Goal: Information Seeking & Learning: Compare options

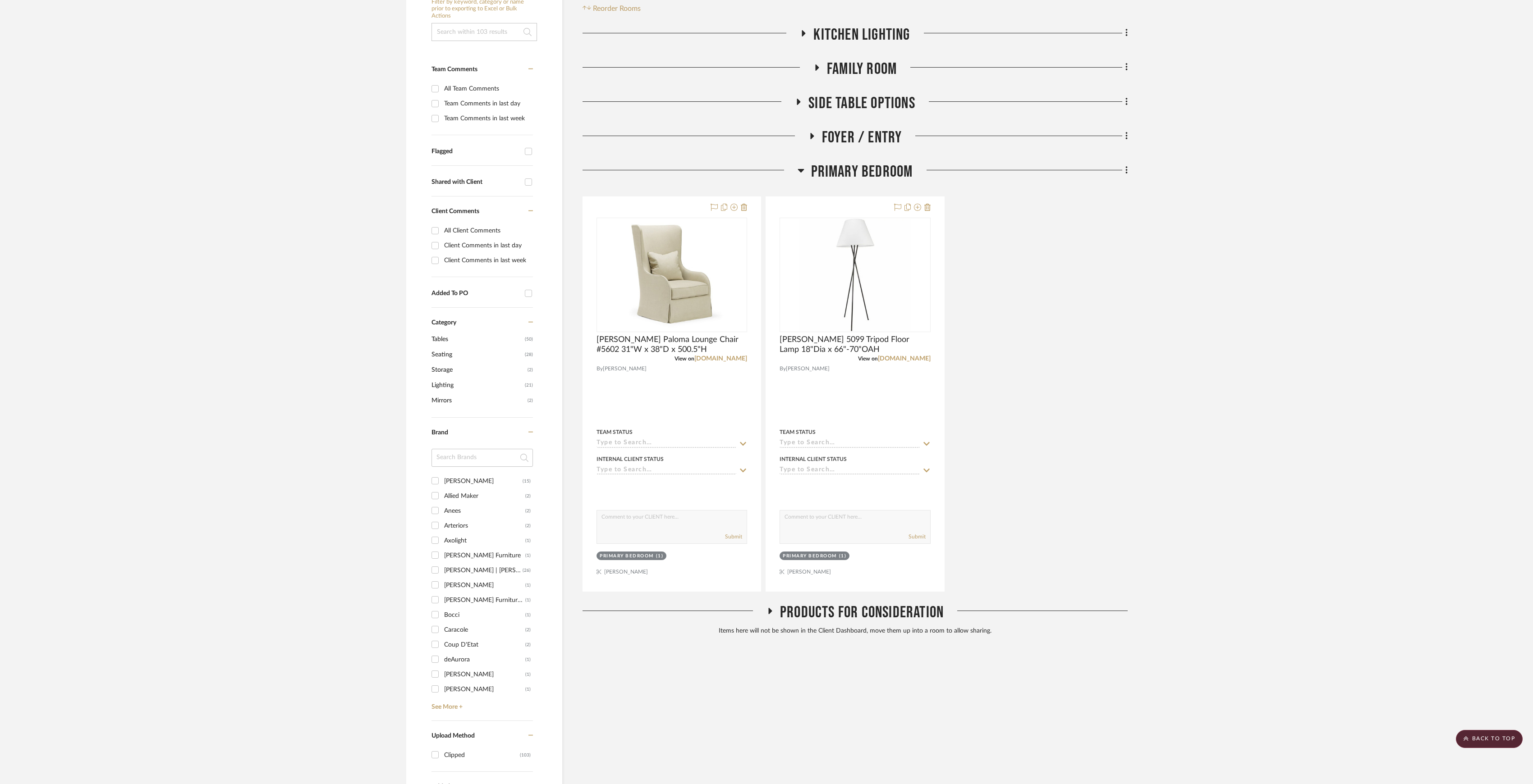
click at [836, 167] on span "Primary Bedroom" at bounding box center [861, 172] width 102 height 19
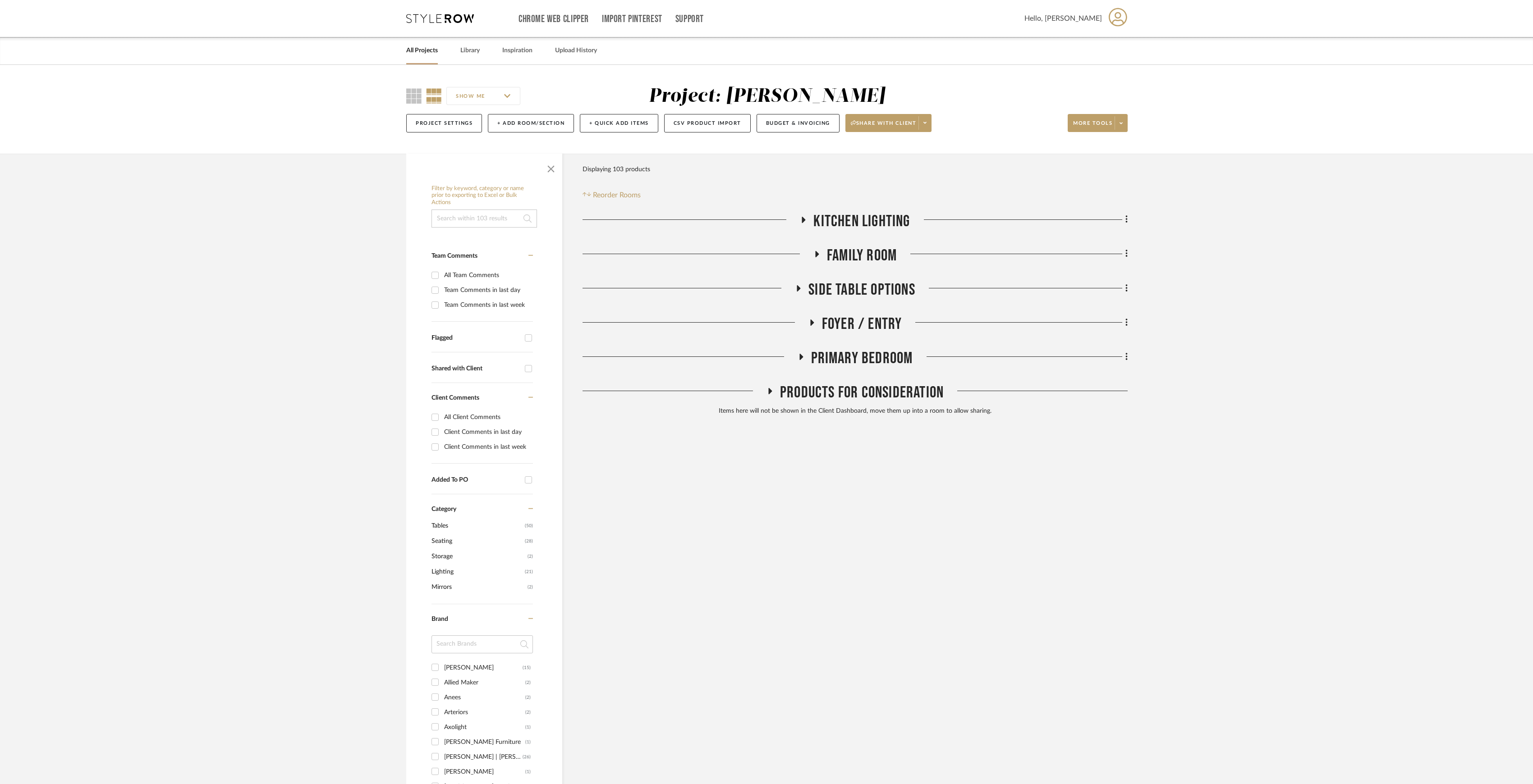
click at [423, 47] on link "All Projects" at bounding box center [422, 51] width 31 height 12
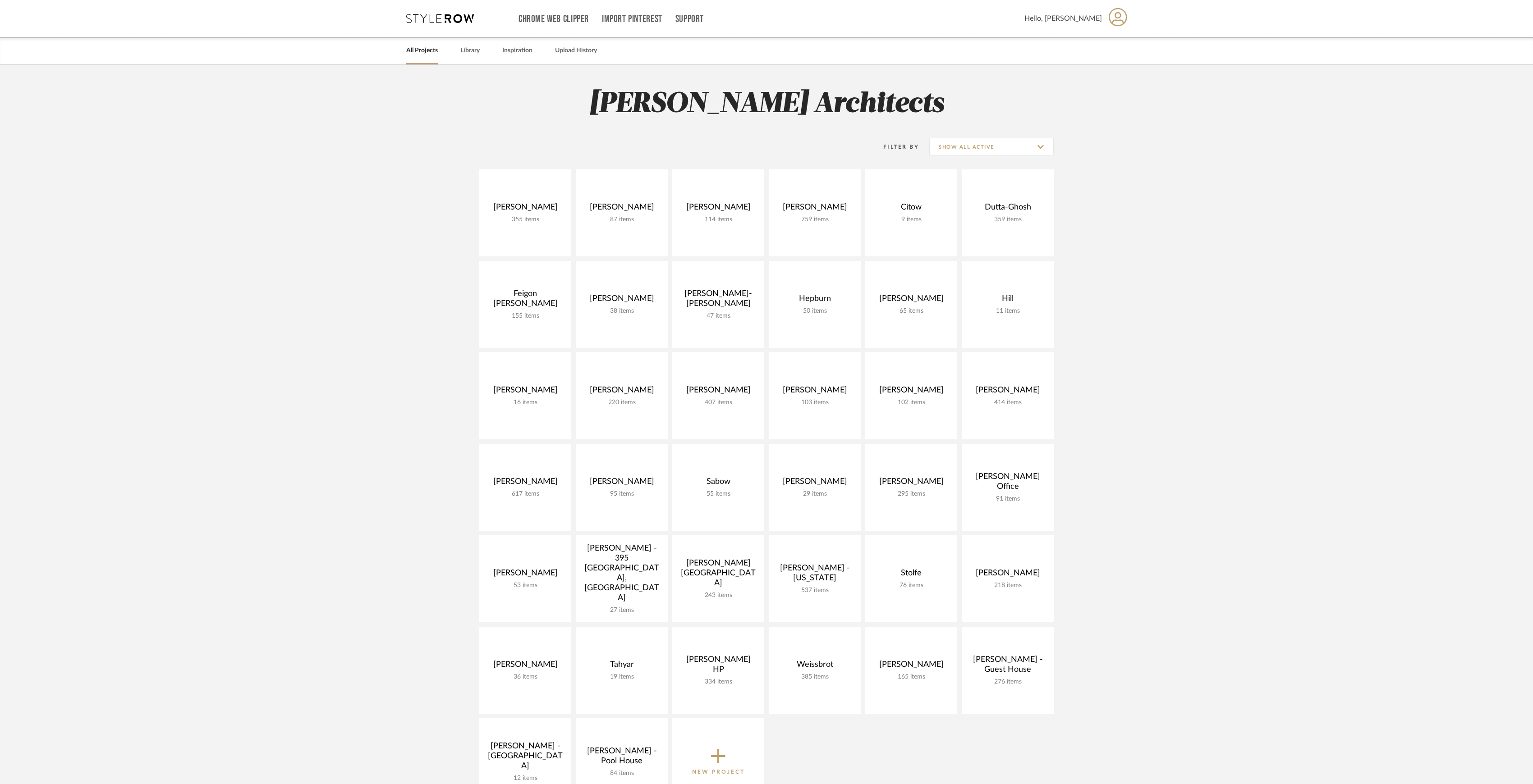
scroll to position [60, 0]
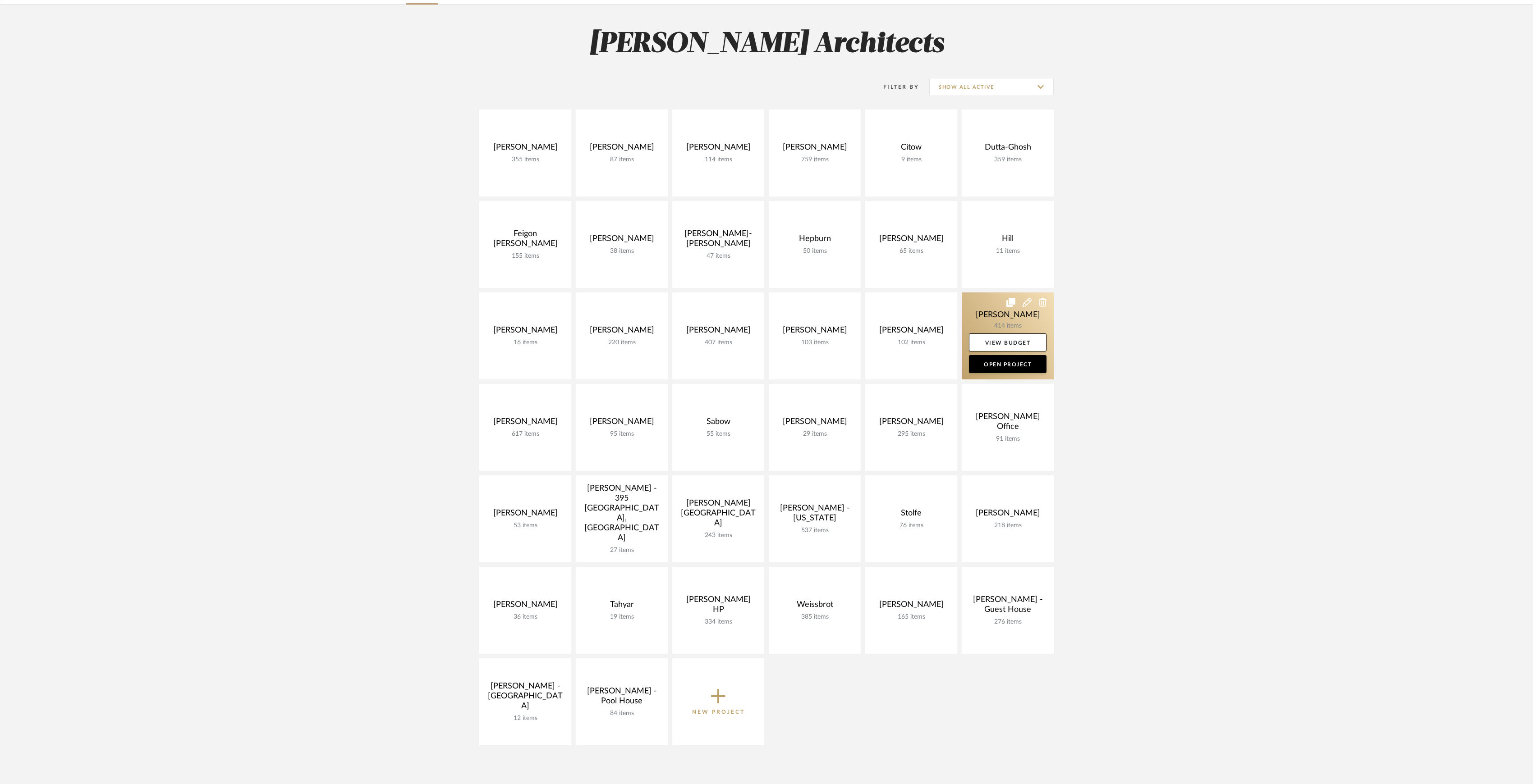
click at [998, 321] on link at bounding box center [1008, 336] width 92 height 87
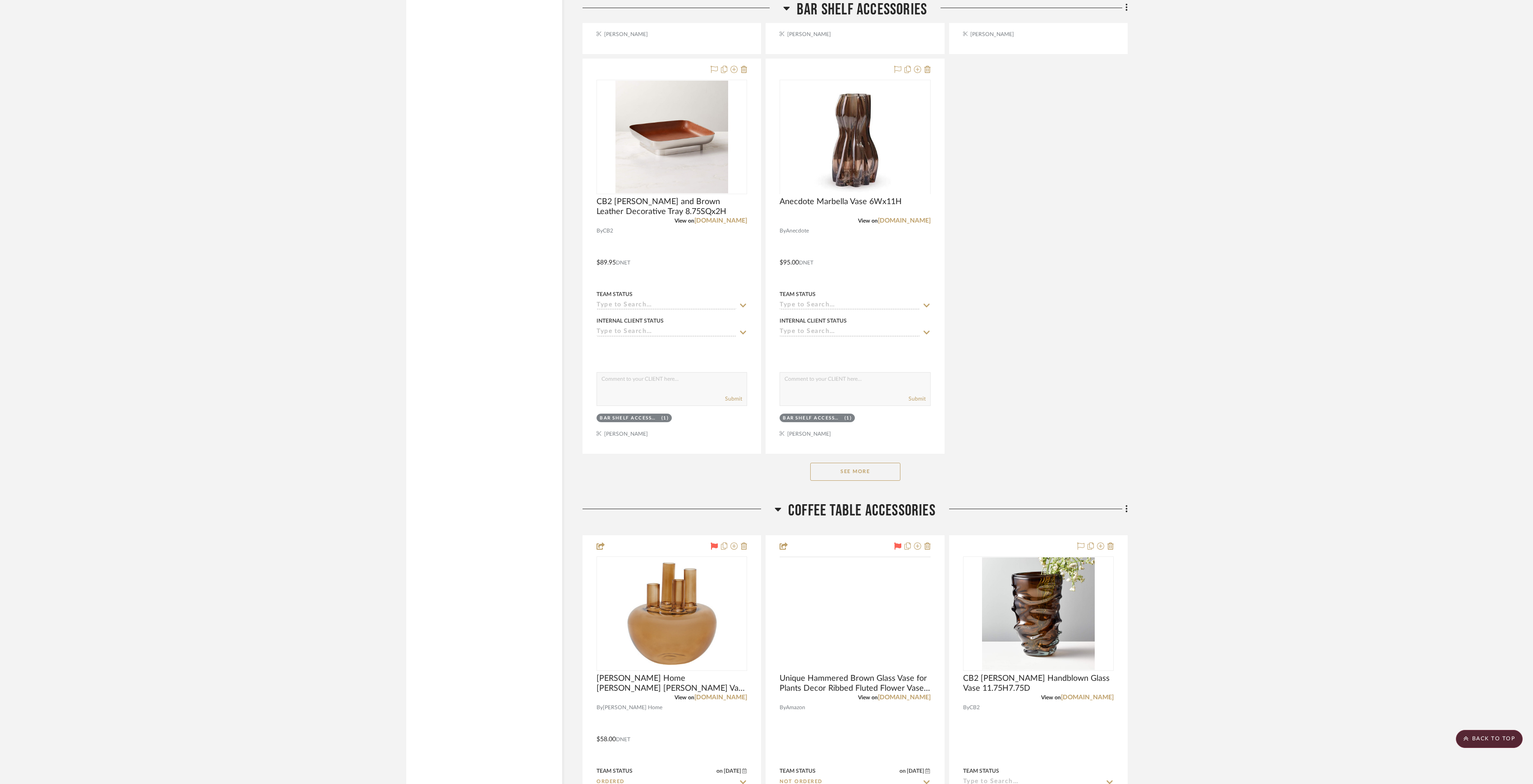
scroll to position [1983, 0]
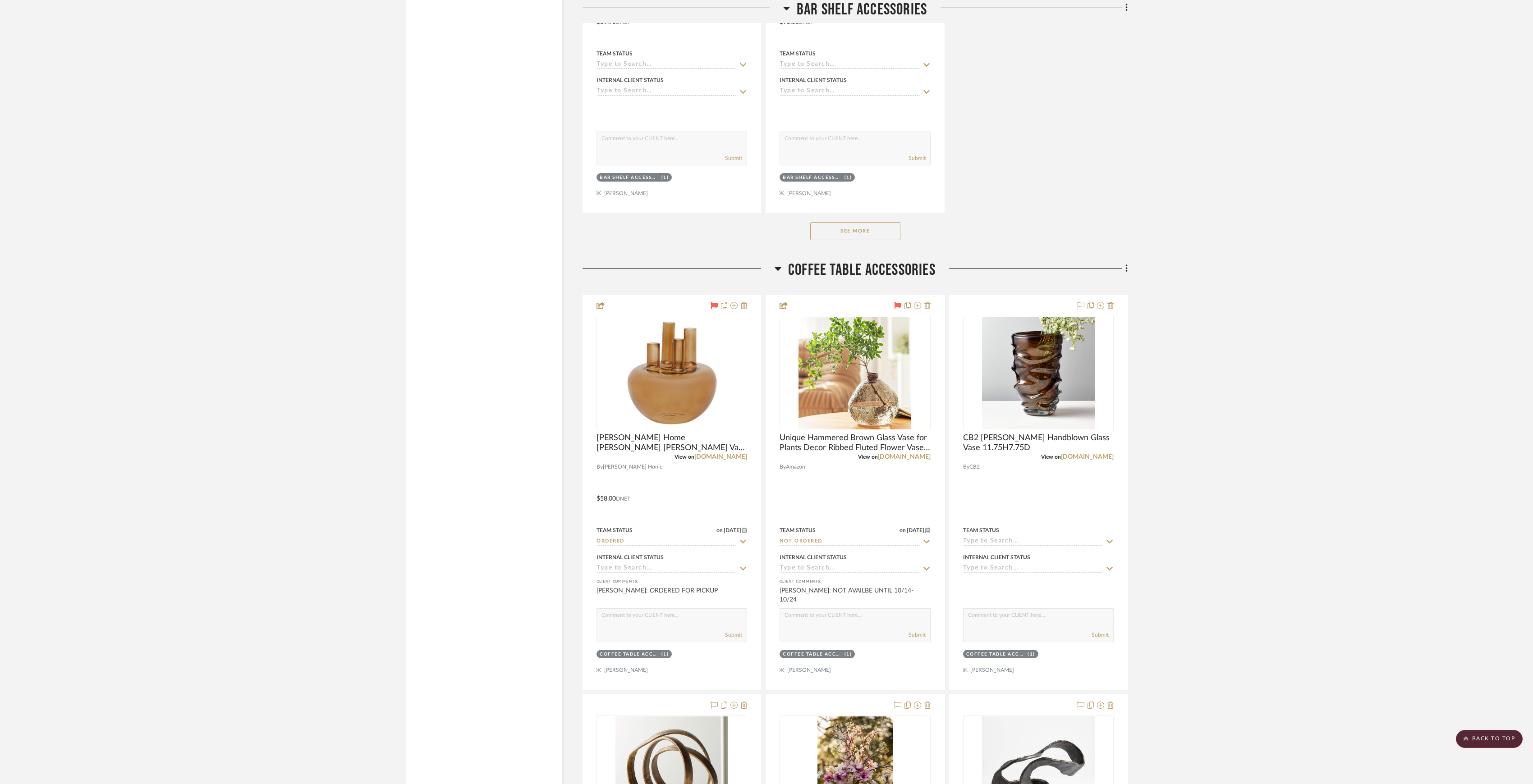
click at [850, 235] on button "See More" at bounding box center [855, 231] width 90 height 18
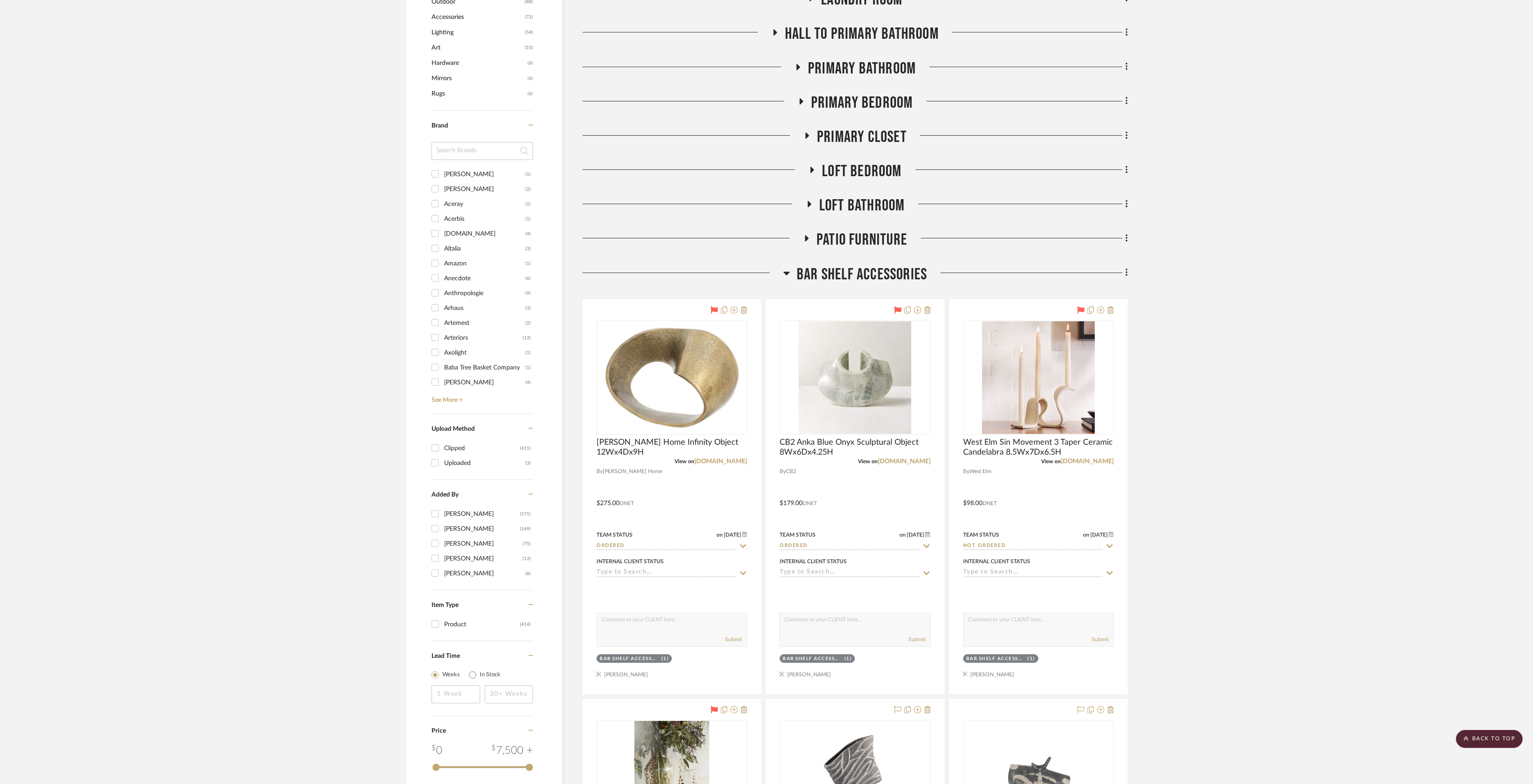
scroll to position [0, 0]
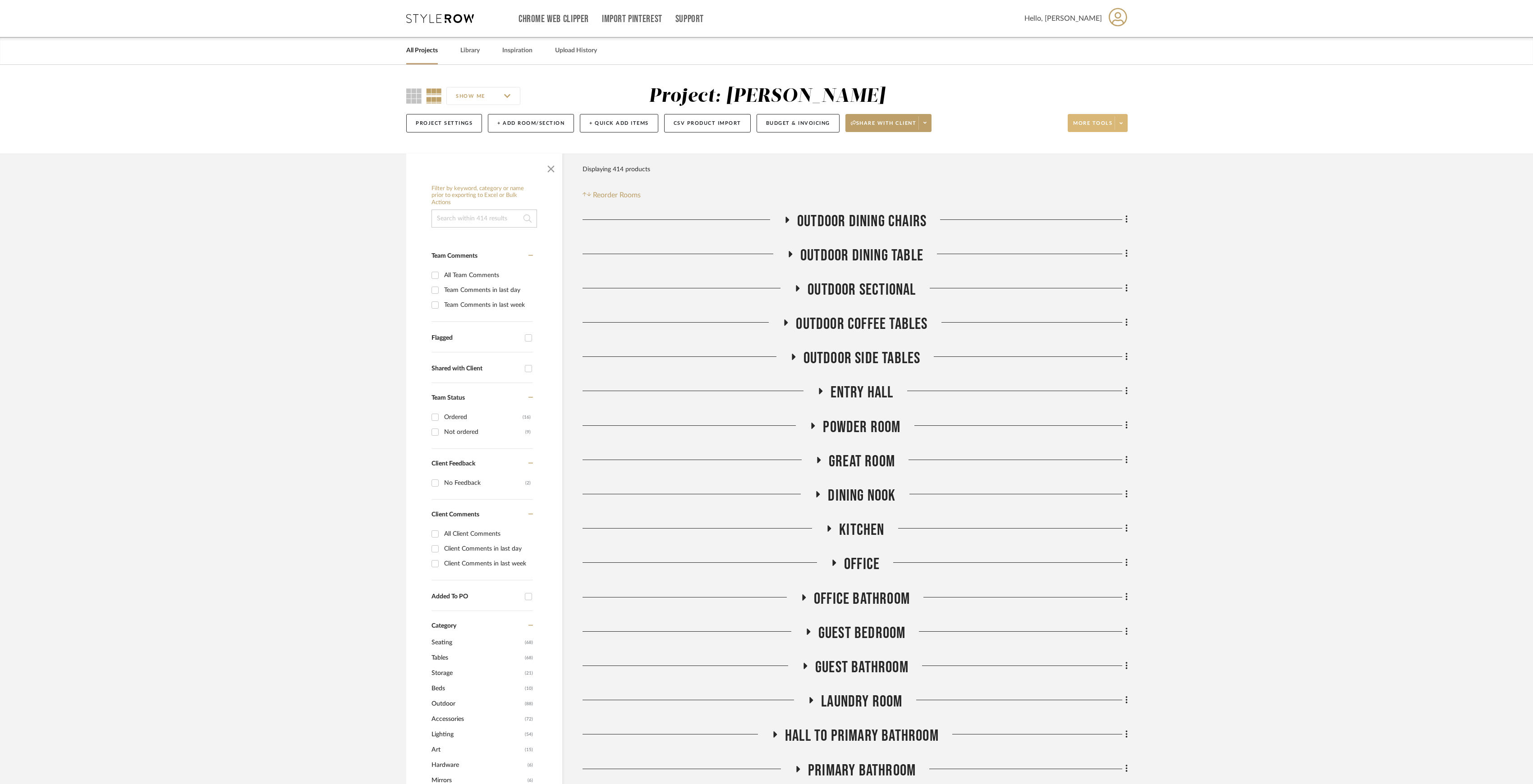
click at [1120, 124] on icon at bounding box center [1121, 123] width 3 height 5
click at [1098, 237] on span "Export Presentation" at bounding box center [1106, 236] width 58 height 8
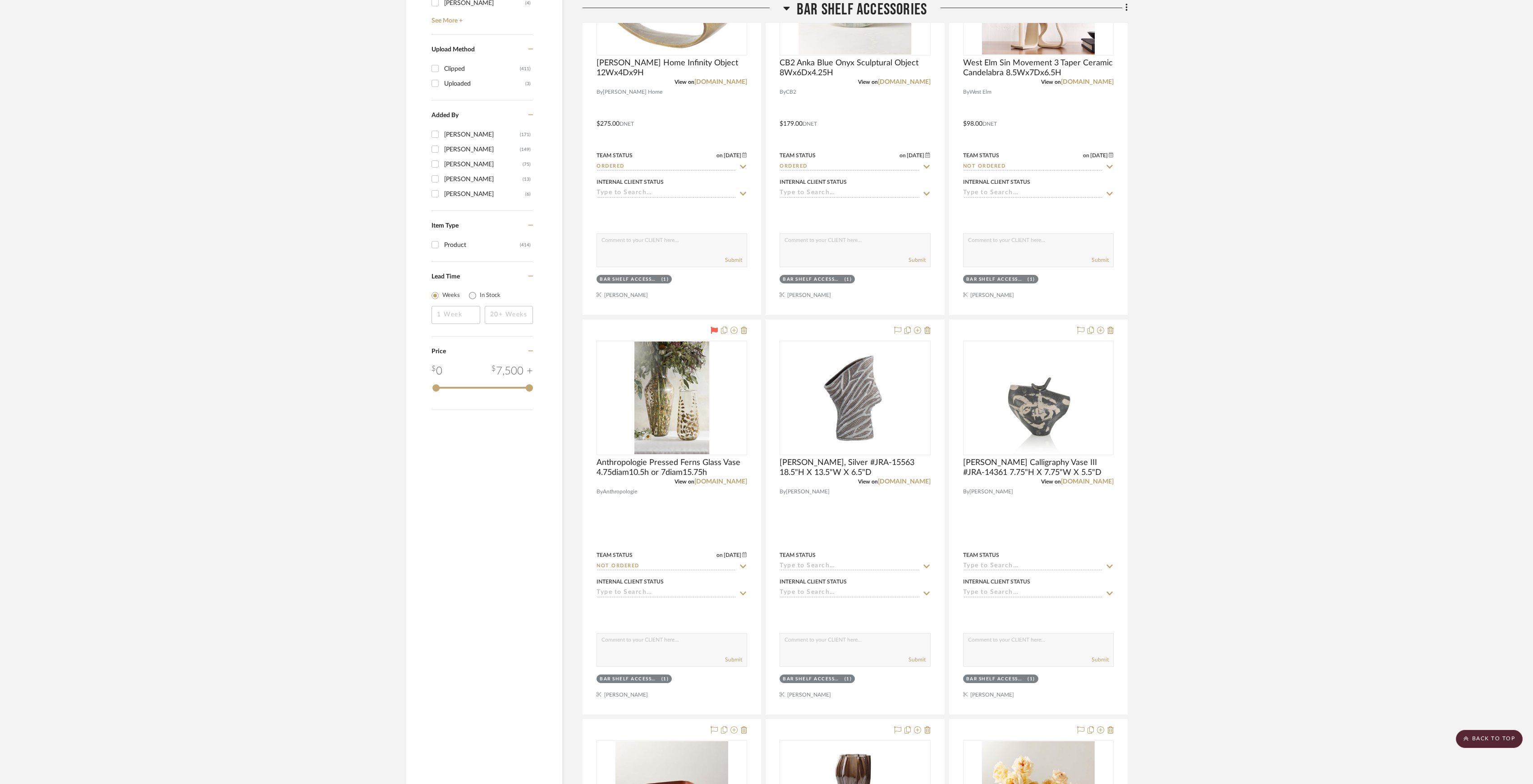
scroll to position [721, 0]
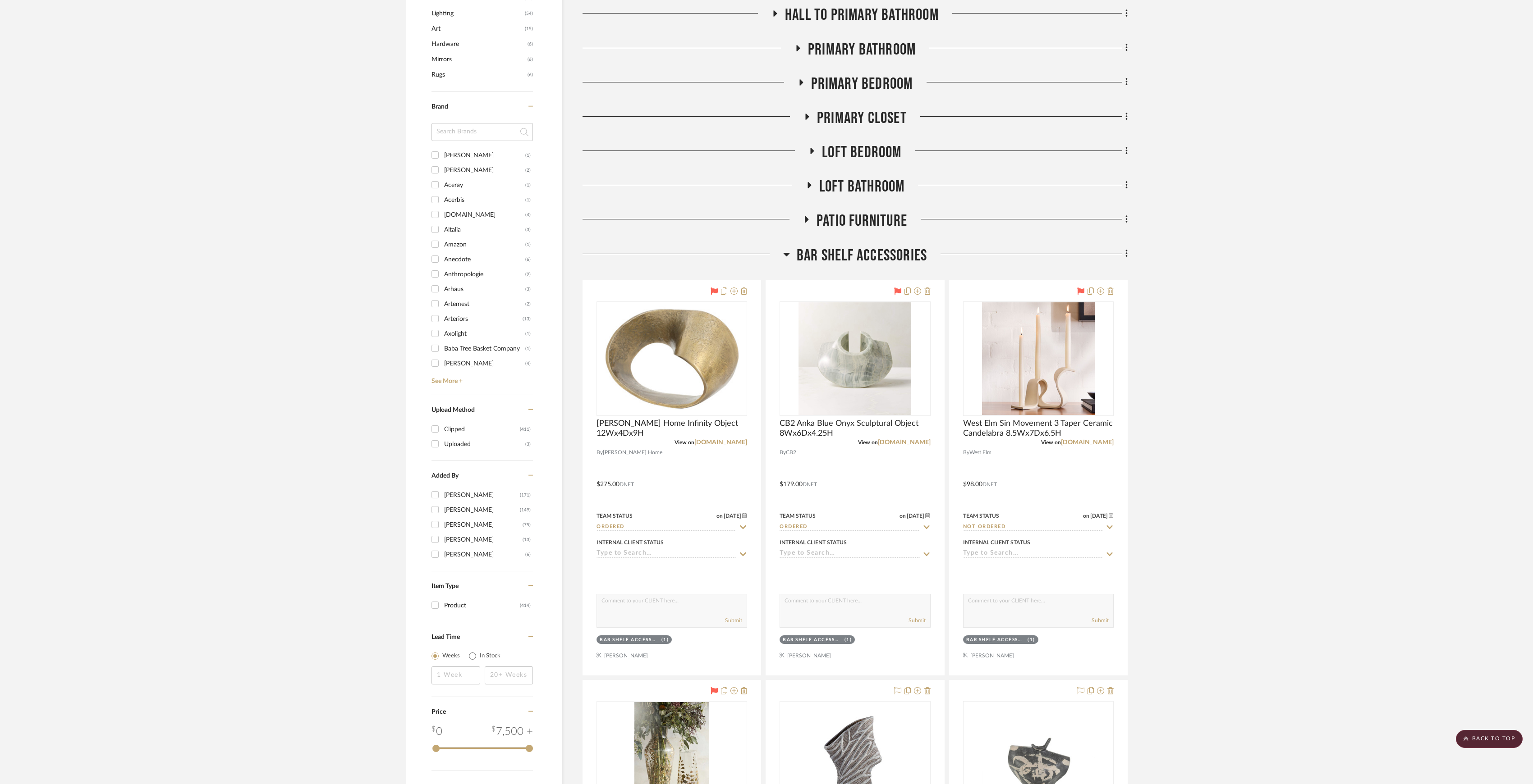
click at [877, 255] on span "Bar Shelf Accessories" at bounding box center [861, 255] width 130 height 19
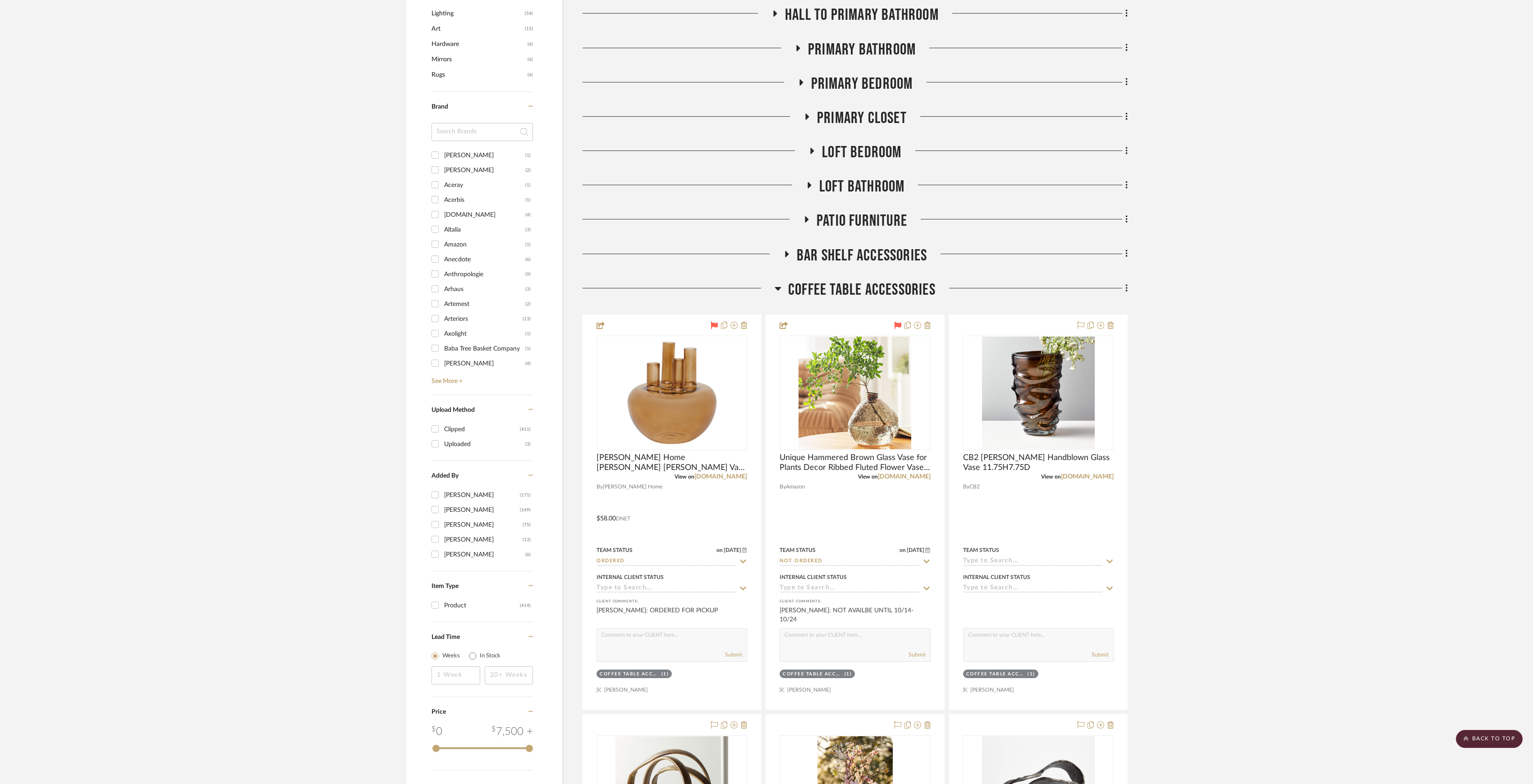
click at [877, 288] on span "Coffee Table Accessories" at bounding box center [861, 290] width 147 height 19
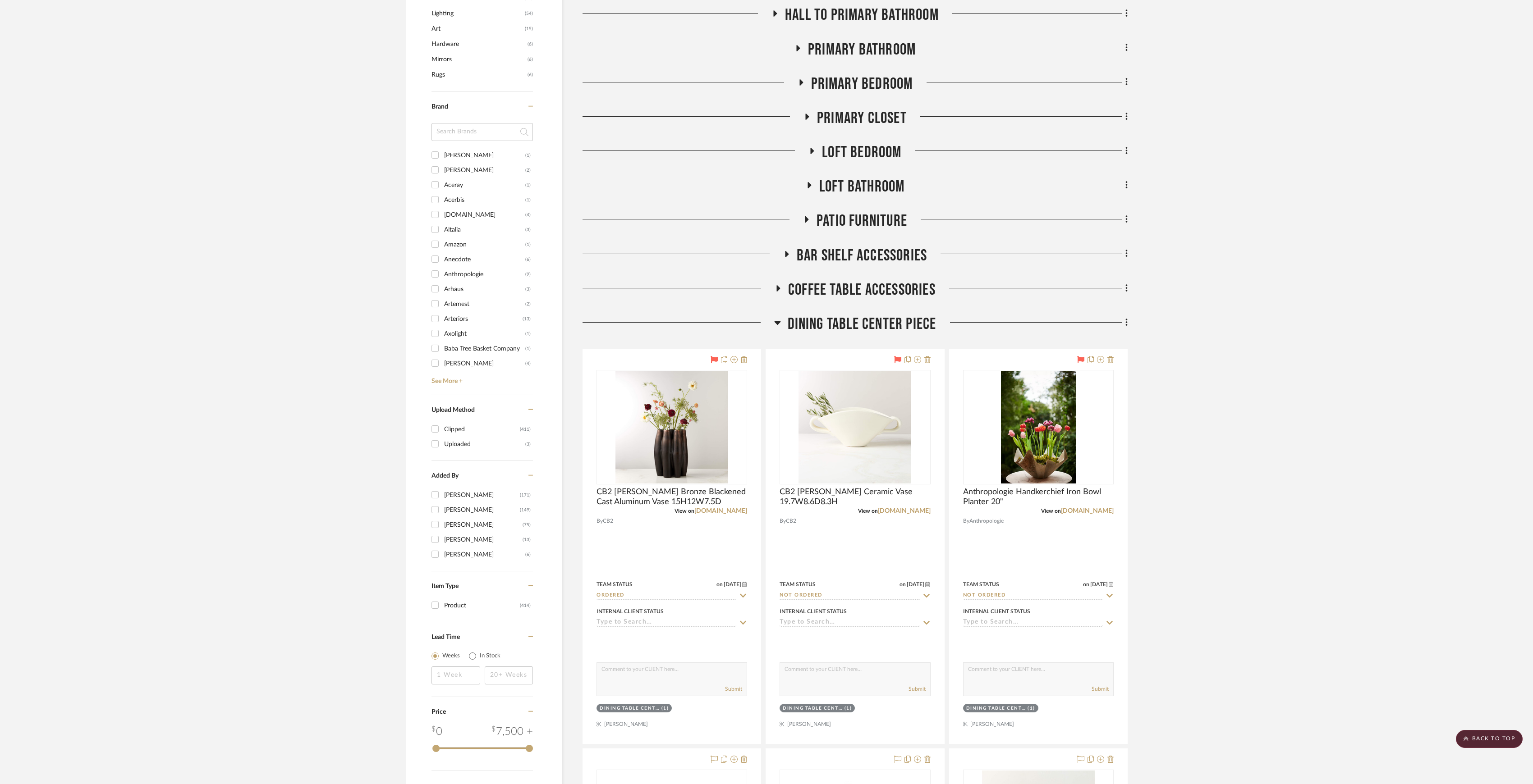
click at [868, 320] on span "Dining Table Center Piece" at bounding box center [861, 325] width 149 height 19
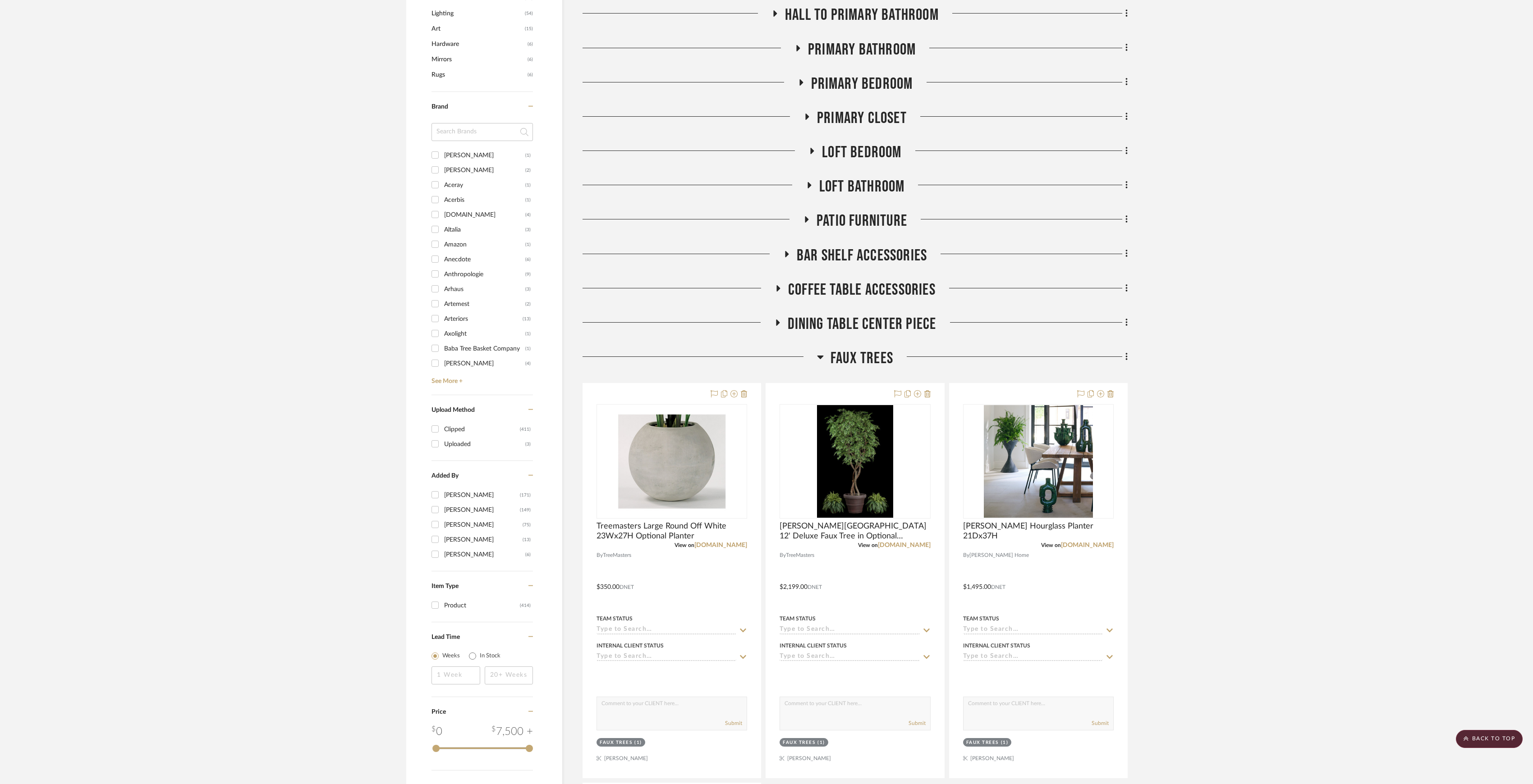
click at [854, 353] on span "Faux Trees" at bounding box center [861, 358] width 63 height 19
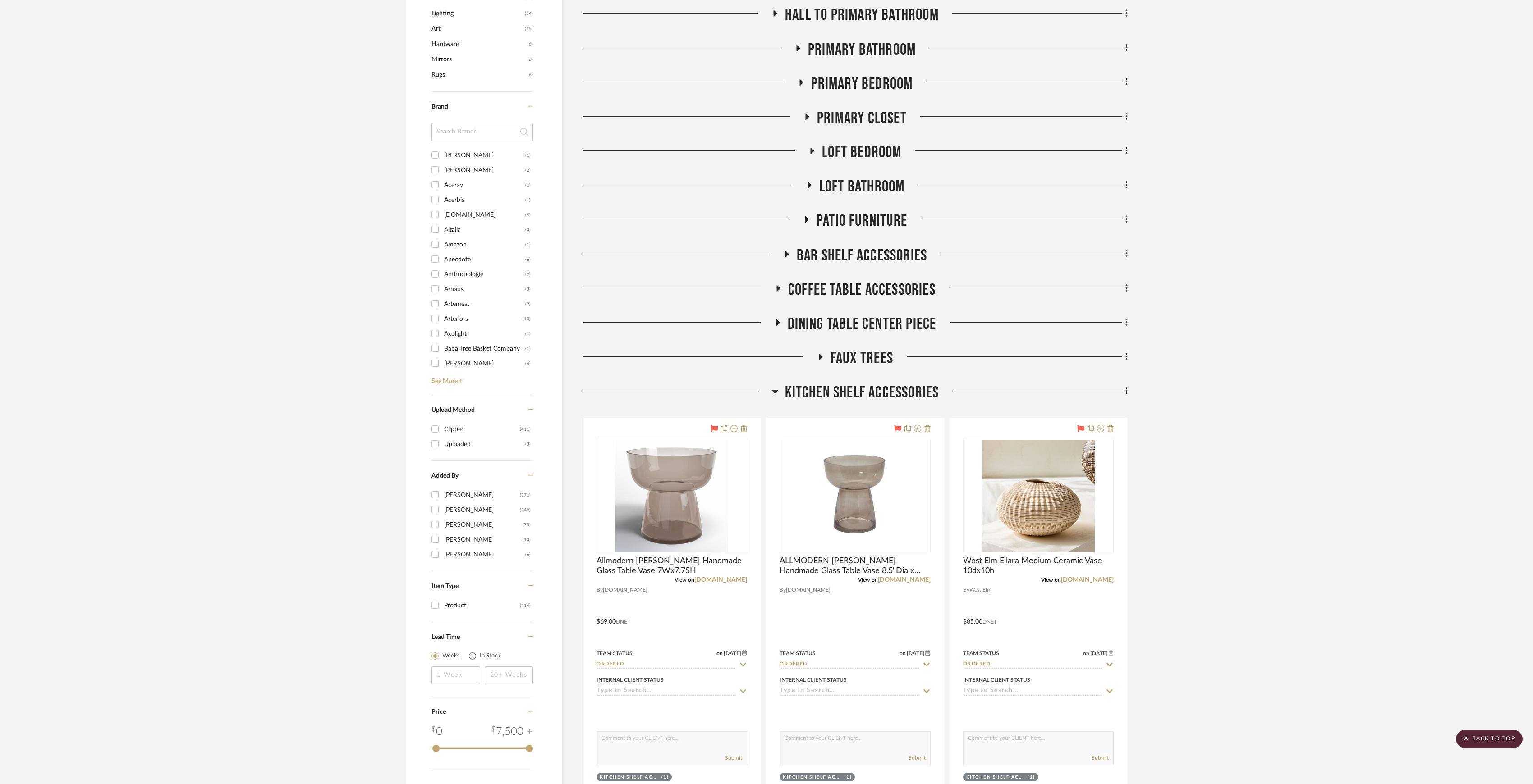
drag, startPoint x: 861, startPoint y: 357, endPoint x: 854, endPoint y: 341, distance: 17.5
click at [861, 357] on span "Faux Trees" at bounding box center [861, 358] width 63 height 19
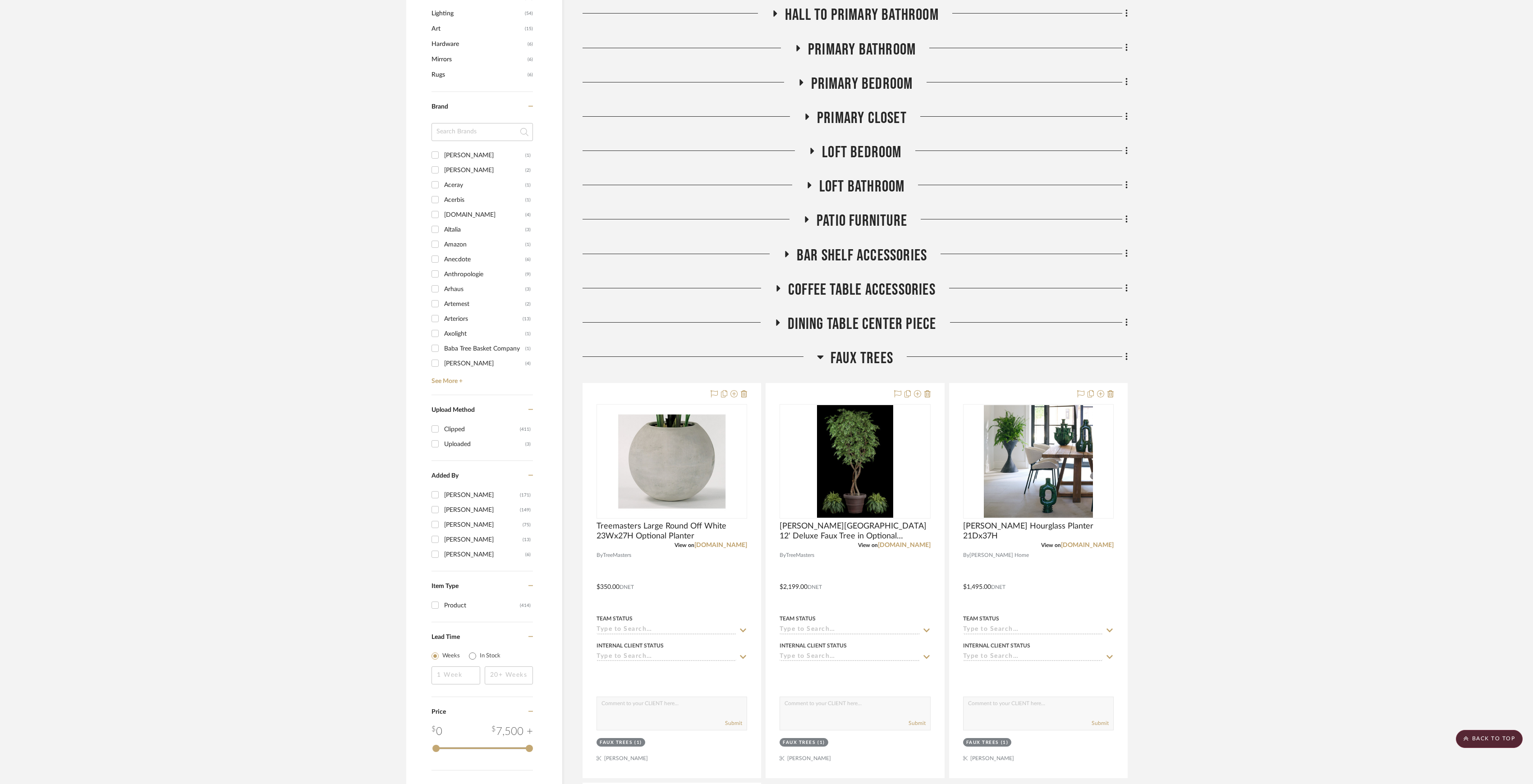
click at [852, 325] on span "Dining Table Center Piece" at bounding box center [861, 325] width 149 height 19
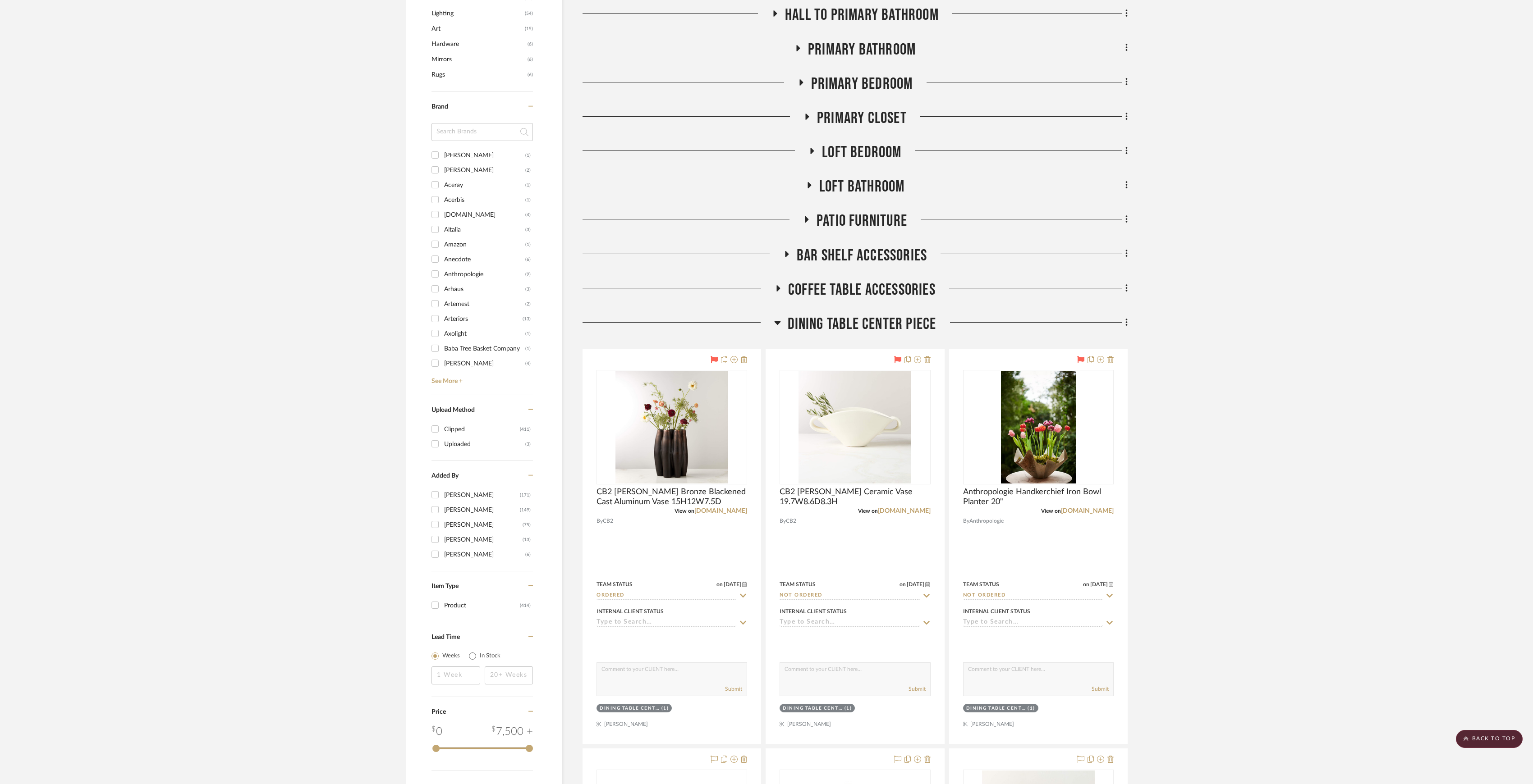
click at [846, 298] on span "Coffee Table Accessories" at bounding box center [861, 290] width 147 height 19
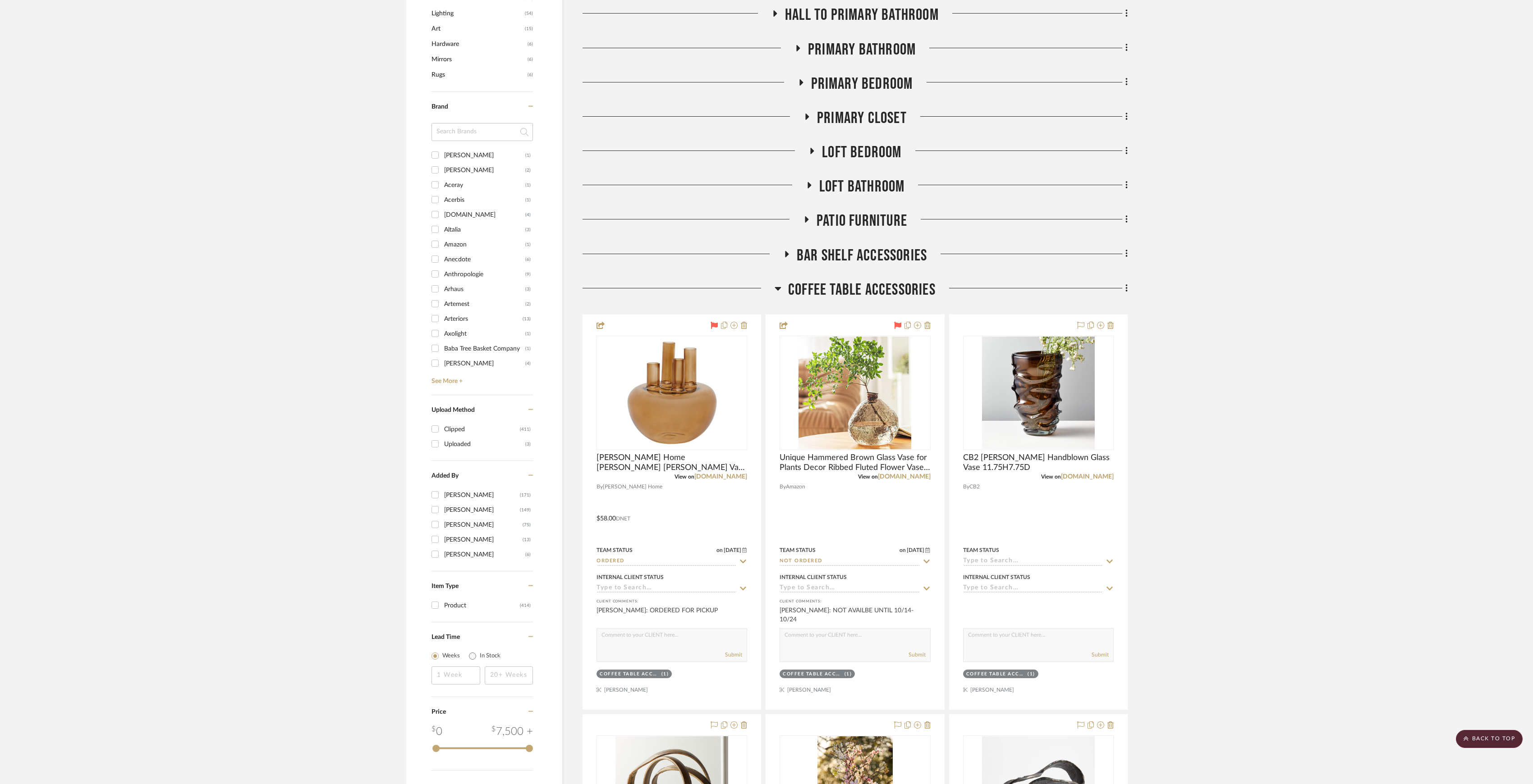
click at [855, 256] on span "Bar Shelf Accessories" at bounding box center [861, 255] width 130 height 19
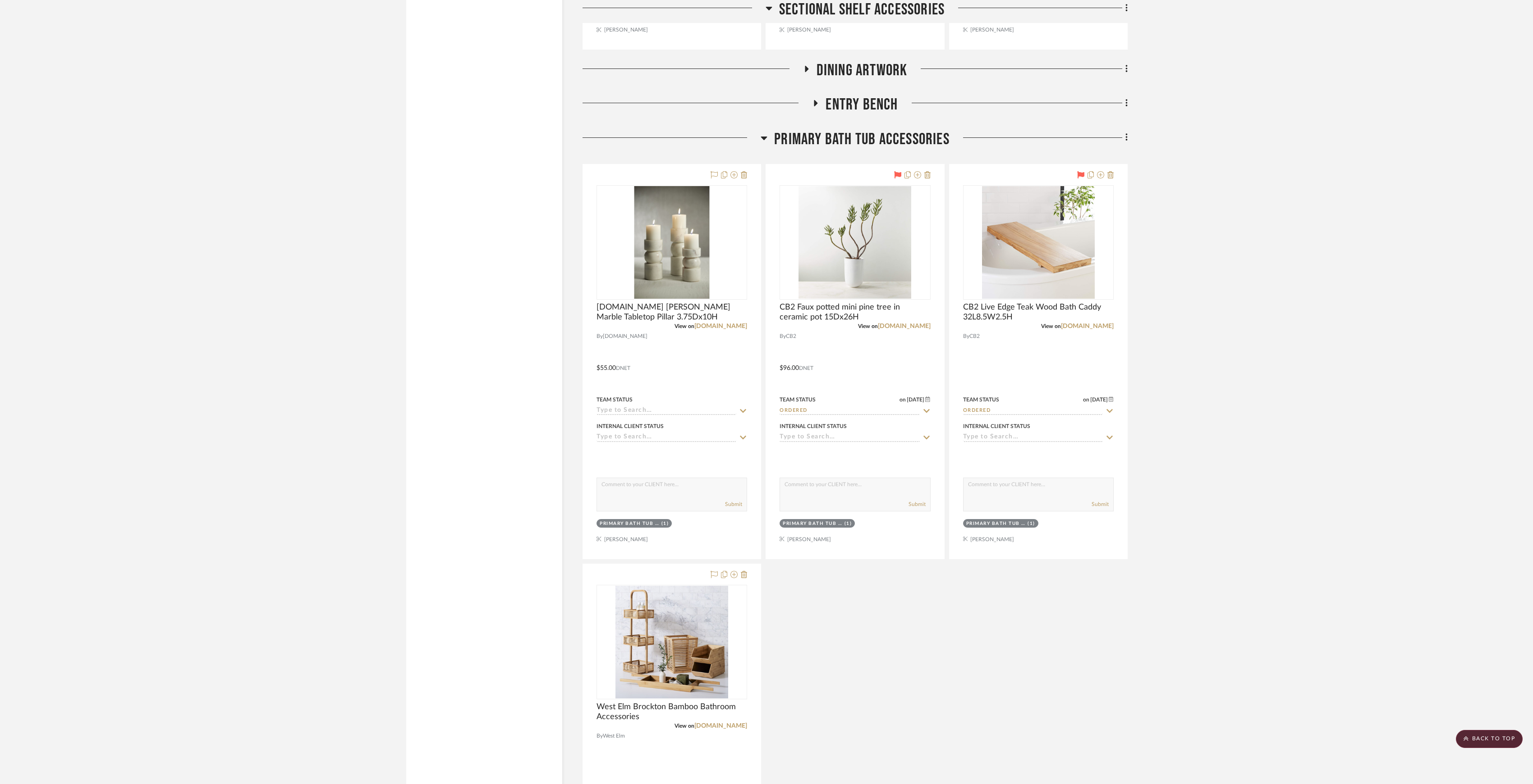
scroll to position [9134, 0]
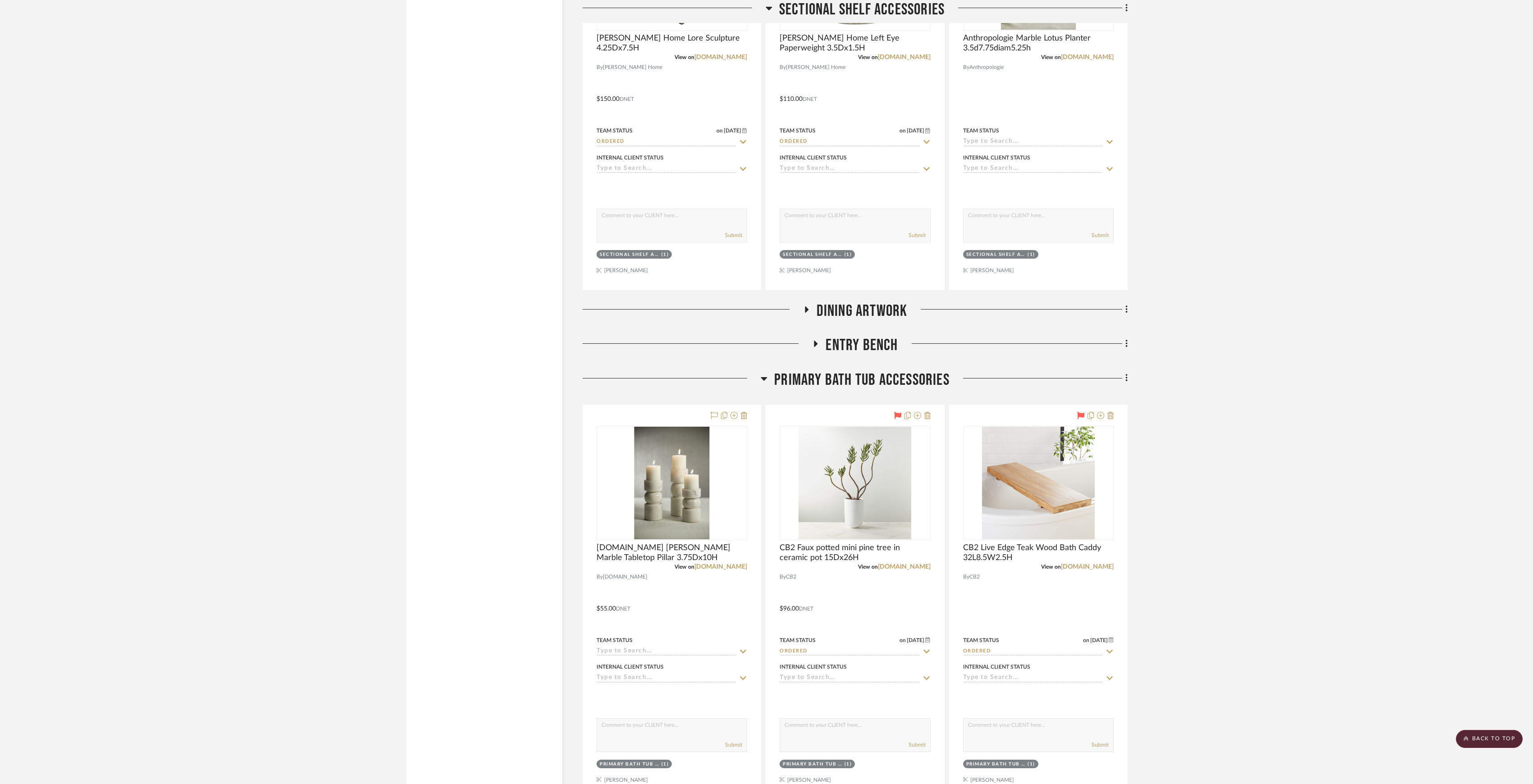
click at [837, 321] on span "Dining Artwork" at bounding box center [861, 311] width 91 height 19
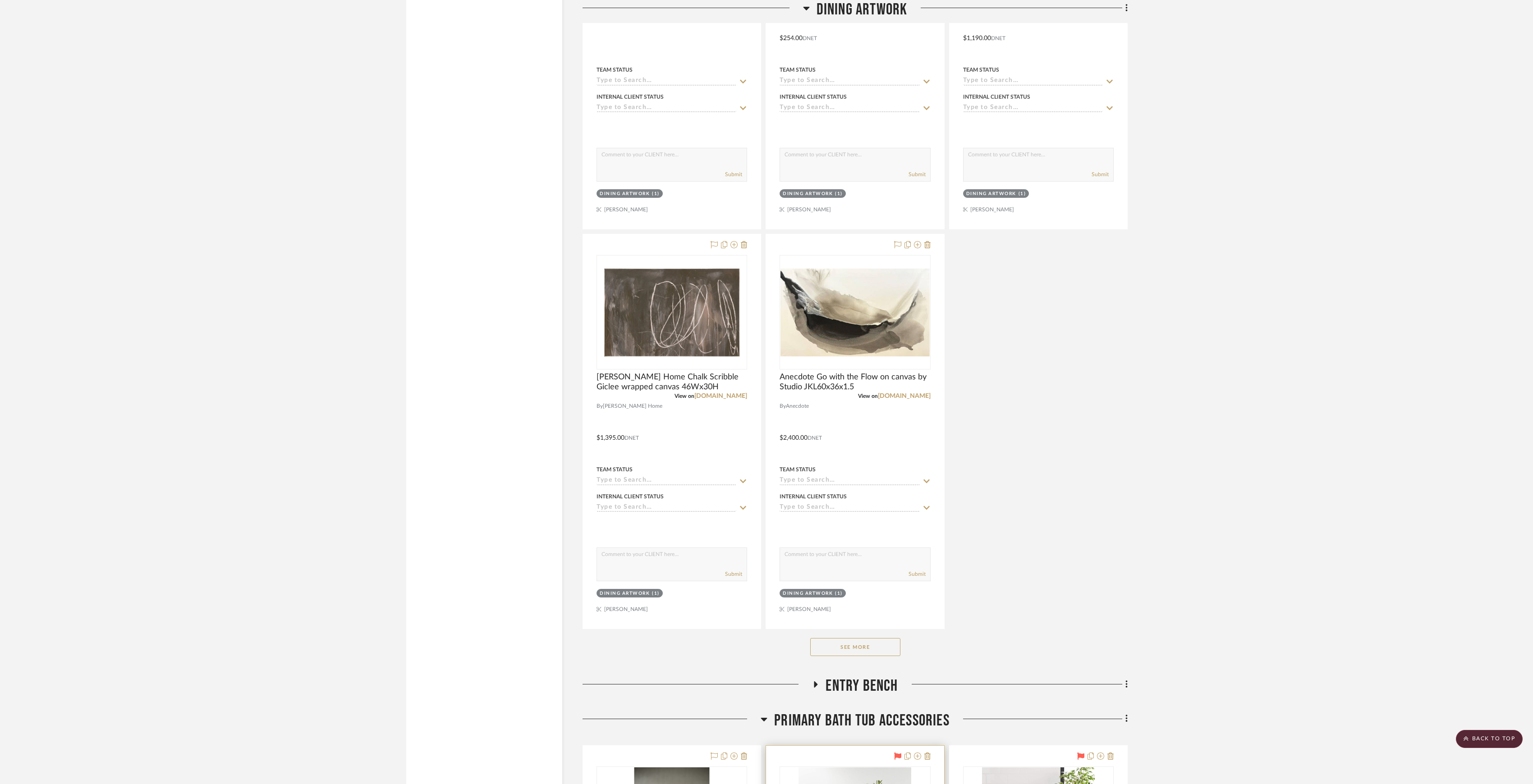
scroll to position [10215, 0]
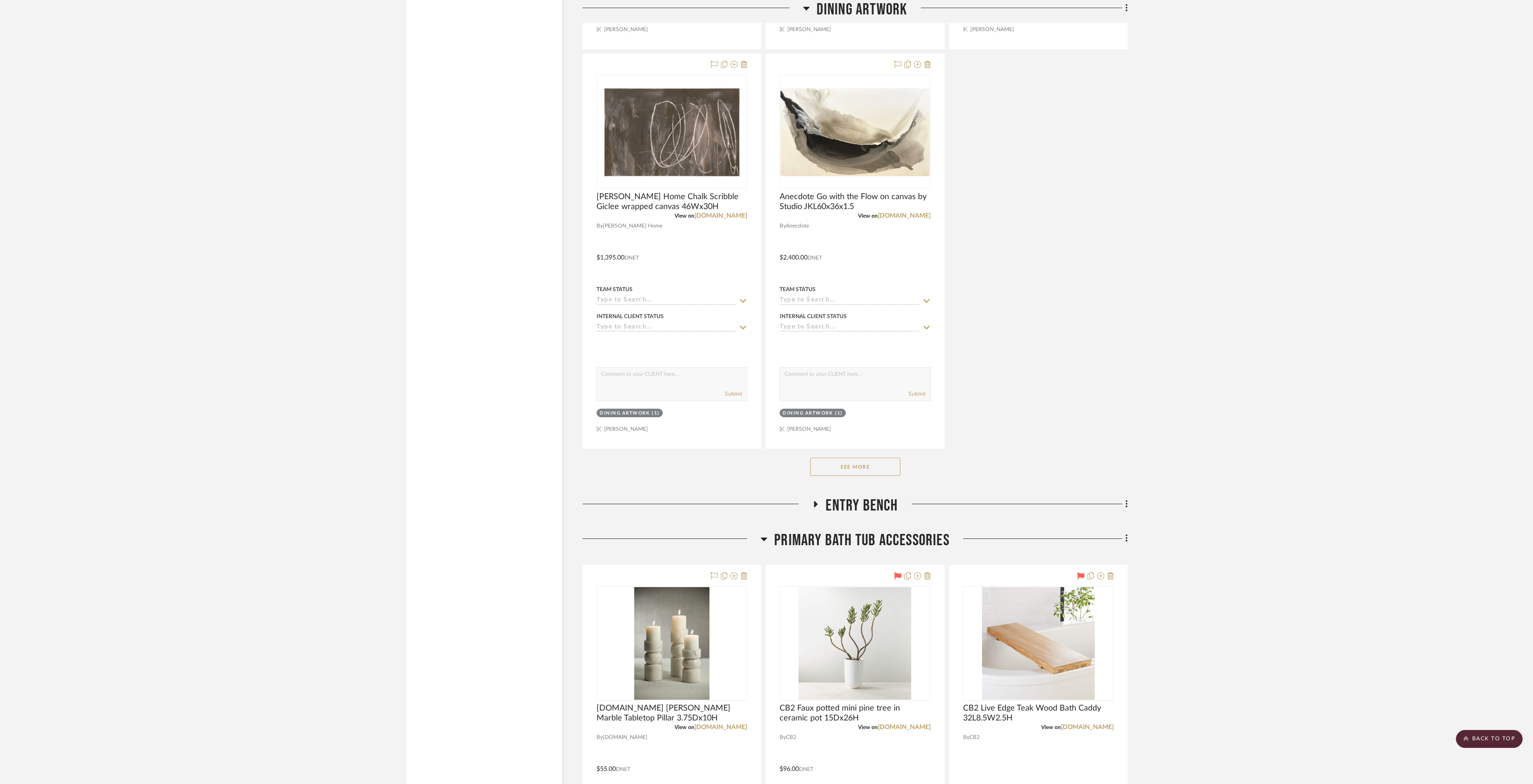
click at [850, 516] on span "Entry Bench" at bounding box center [861, 506] width 72 height 19
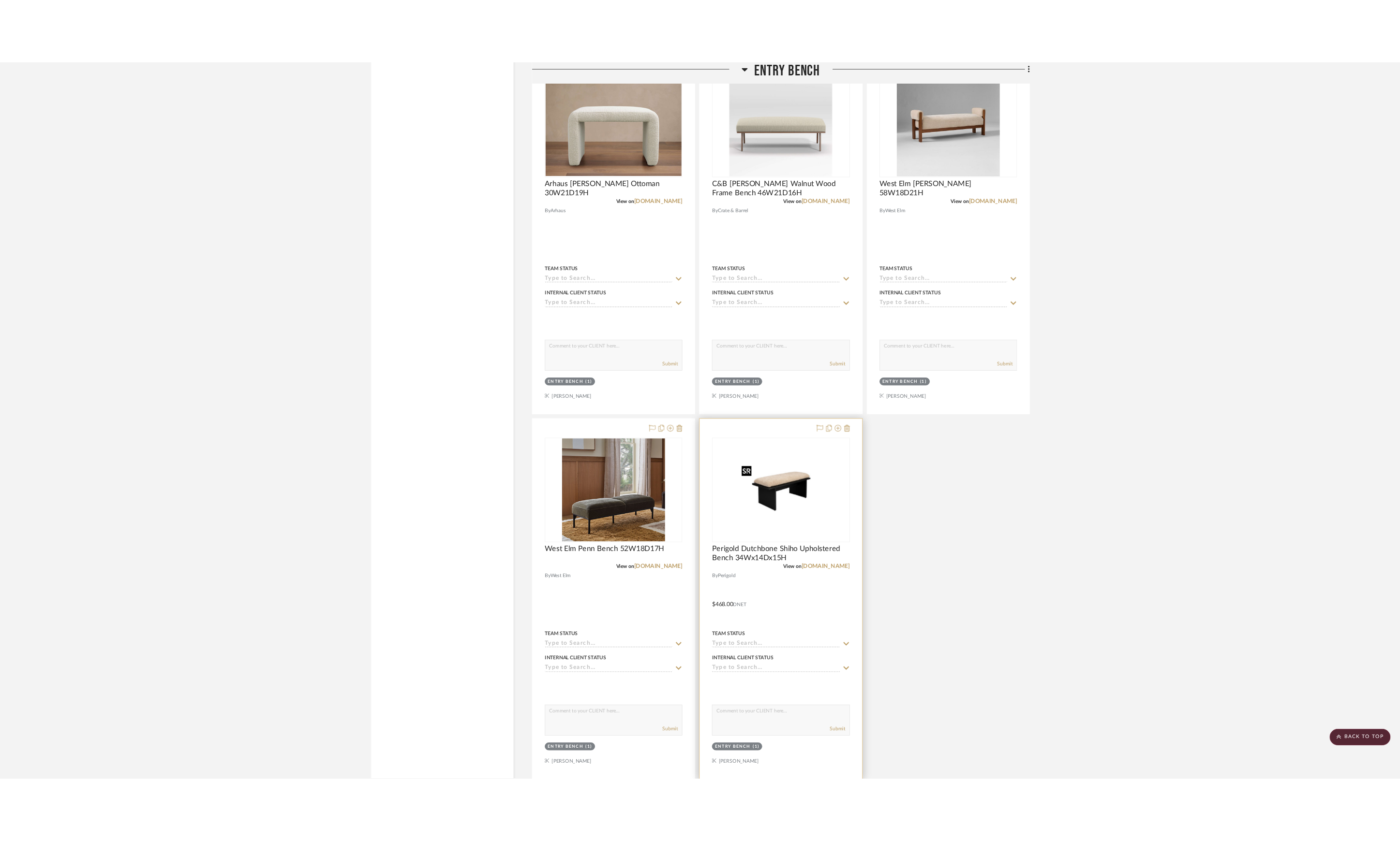
scroll to position [11603, 0]
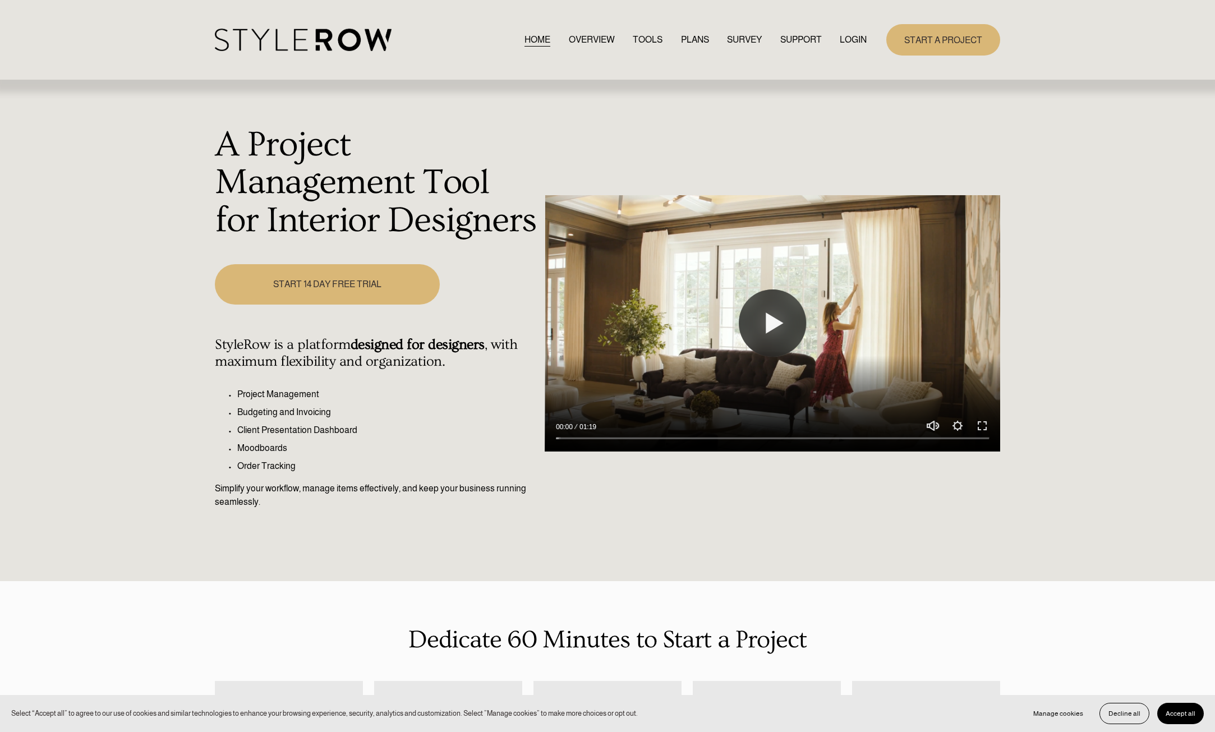
click at [852, 36] on link "LOGIN" at bounding box center [853, 39] width 27 height 15
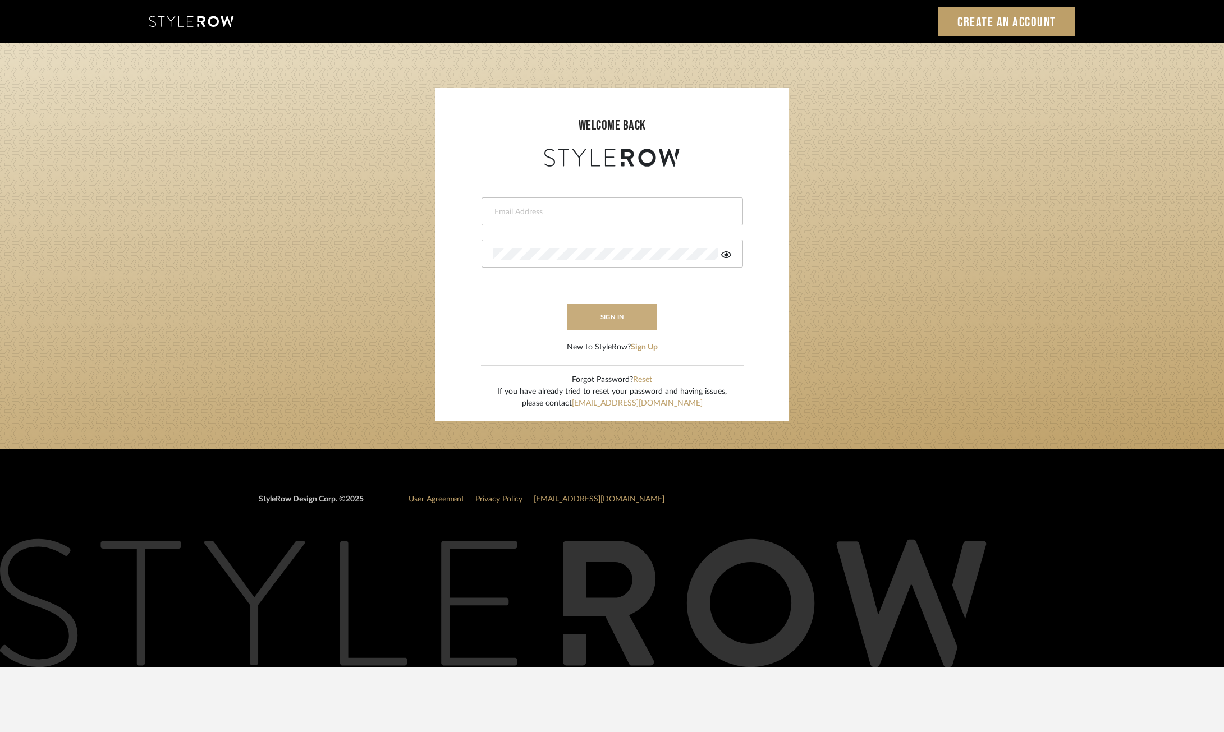
type input "ksears@morgantewilson.com"
click at [619, 321] on button "sign in" at bounding box center [612, 317] width 90 height 26
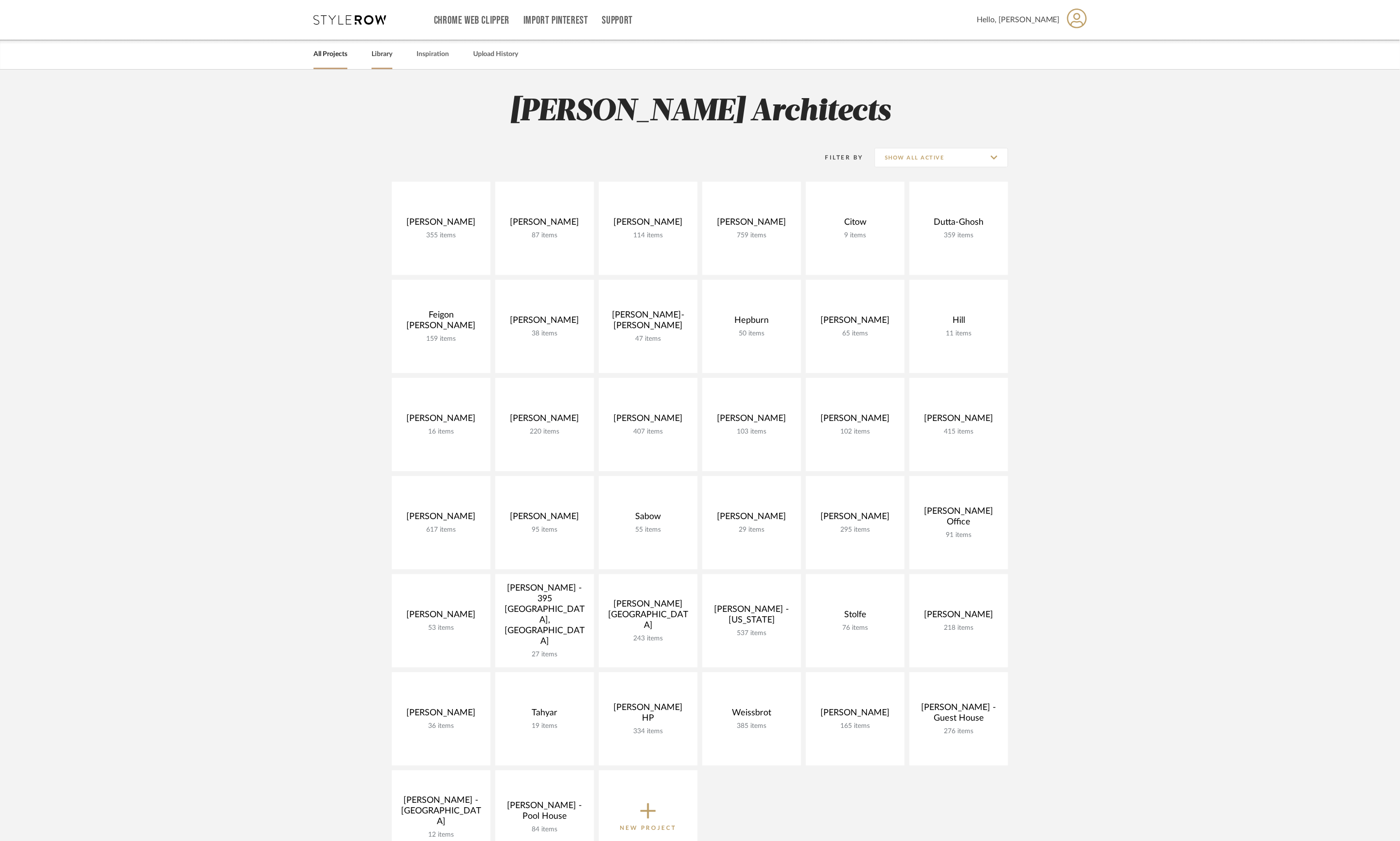
click at [381, 48] on link "Library" at bounding box center [382, 54] width 21 height 13
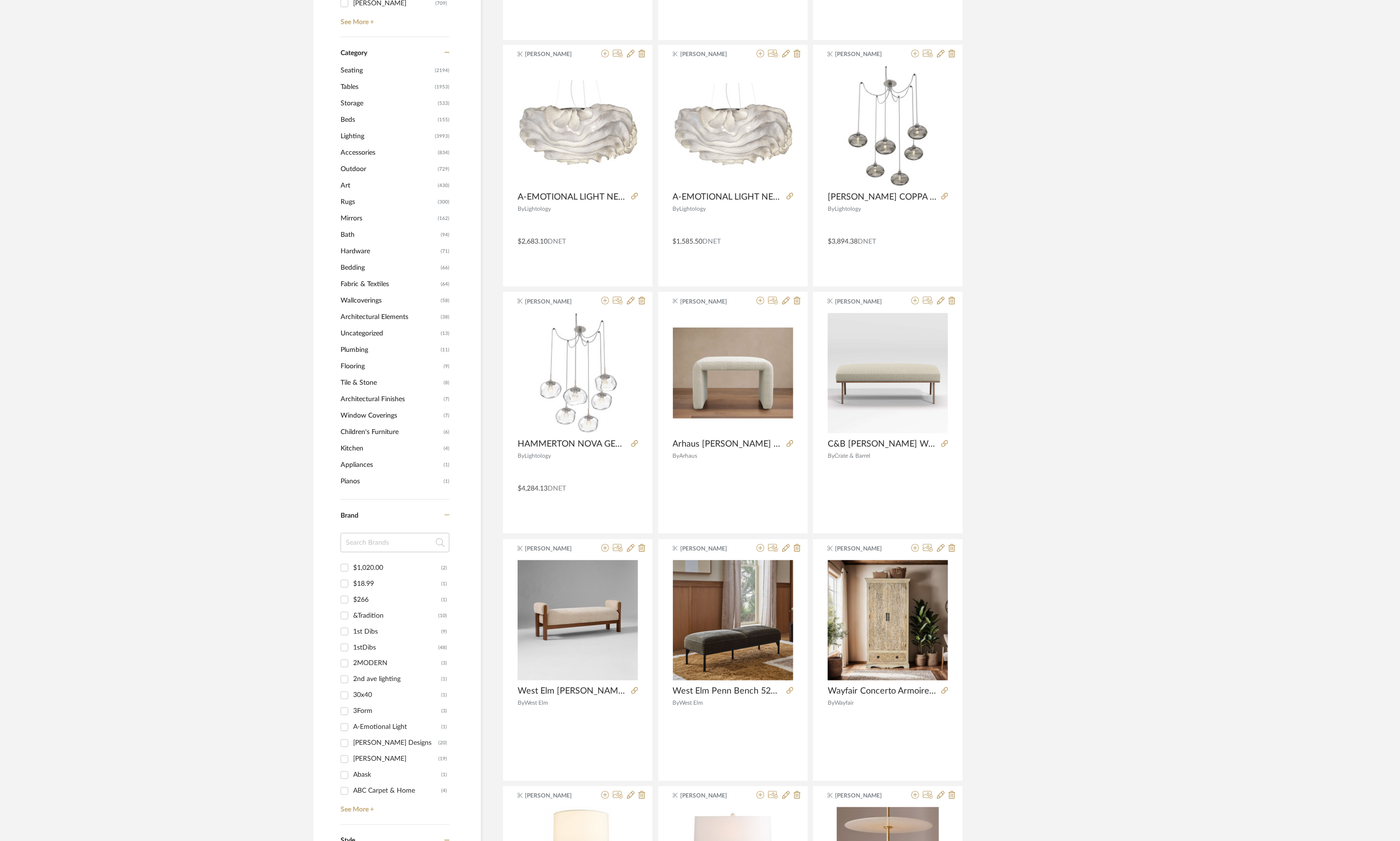
scroll to position [258, 0]
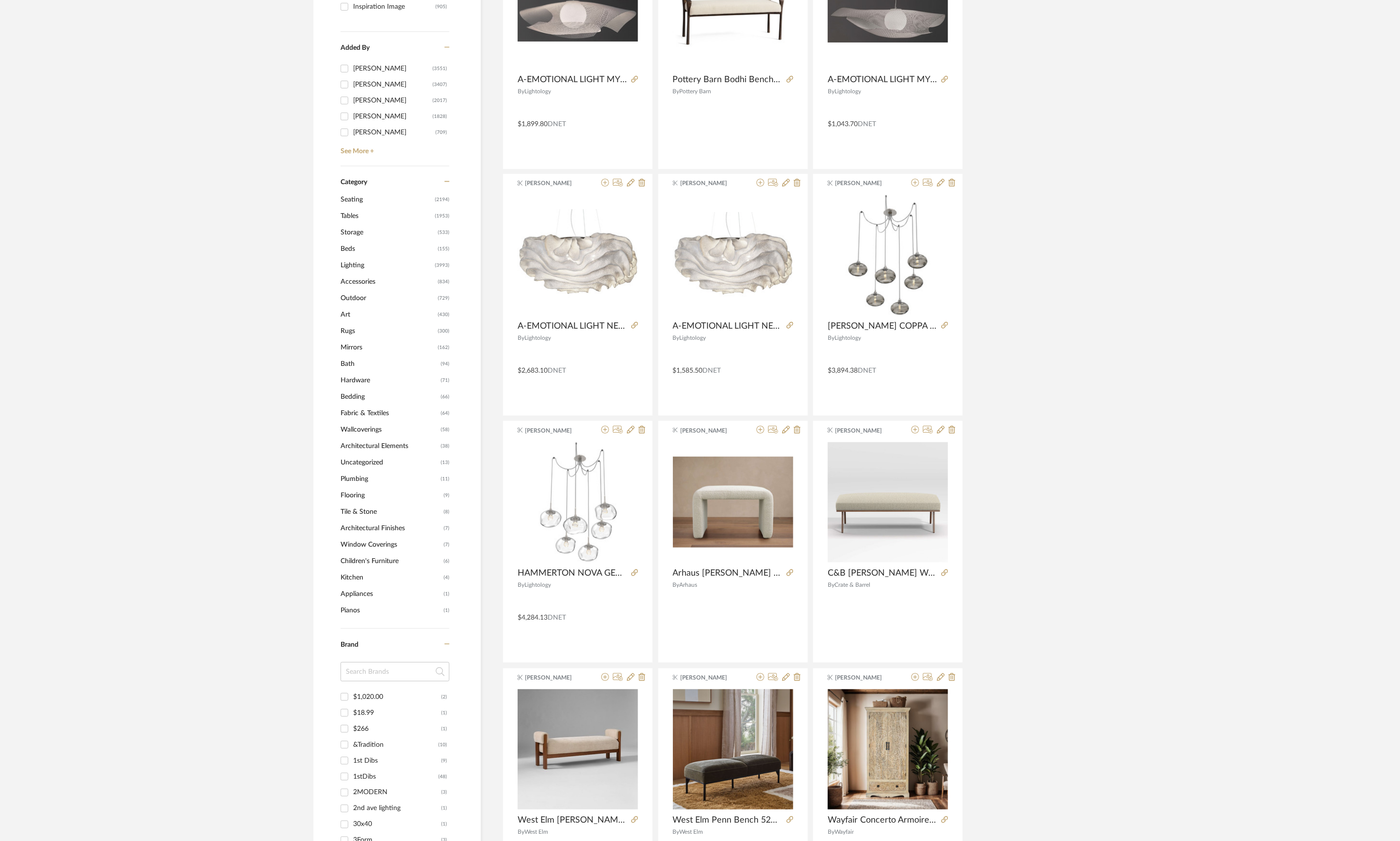
click at [343, 200] on span "Seating" at bounding box center [386, 199] width 92 height 16
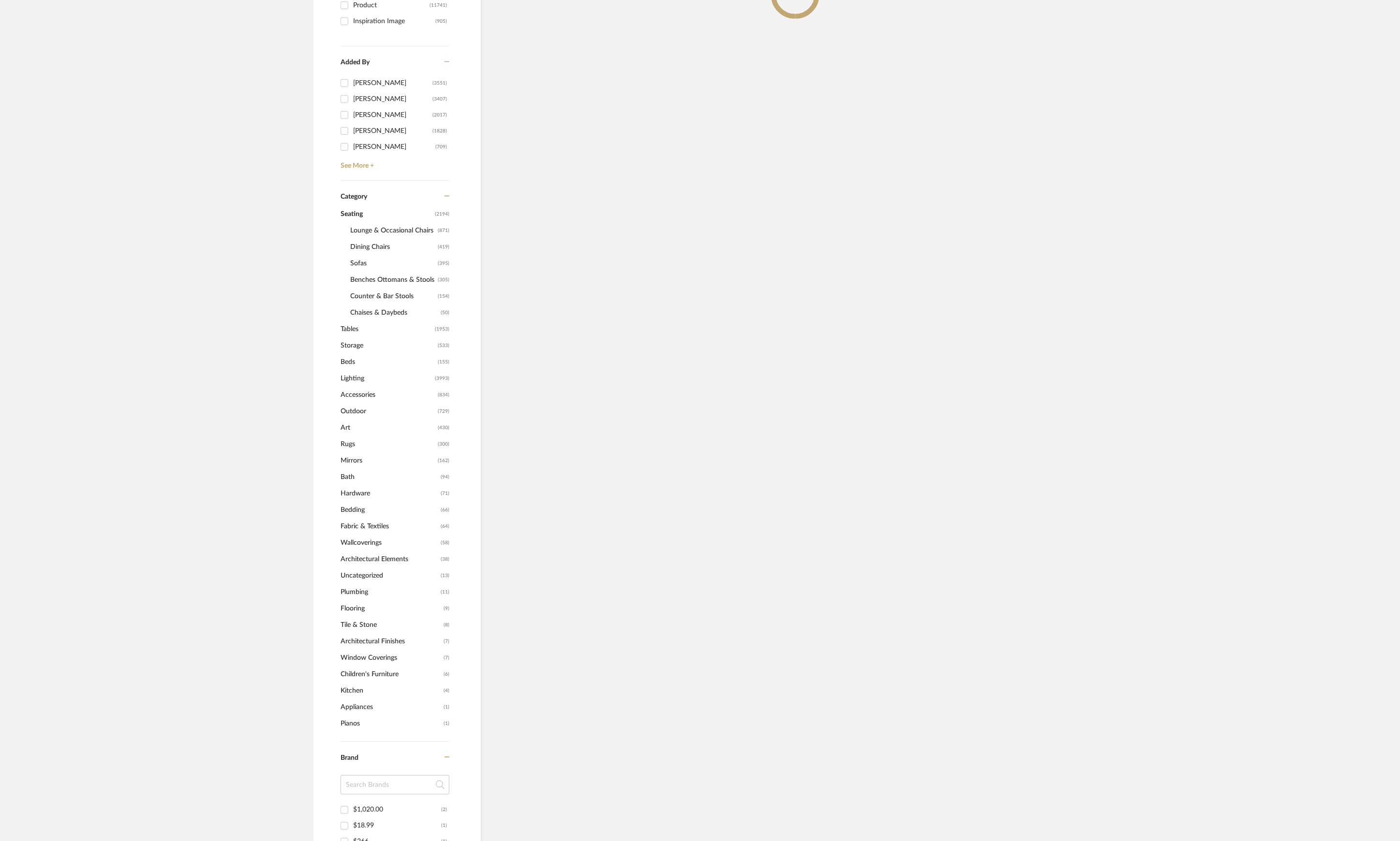
scroll to position [271, 0]
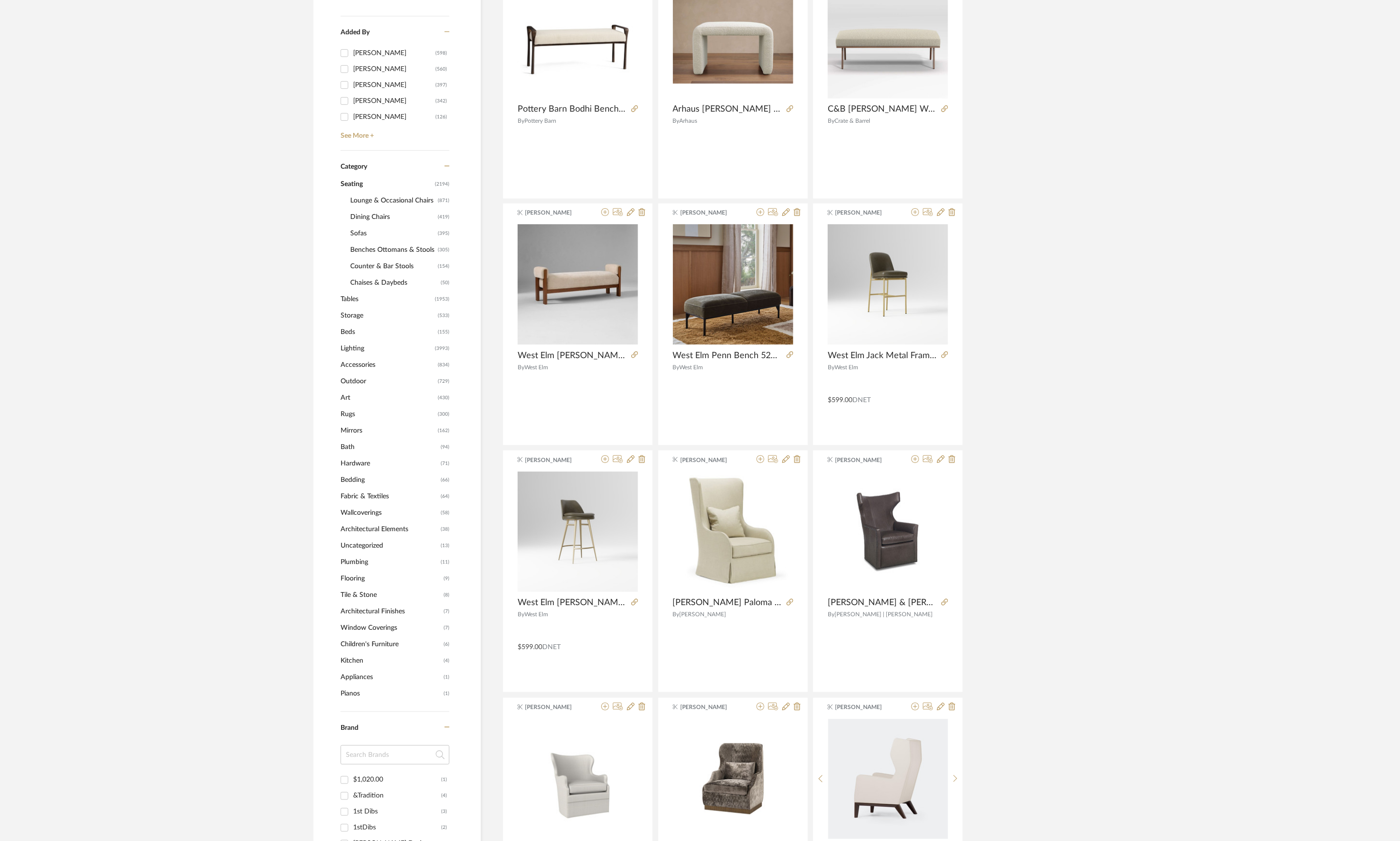
click at [369, 250] on span "Benches Ottomans & Stools" at bounding box center [392, 250] width 85 height 16
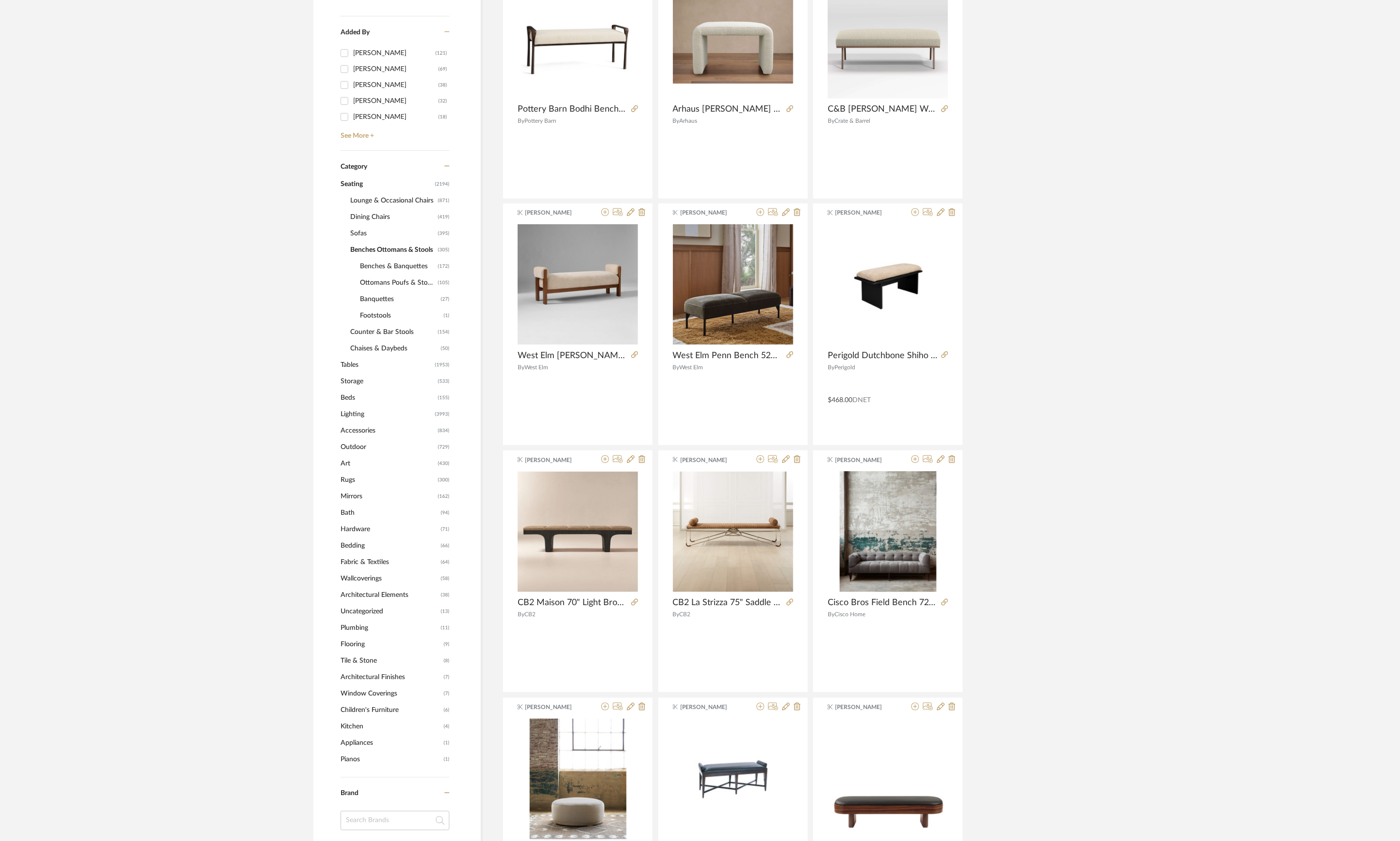
click at [405, 265] on span "Benches & Banquettes" at bounding box center [397, 266] width 76 height 16
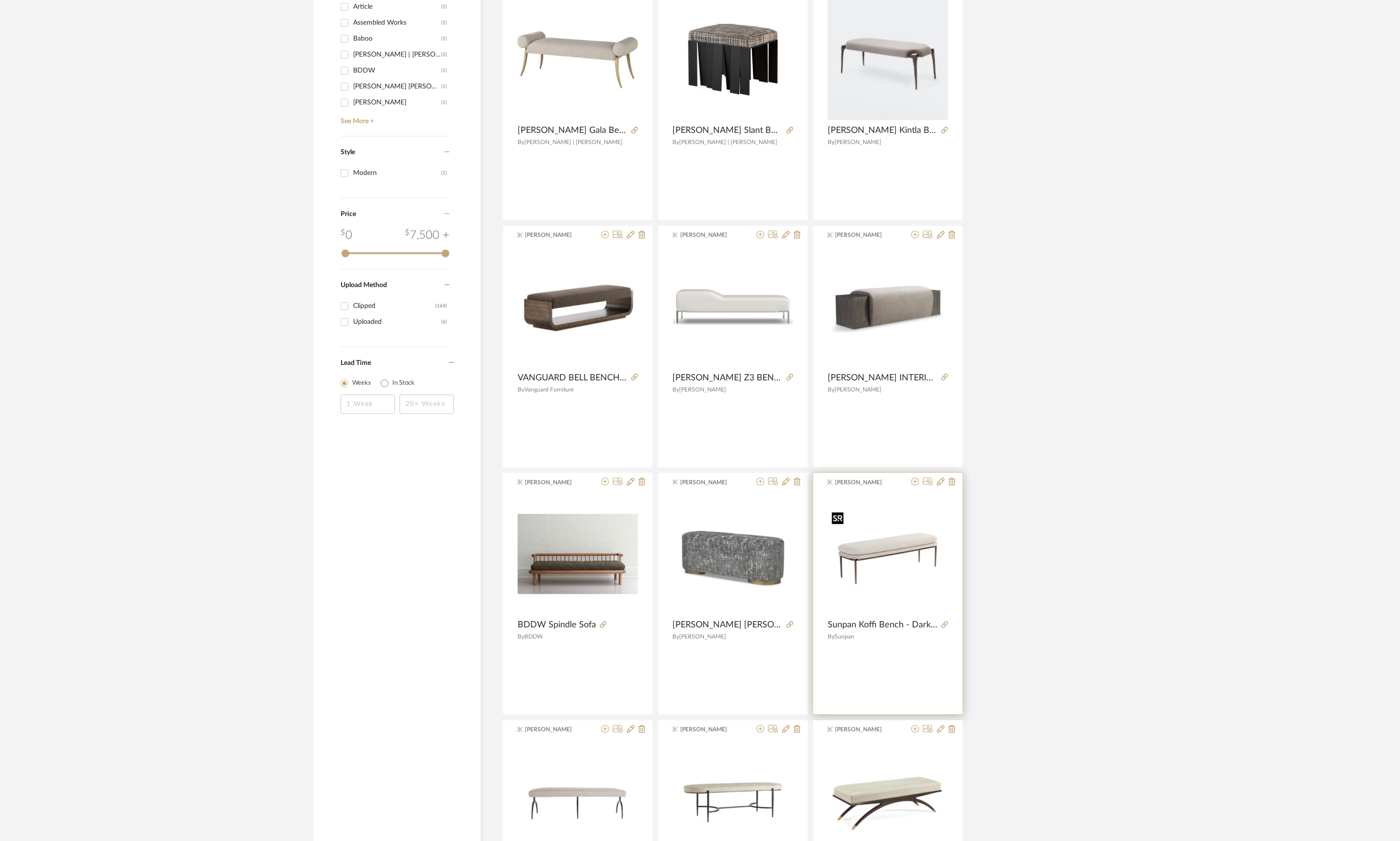
scroll to position [1367, 0]
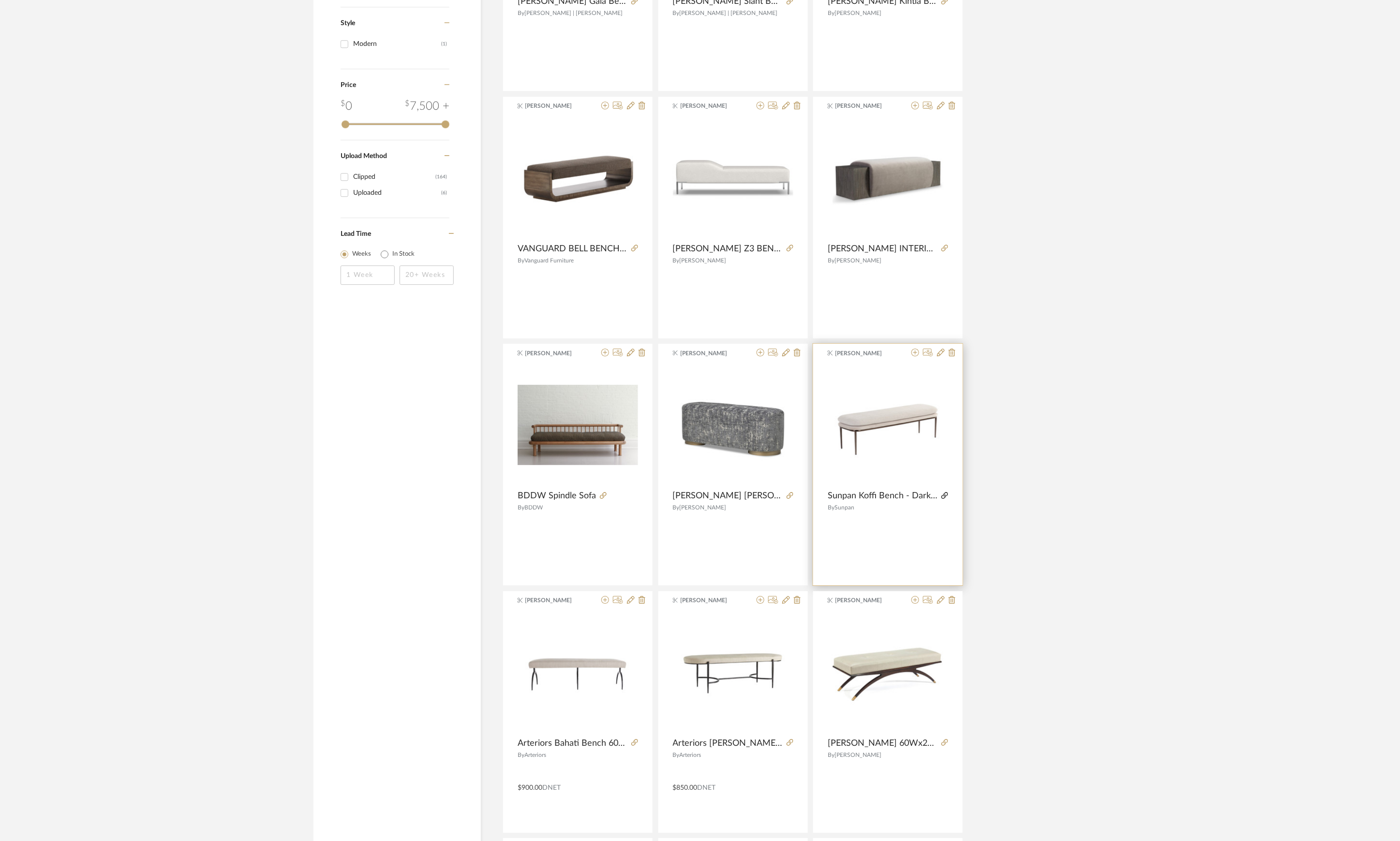
click at [944, 496] on icon at bounding box center [945, 495] width 7 height 7
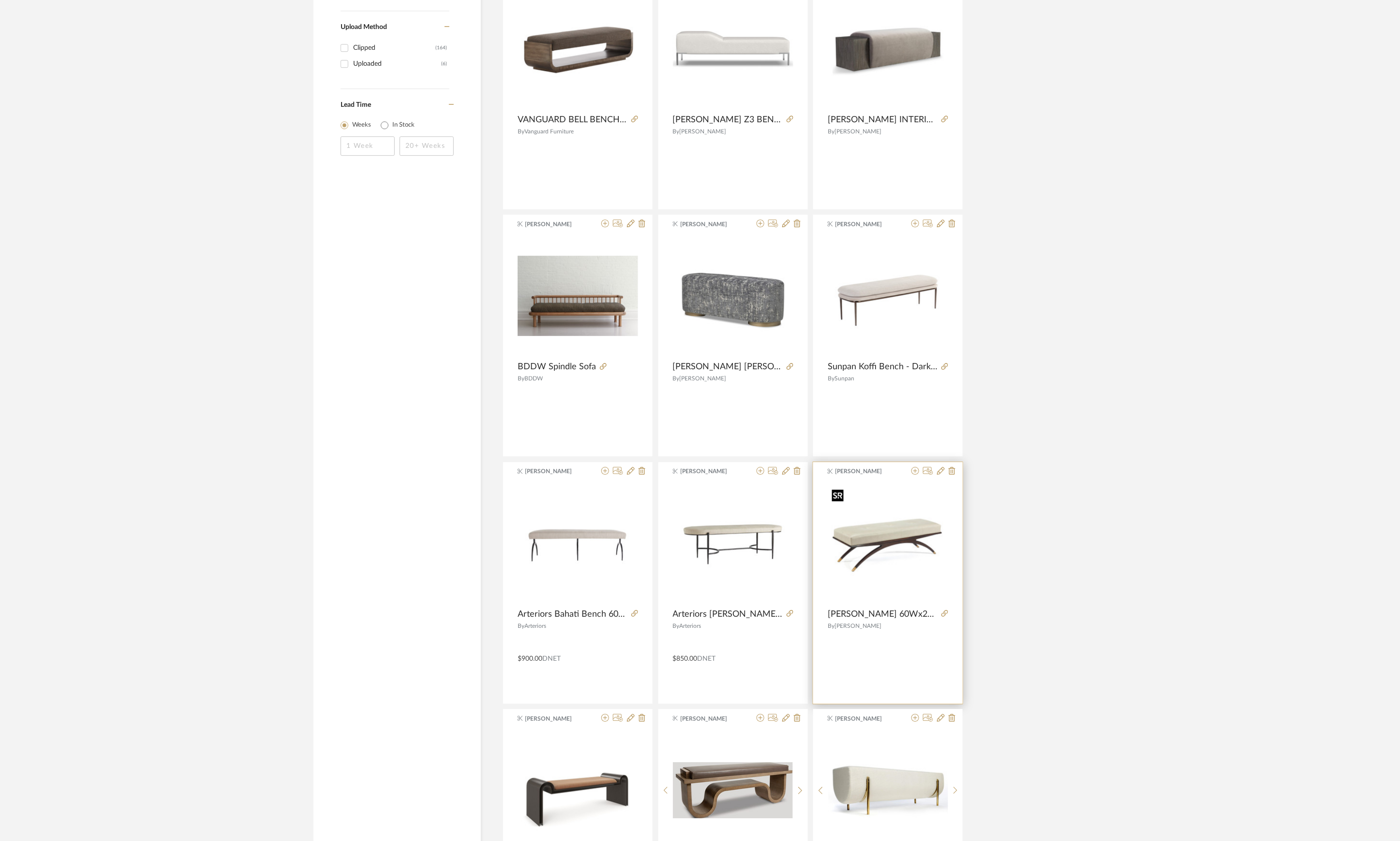
scroll to position [1561, 0]
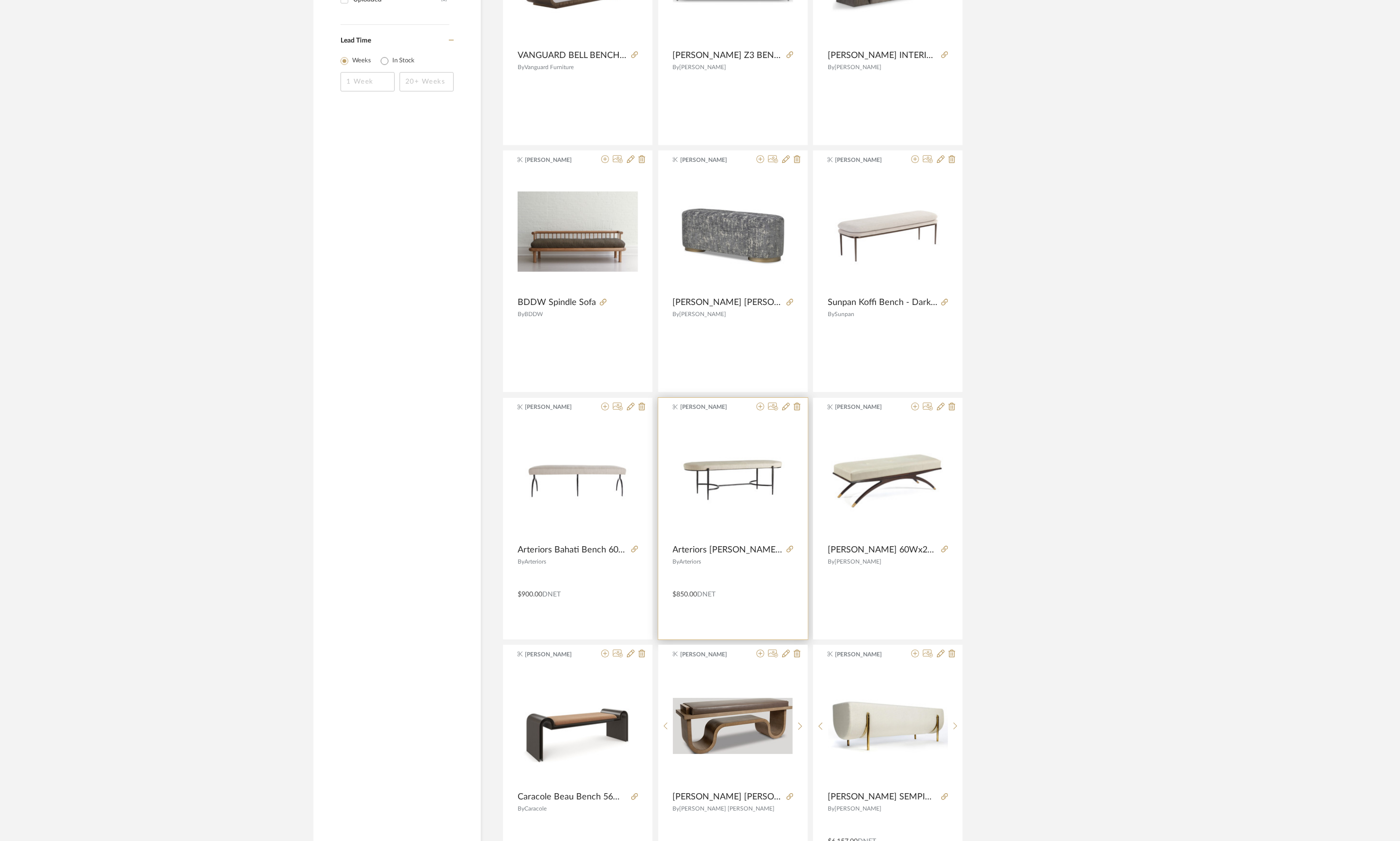
click at [784, 548] on div at bounding box center [788, 550] width 10 height 10
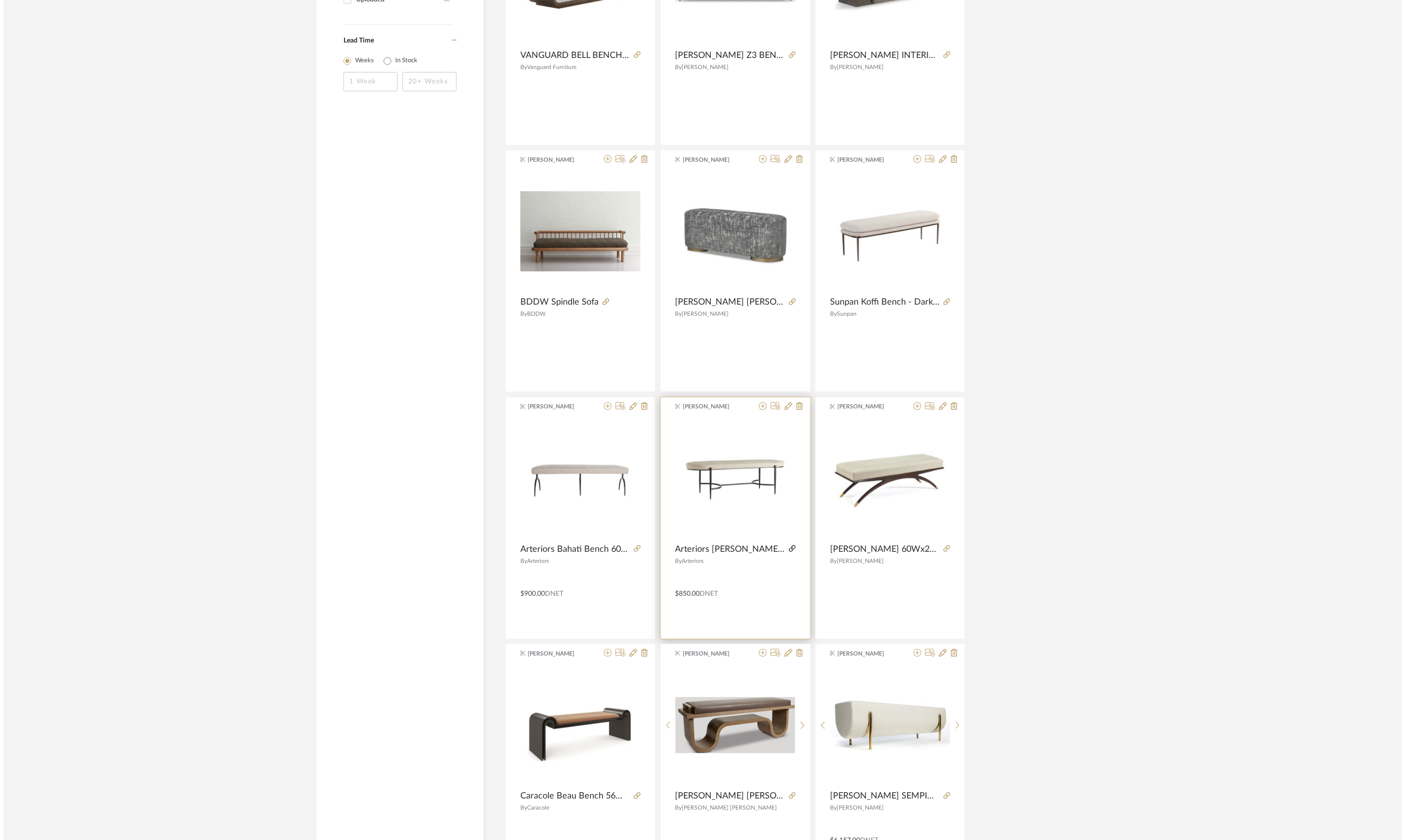
scroll to position [0, 0]
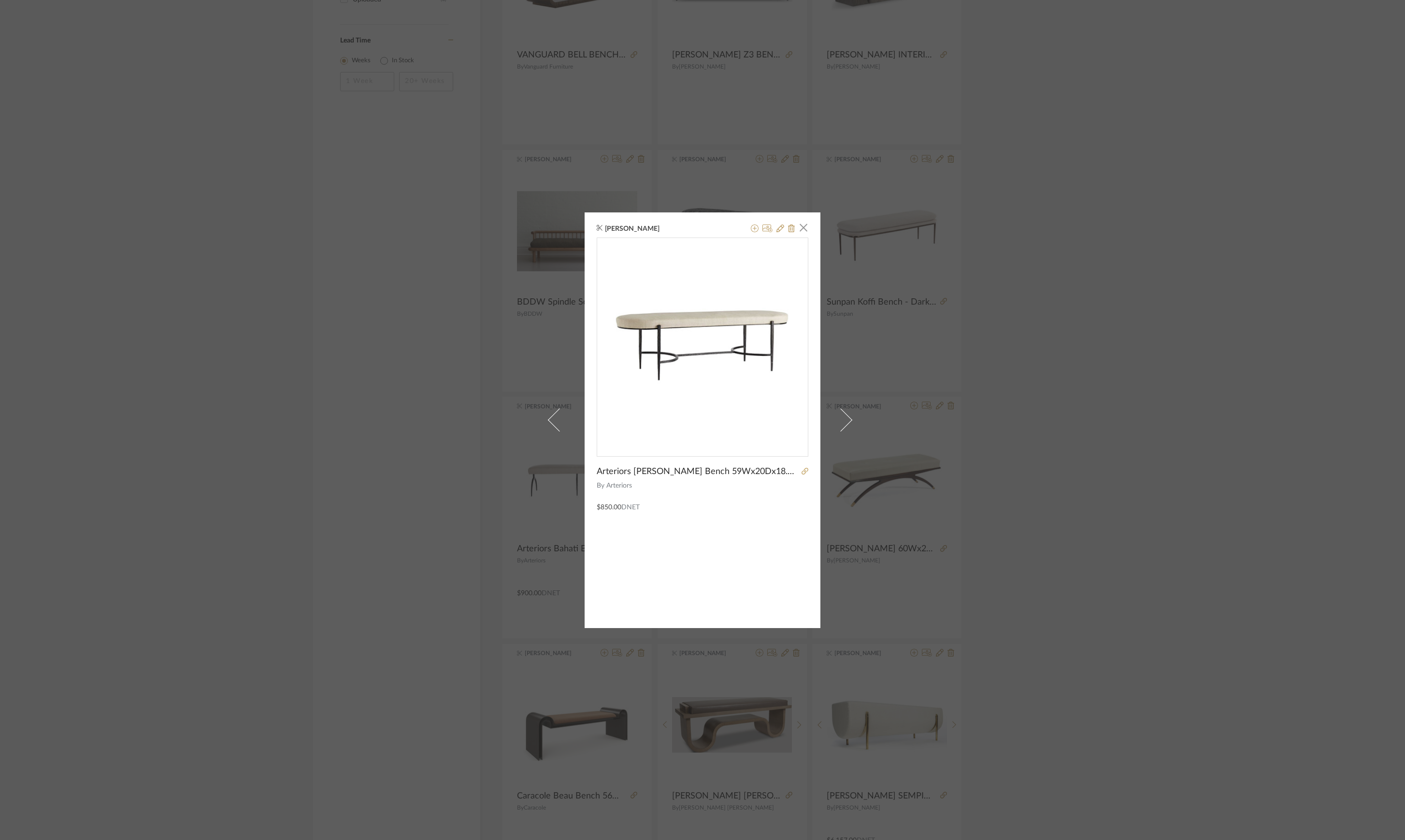
click at [1315, 571] on div "K Tyler × Arteriors Hanson Bench 59Wx20Dx18.5H #4890 By Arteriors $850.00 DNET" at bounding box center [702, 420] width 1405 height 840
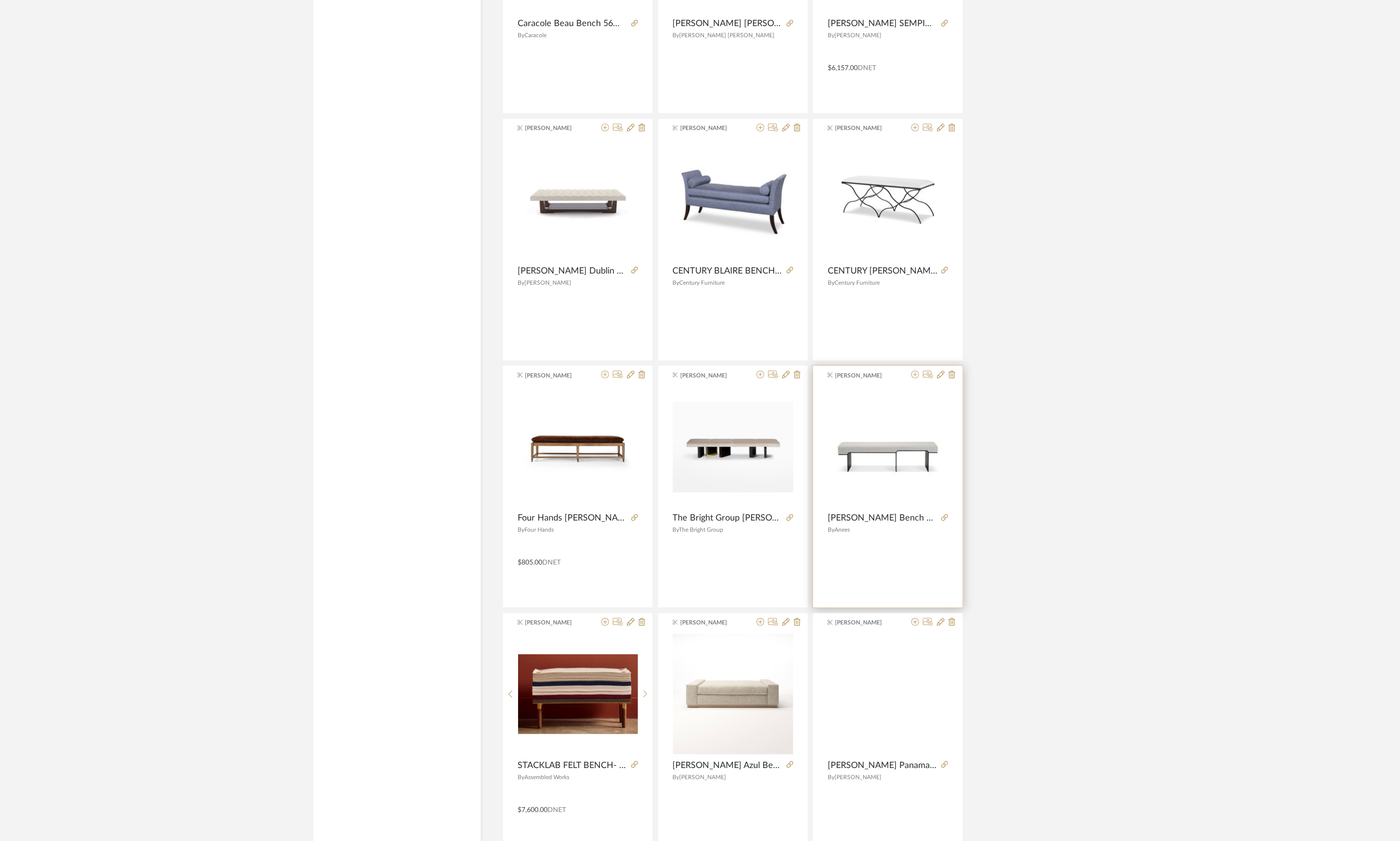
scroll to position [2455, 0]
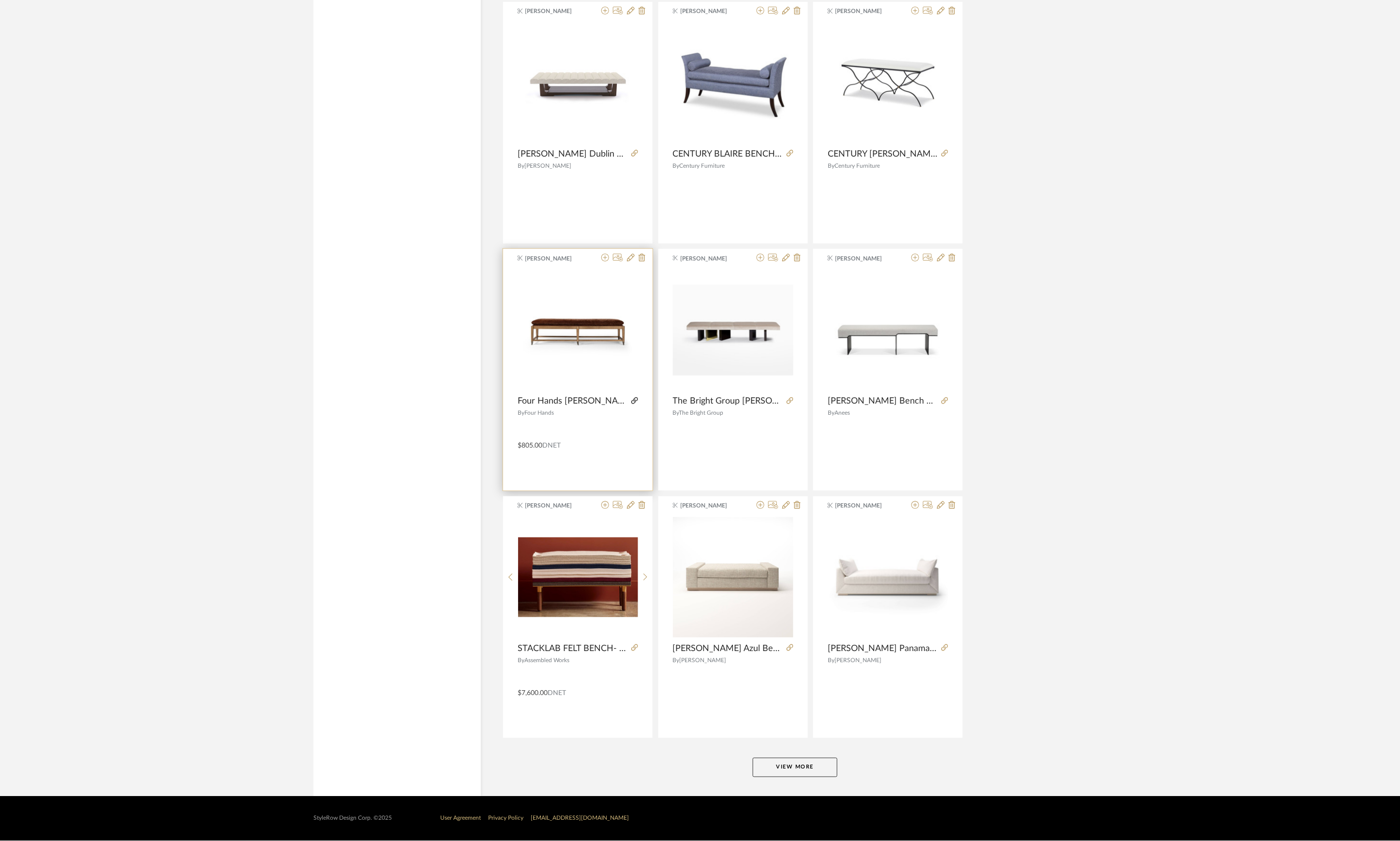
click at [637, 399] on icon at bounding box center [634, 401] width 7 height 7
click at [791, 772] on button "View More" at bounding box center [795, 768] width 84 height 19
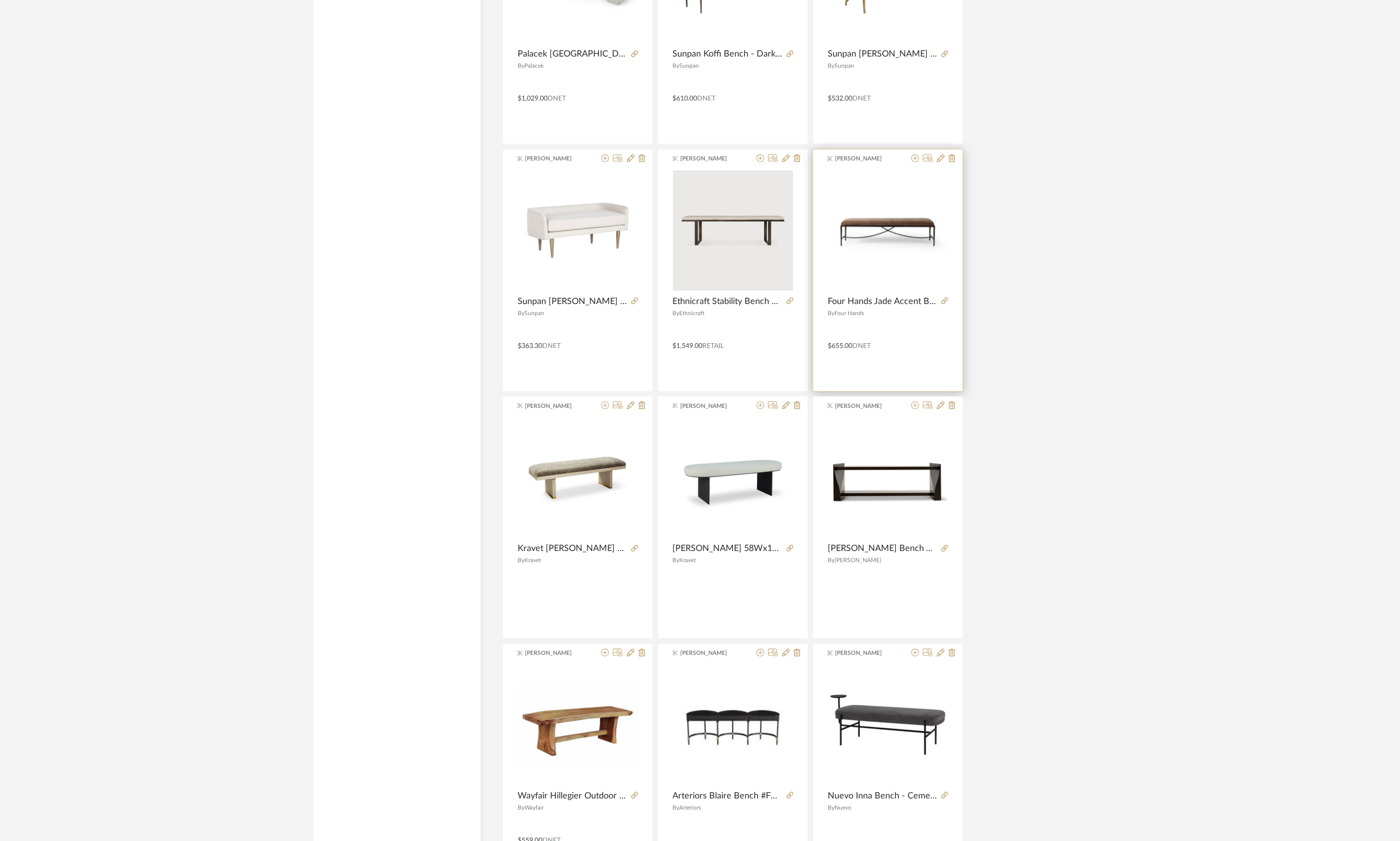
scroll to position [3616, 0]
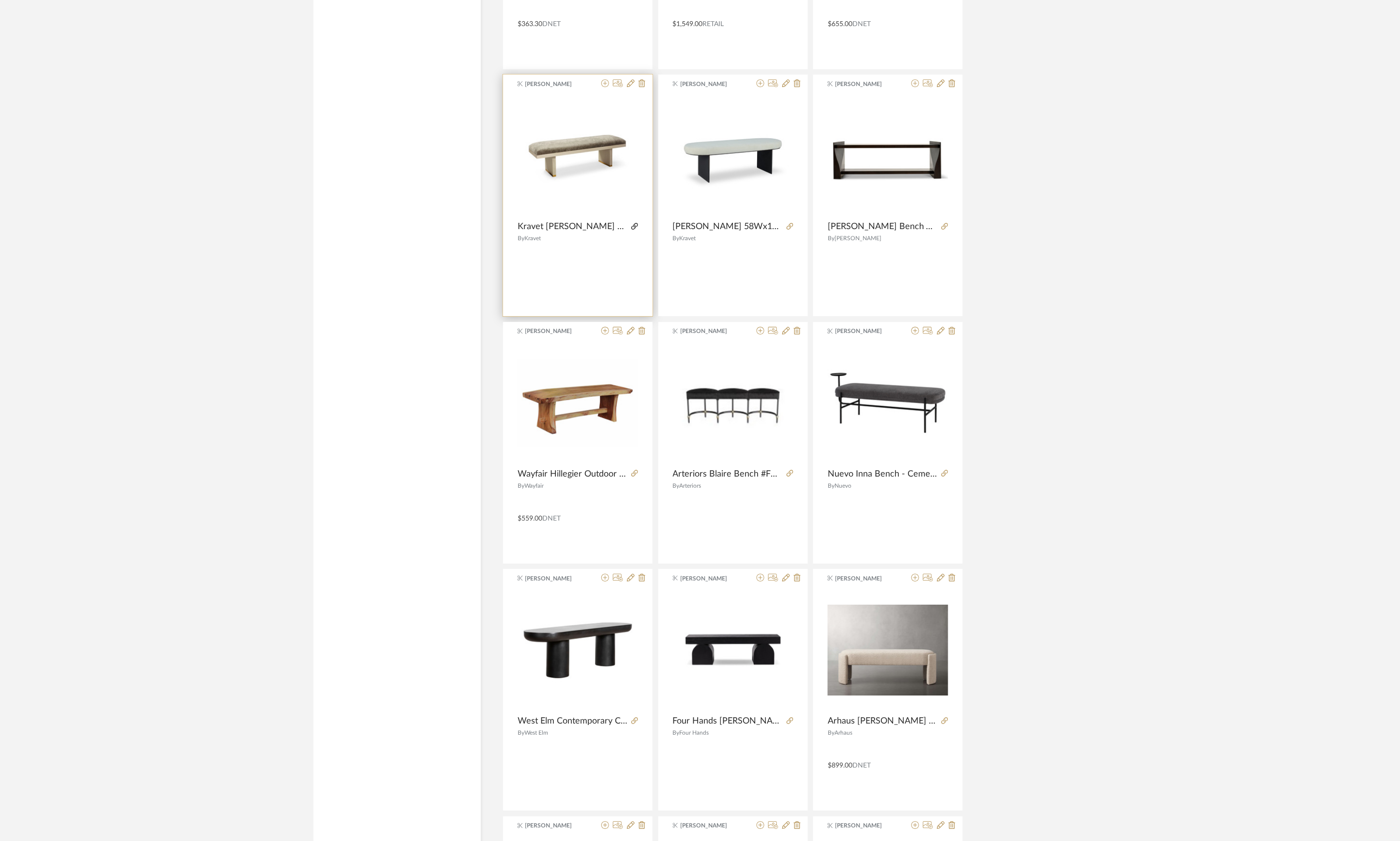
click at [634, 229] on icon at bounding box center [634, 227] width 7 height 7
click at [948, 474] on product-name "Nuevo Inna Bench - Cement 19Wx59.Lx24H #HGMV249" at bounding box center [887, 474] width 149 height 10
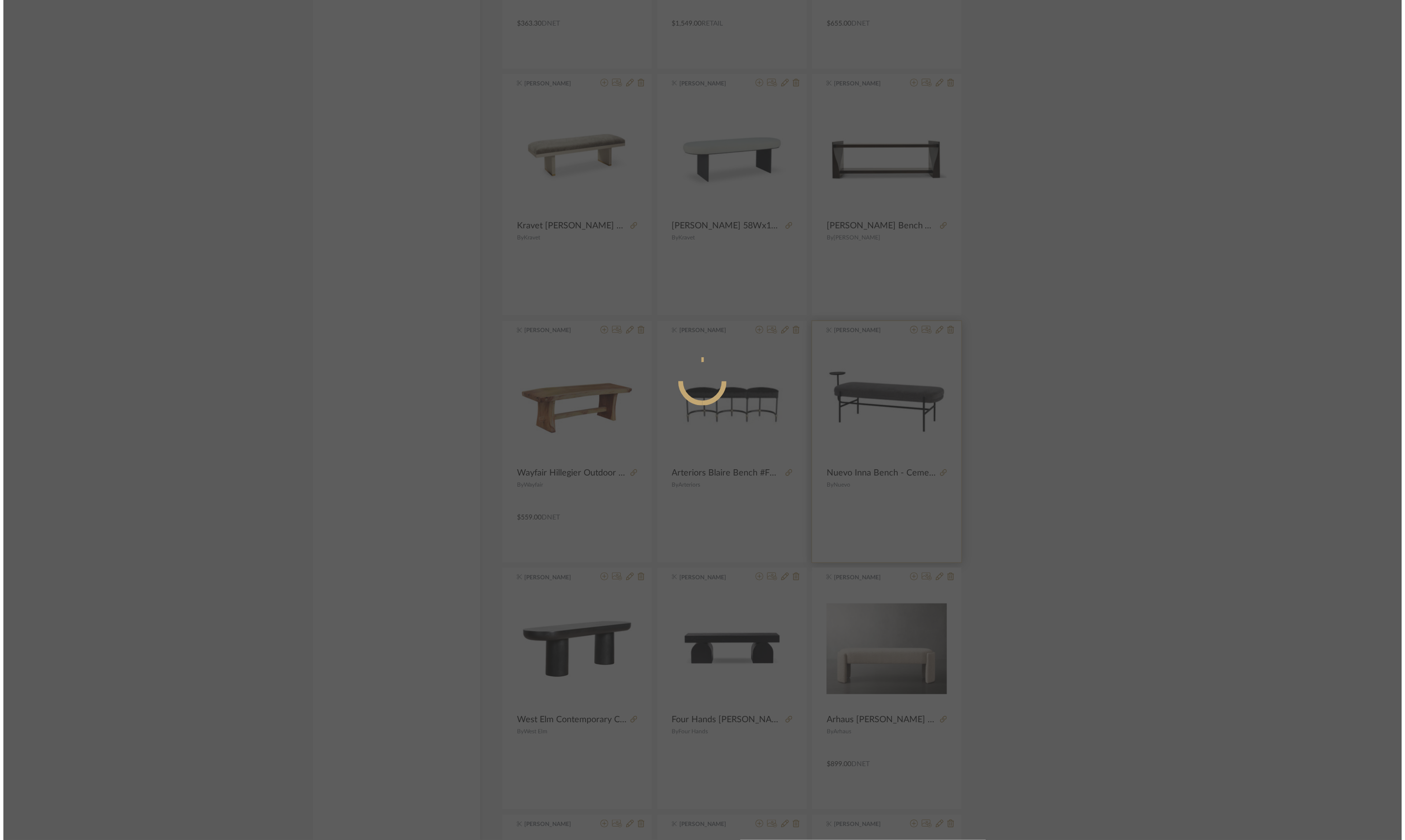
scroll to position [0, 0]
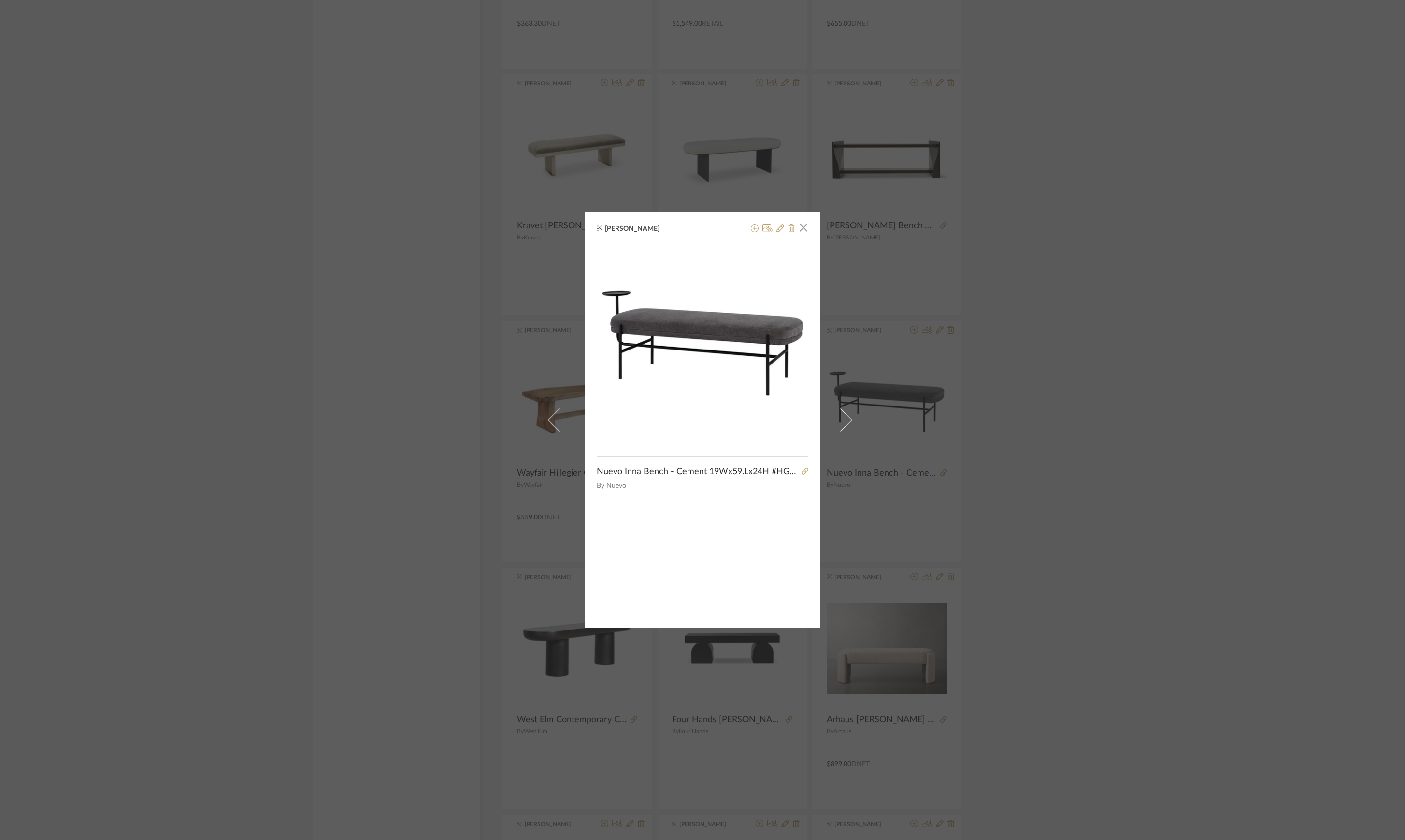
click at [1053, 473] on div "K Tyler × Nuevo Inna Bench - Cement 19Wx59.Lx24H #HGMV249 By Nuevo" at bounding box center [702, 420] width 1405 height 840
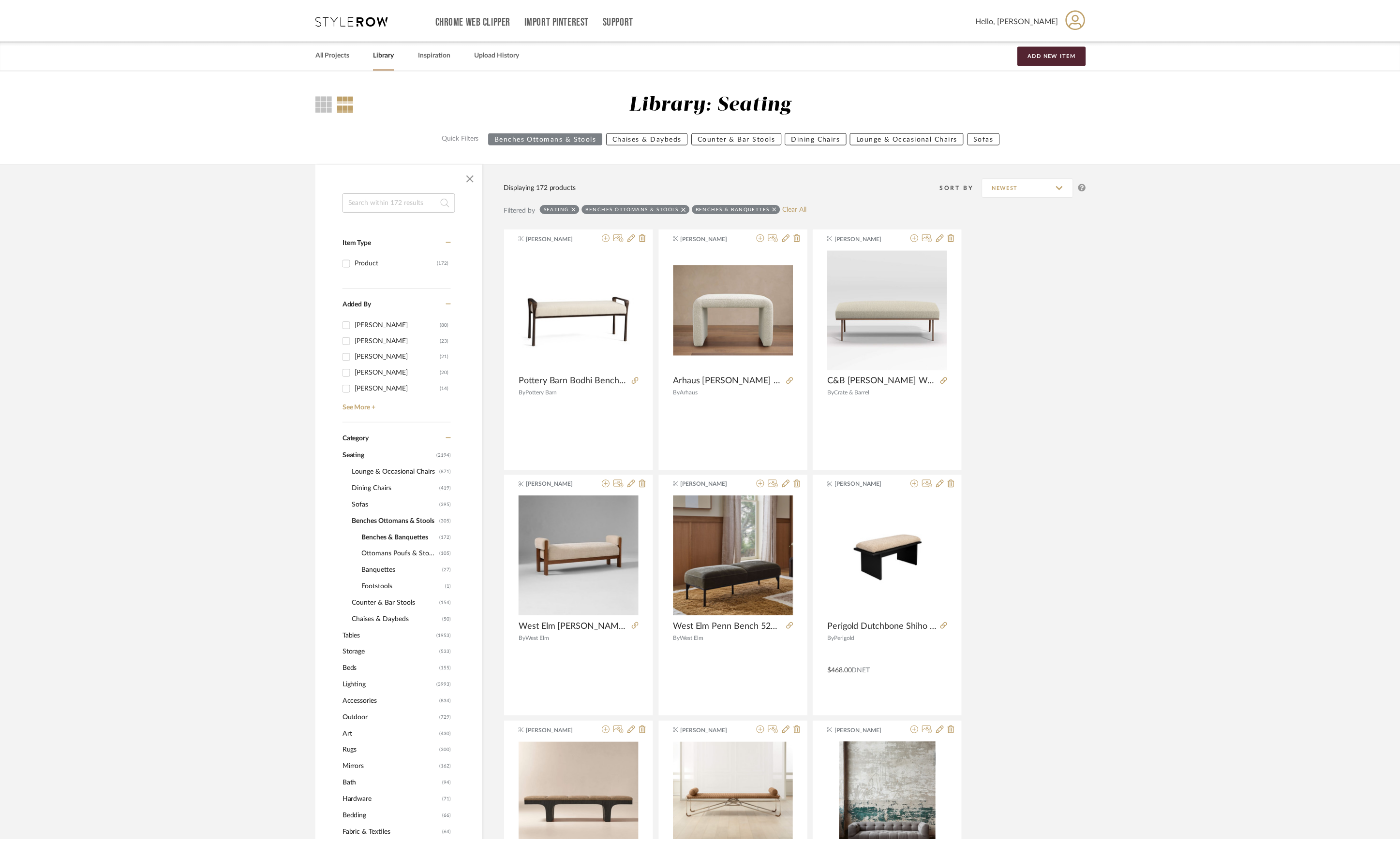
scroll to position [3616, 0]
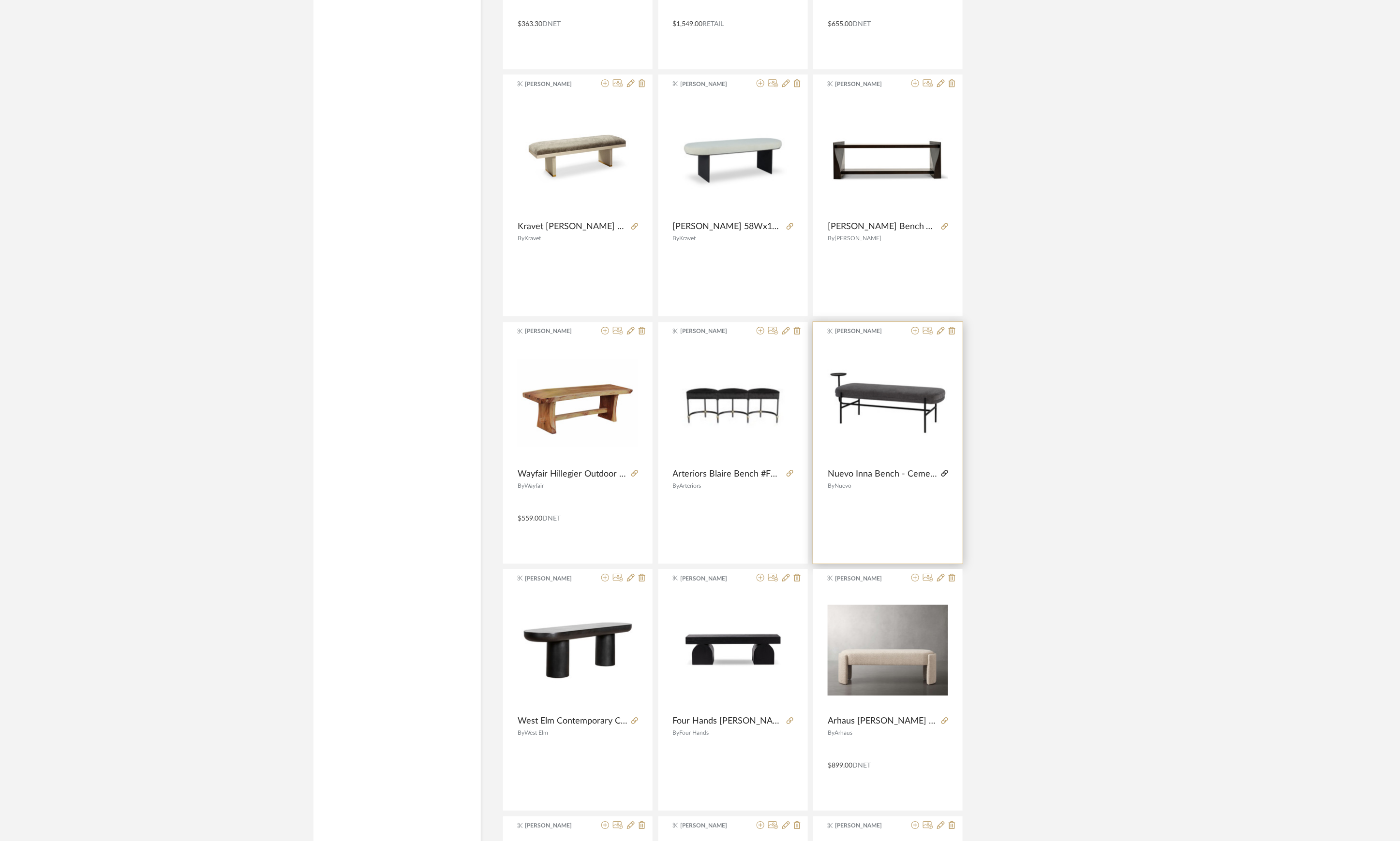
click at [945, 474] on icon at bounding box center [945, 473] width 7 height 7
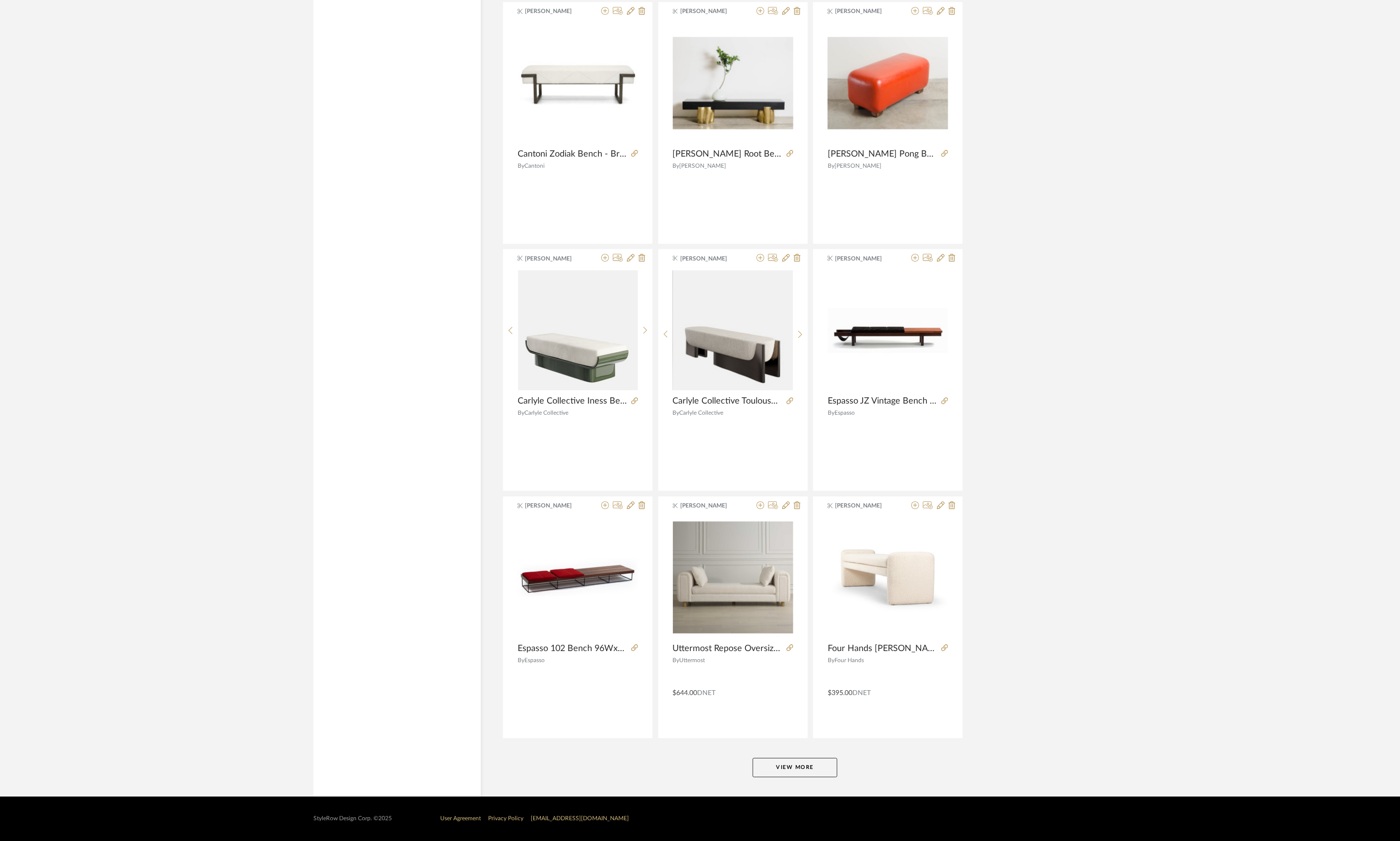
scroll to position [5427, 0]
click at [791, 766] on button "View More" at bounding box center [795, 768] width 84 height 19
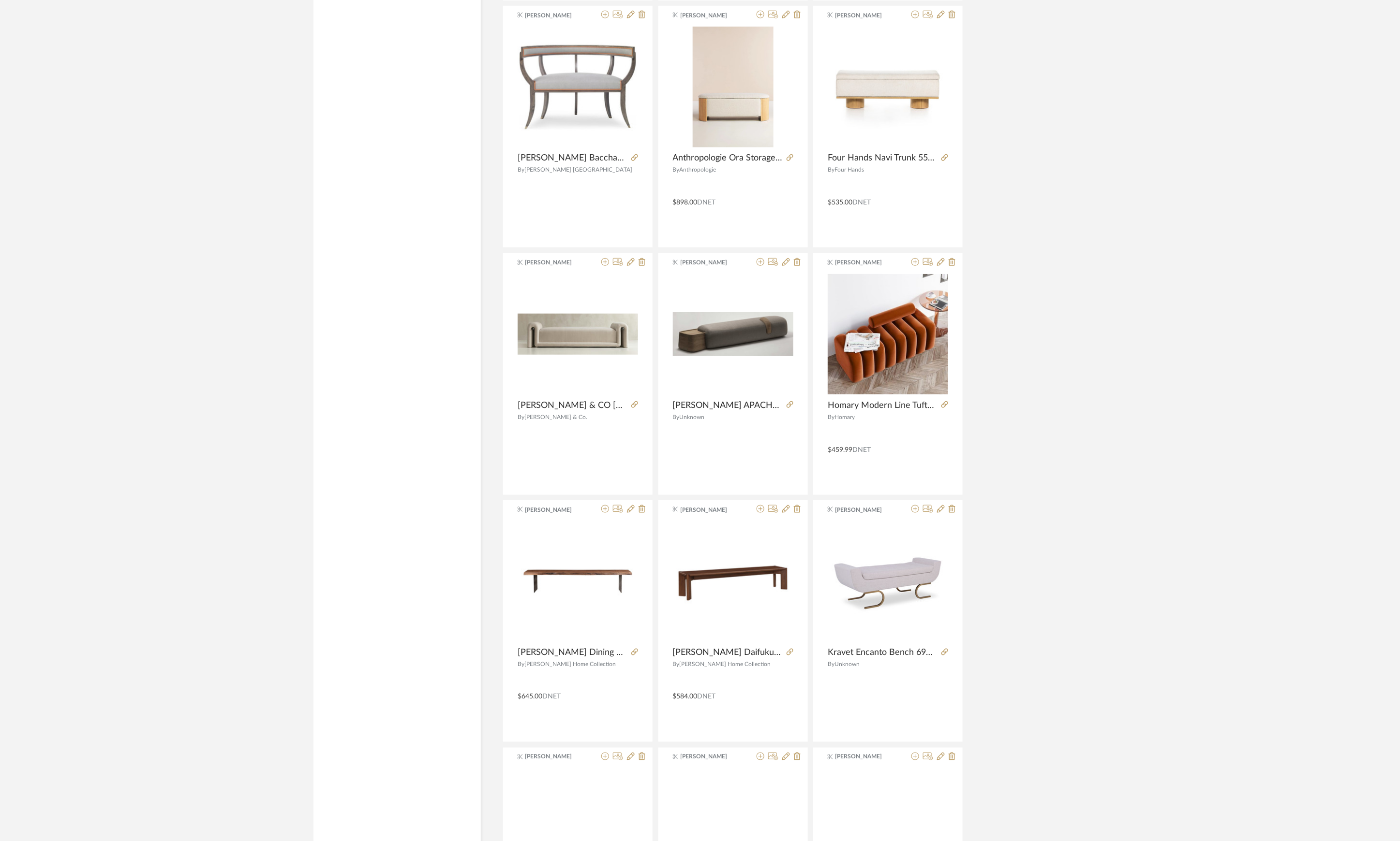
scroll to position [7038, 0]
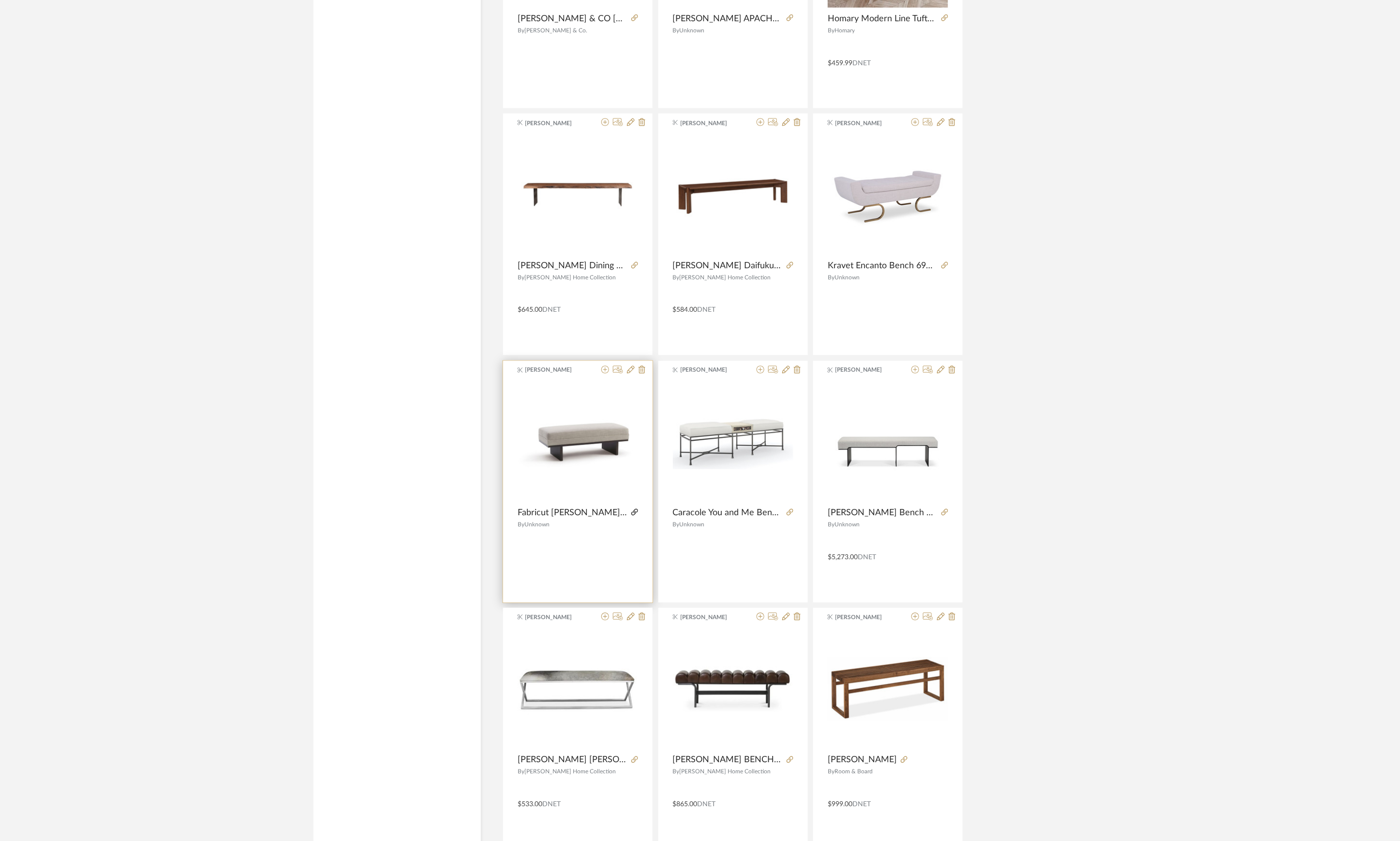
click at [633, 516] on icon at bounding box center [634, 513] width 7 height 7
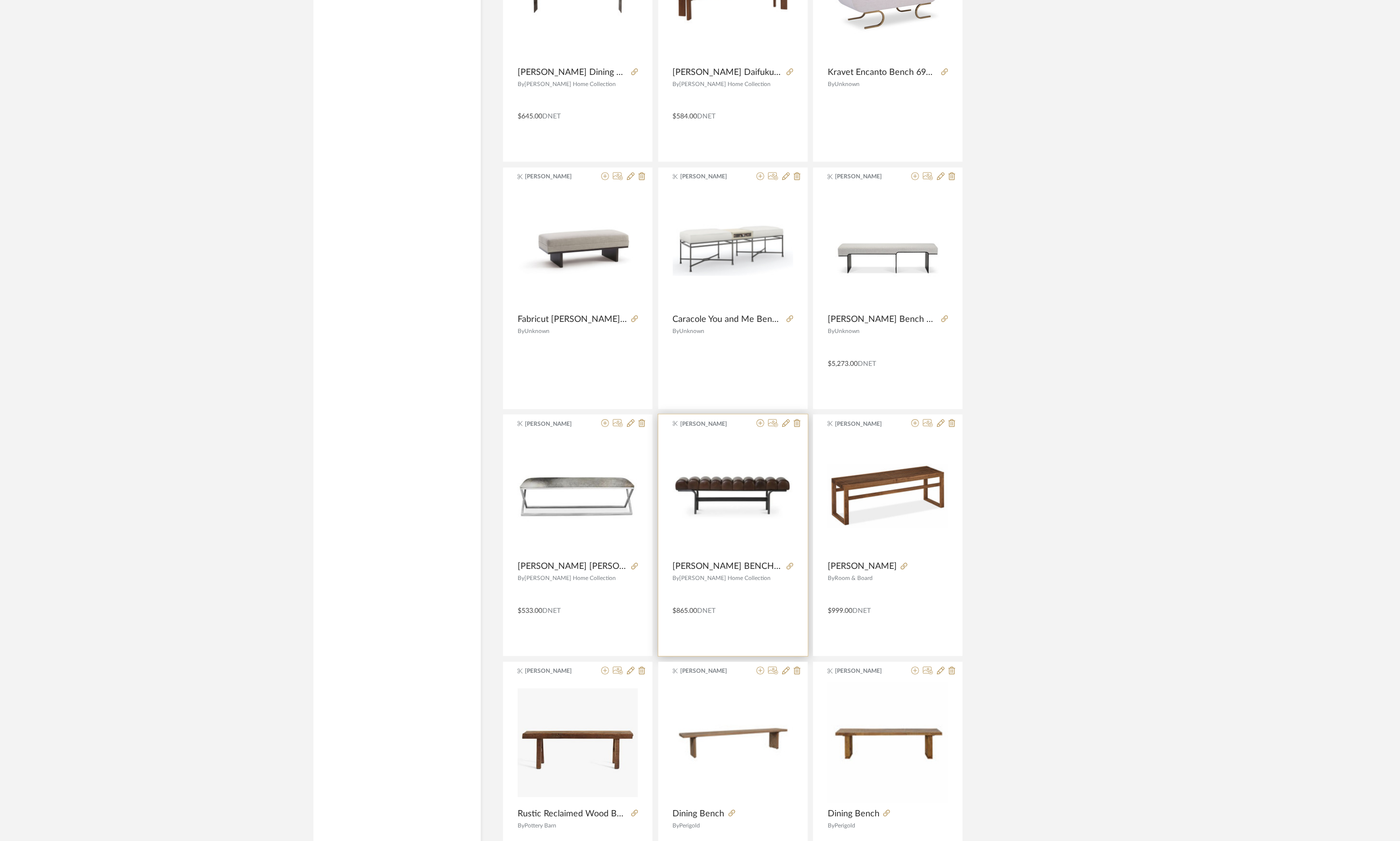
scroll to position [7297, 0]
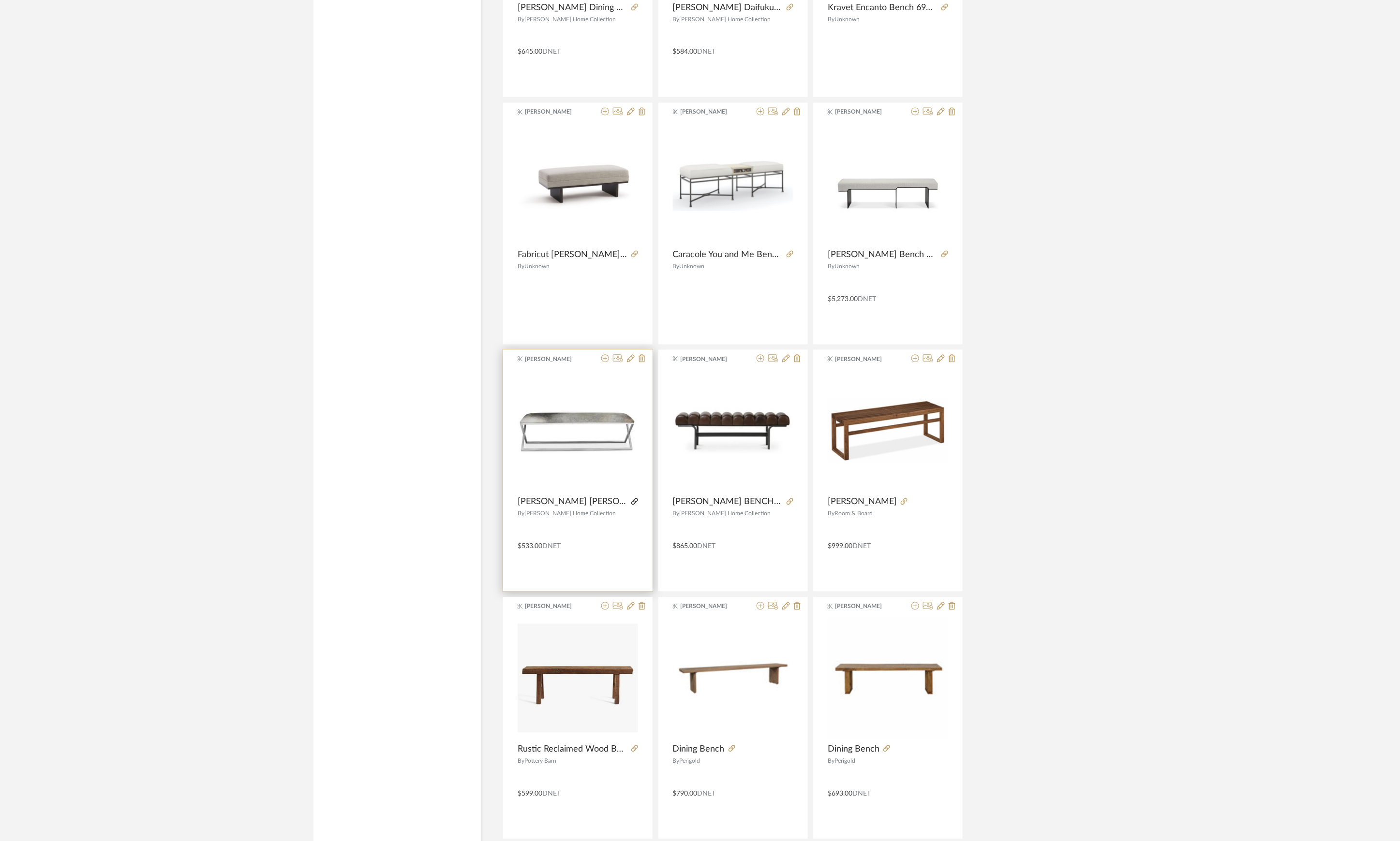
click at [633, 505] on icon at bounding box center [634, 501] width 7 height 7
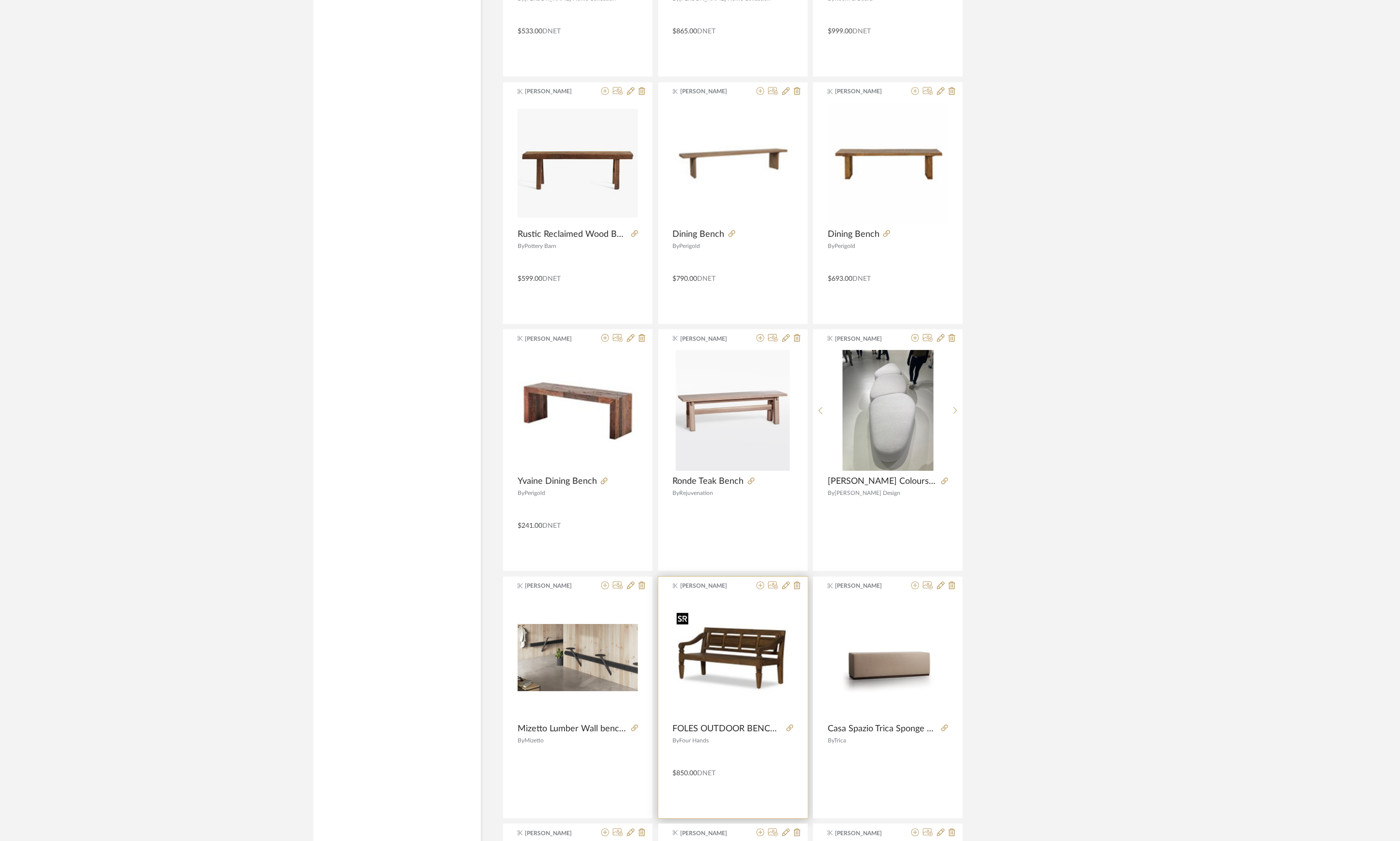
scroll to position [7554, 0]
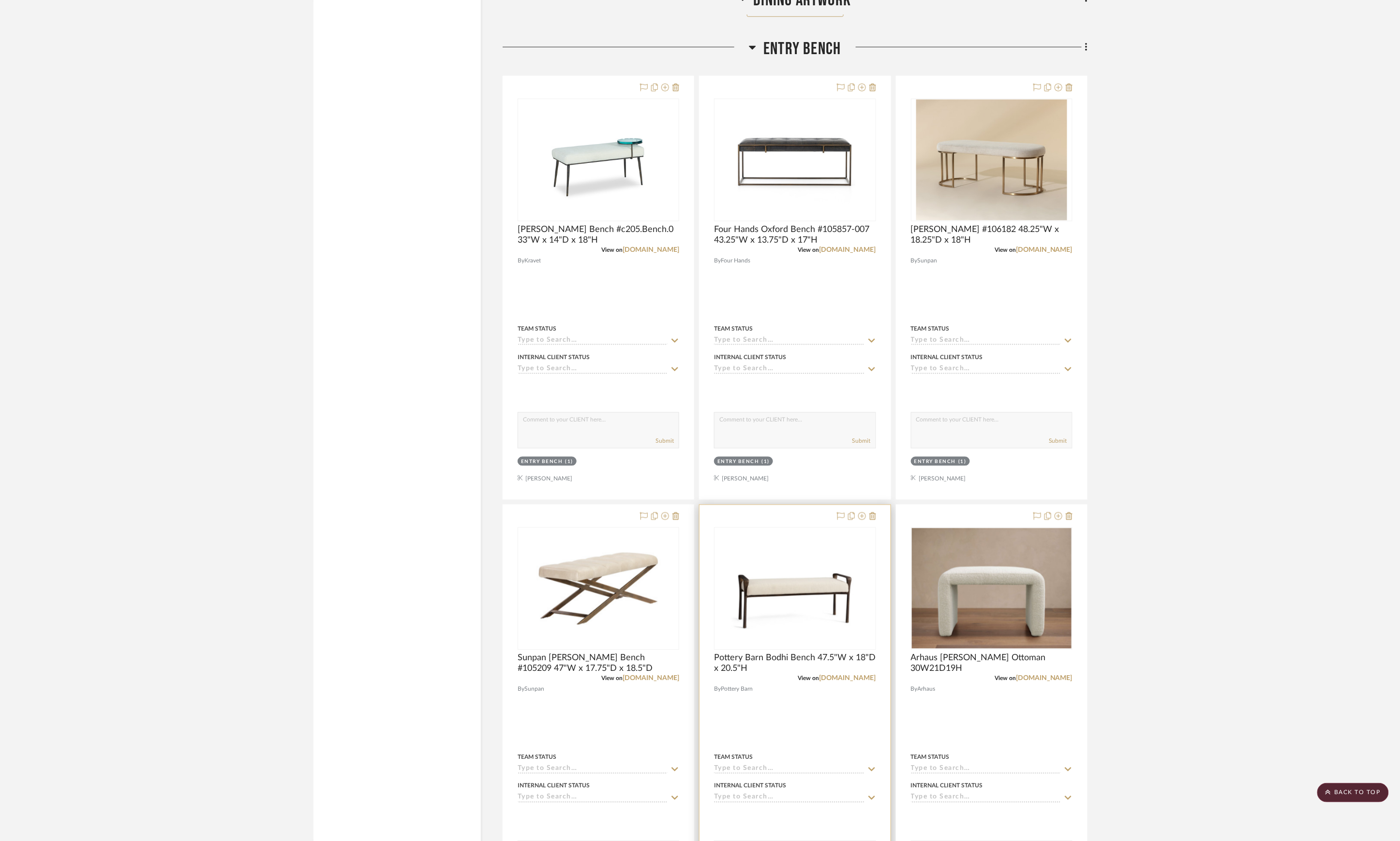
scroll to position [11216, 0]
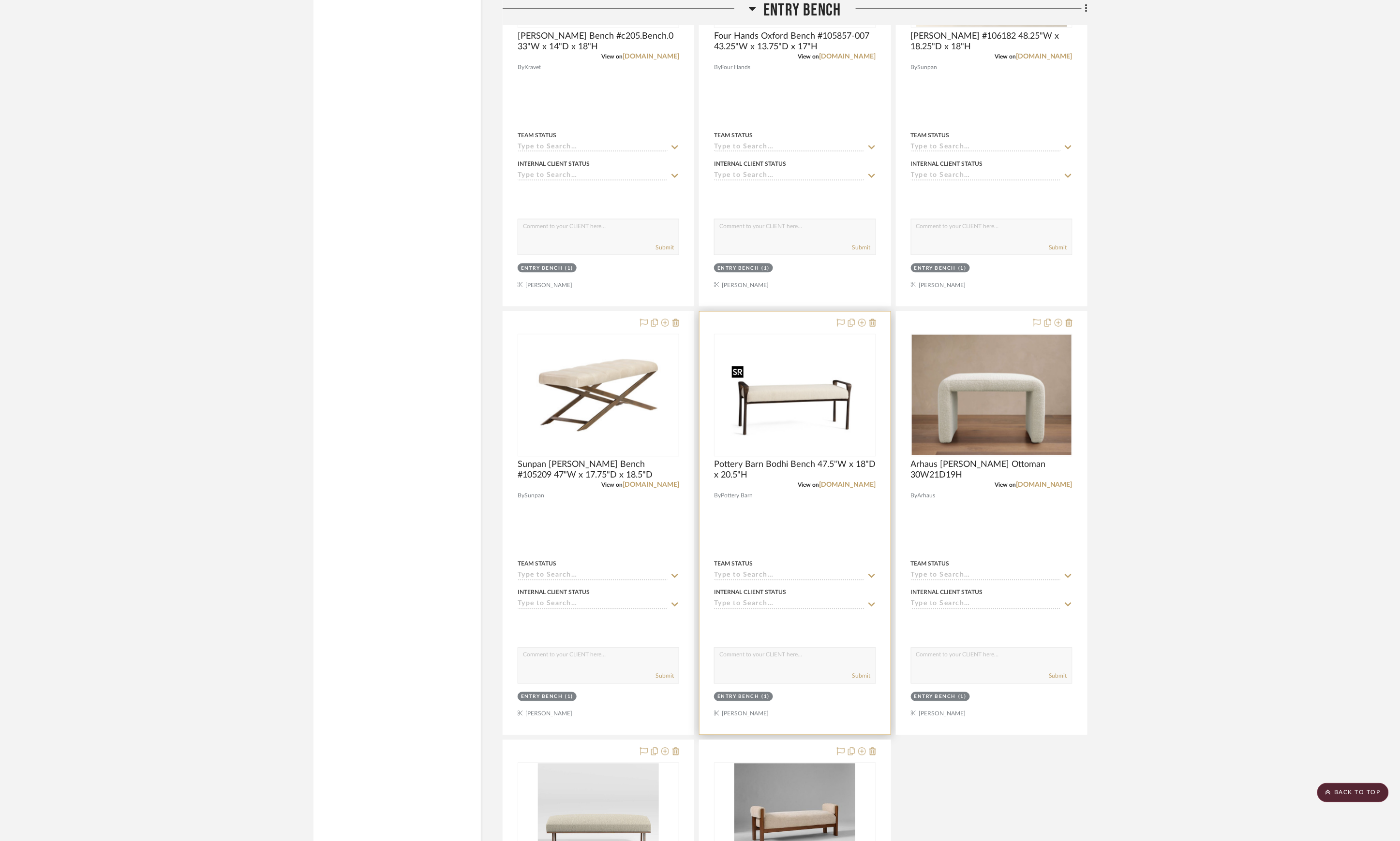
click at [797, 450] on img "0" at bounding box center [795, 396] width 134 height 121
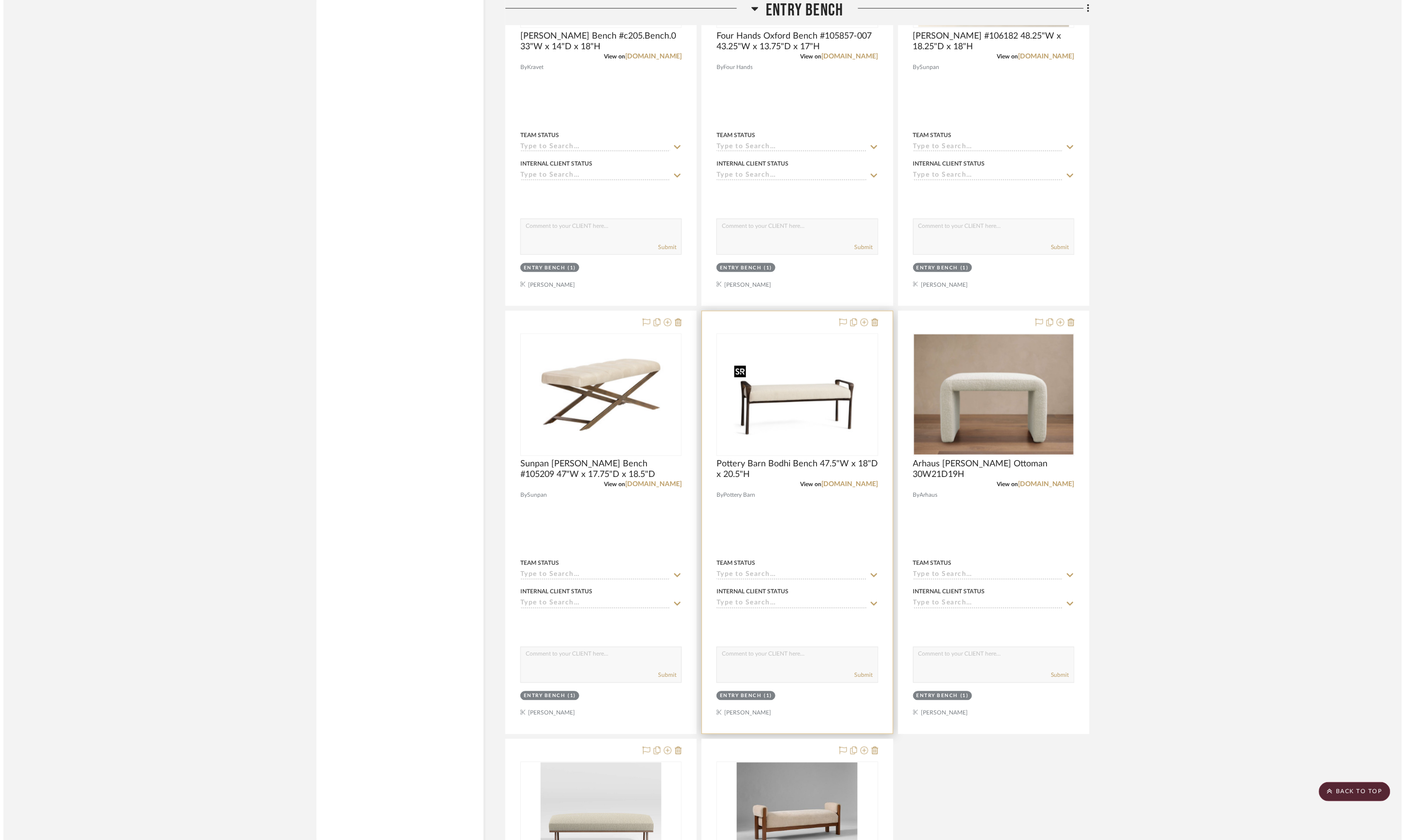
scroll to position [0, 0]
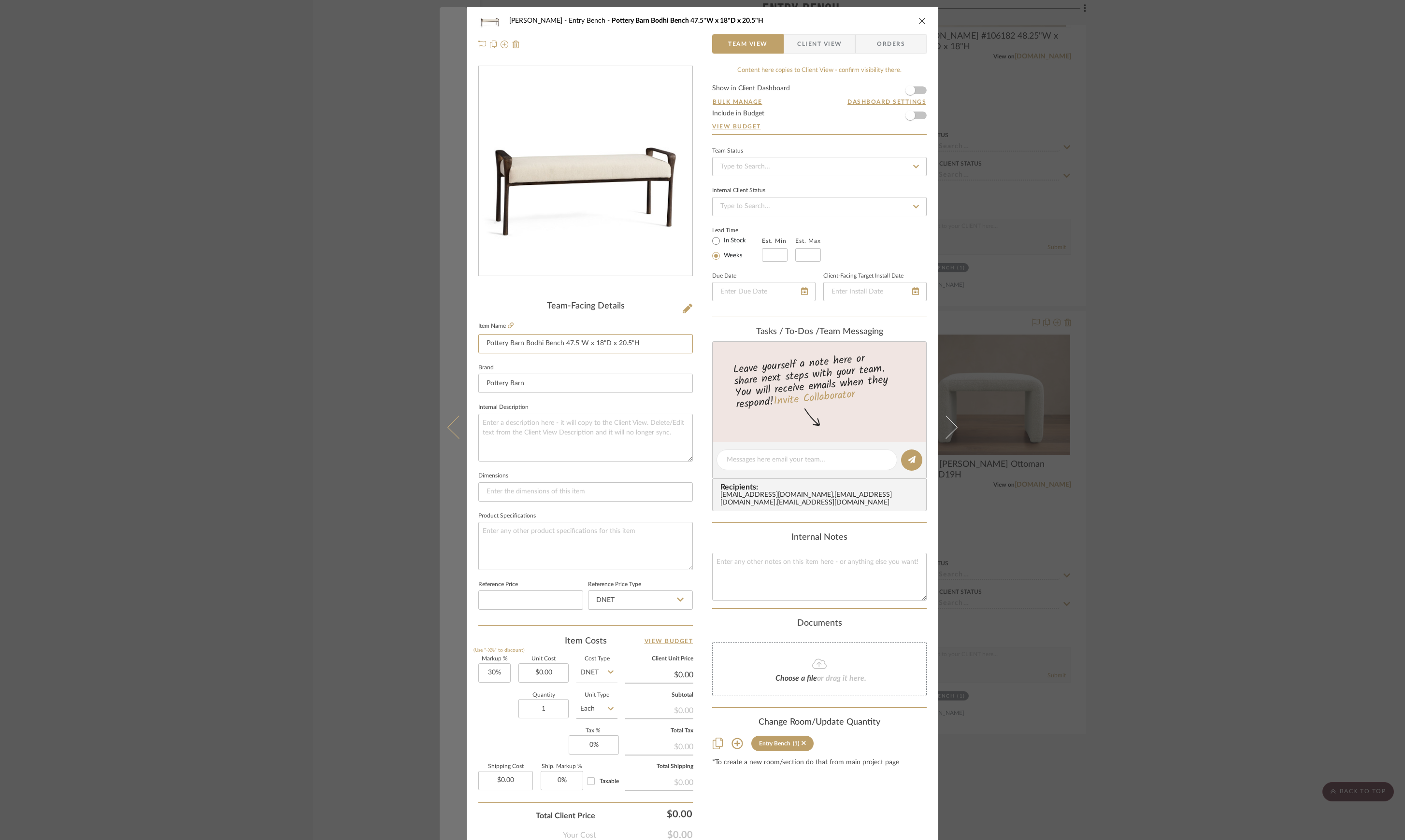
drag, startPoint x: 647, startPoint y: 344, endPoint x: 445, endPoint y: 327, distance: 202.7
click at [445, 327] on mat-dialog-content "Pasternak Entry Bench Pottery Barn Bodhi Bench 47.5"W x 18"D x 20.5"H Team View…" at bounding box center [702, 453] width 525 height 892
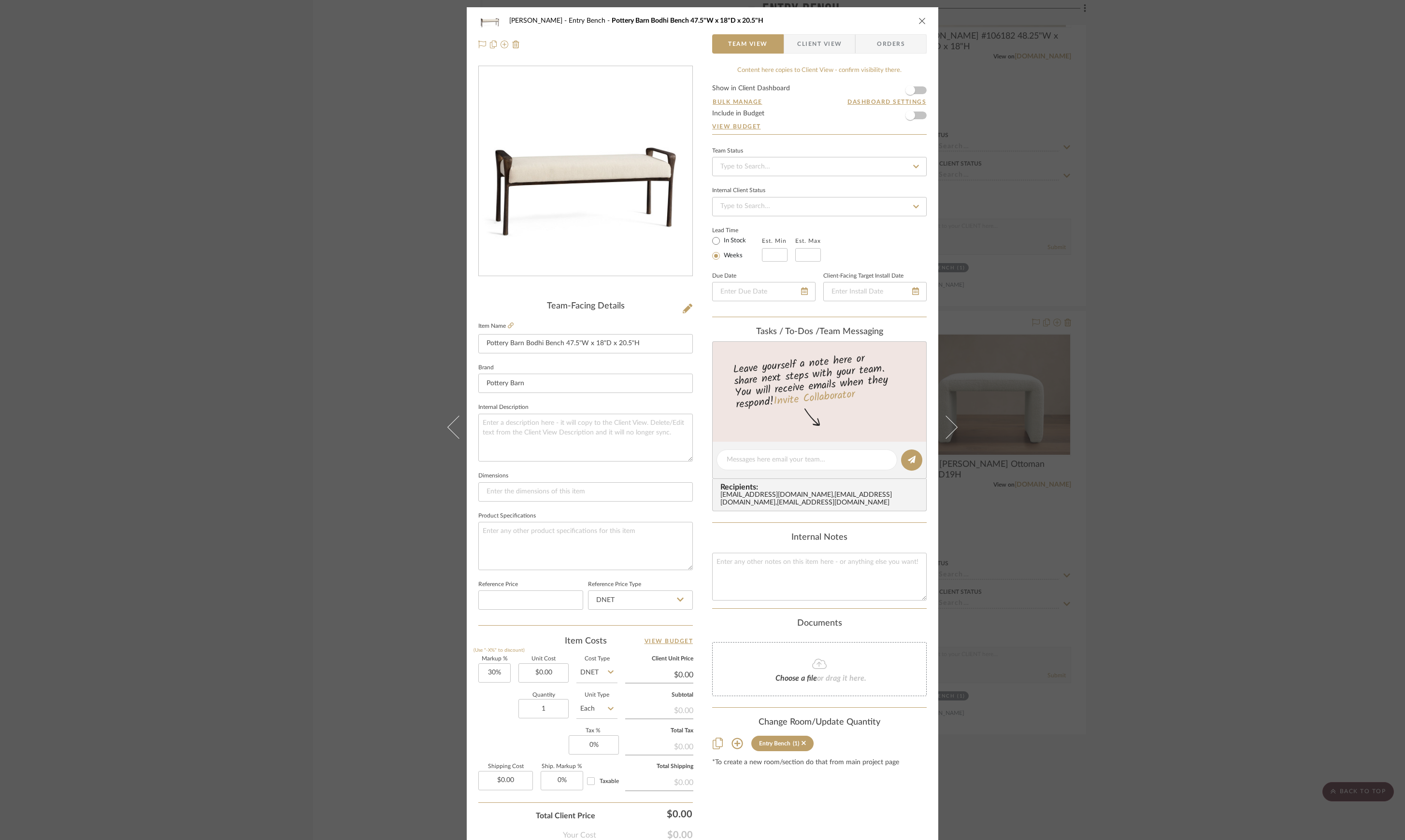
click at [1190, 480] on div "Pasternak Entry Bench Pottery Barn Bodhi Bench 47.5"W x 18"D x 20.5"H Team View…" at bounding box center [702, 420] width 1405 height 840
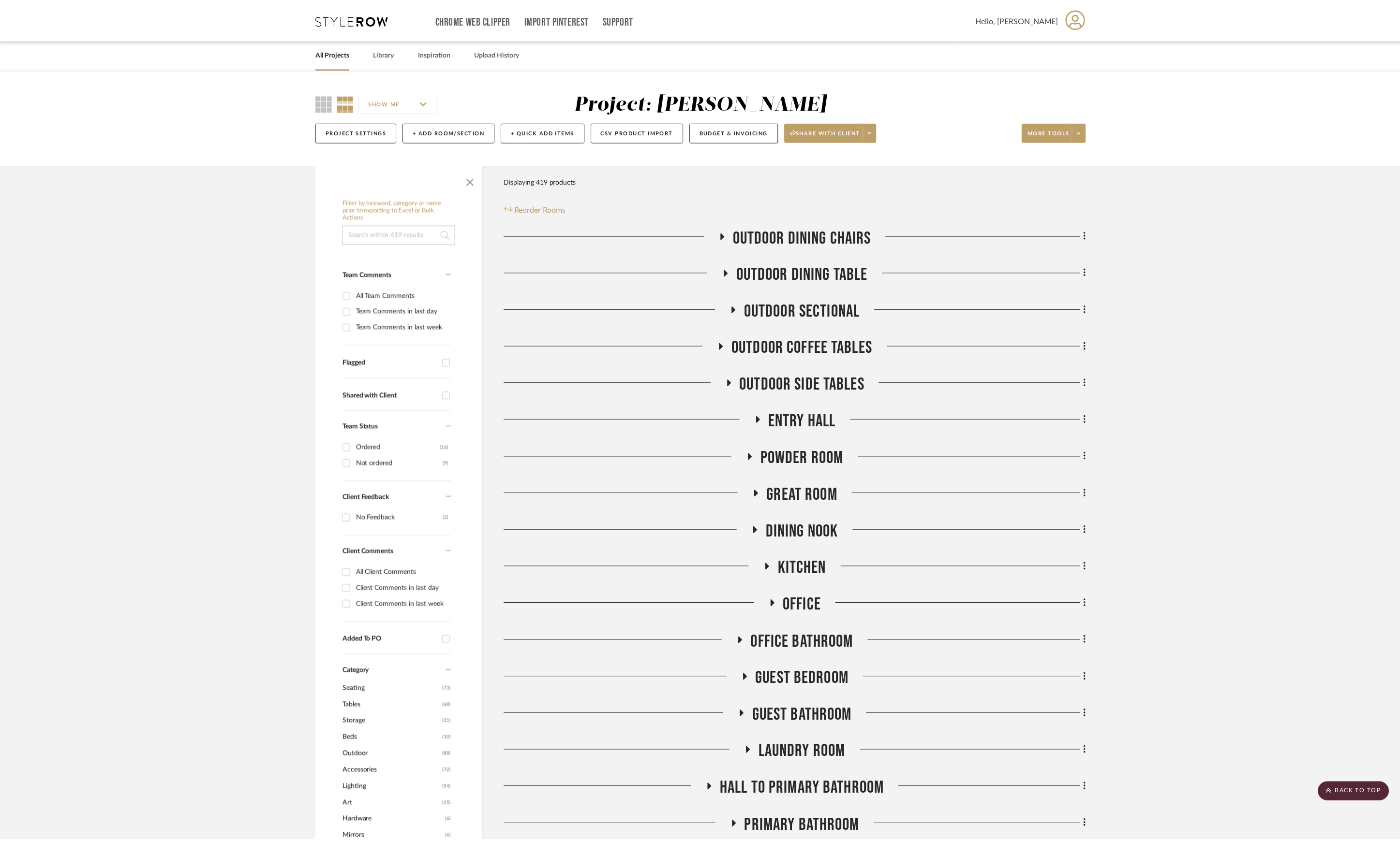
scroll to position [11216, 0]
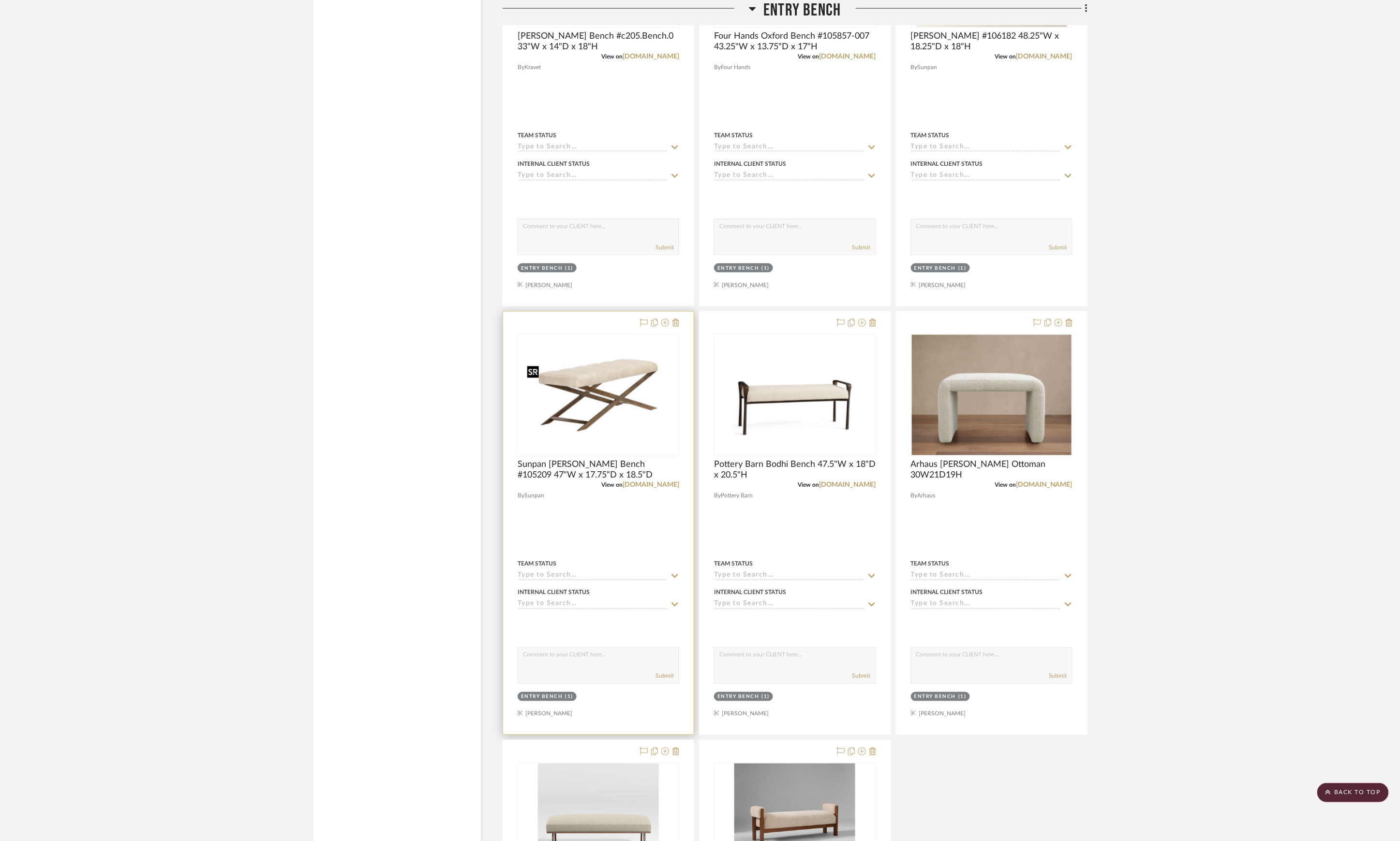
click at [651, 427] on img "0" at bounding box center [599, 396] width 152 height 121
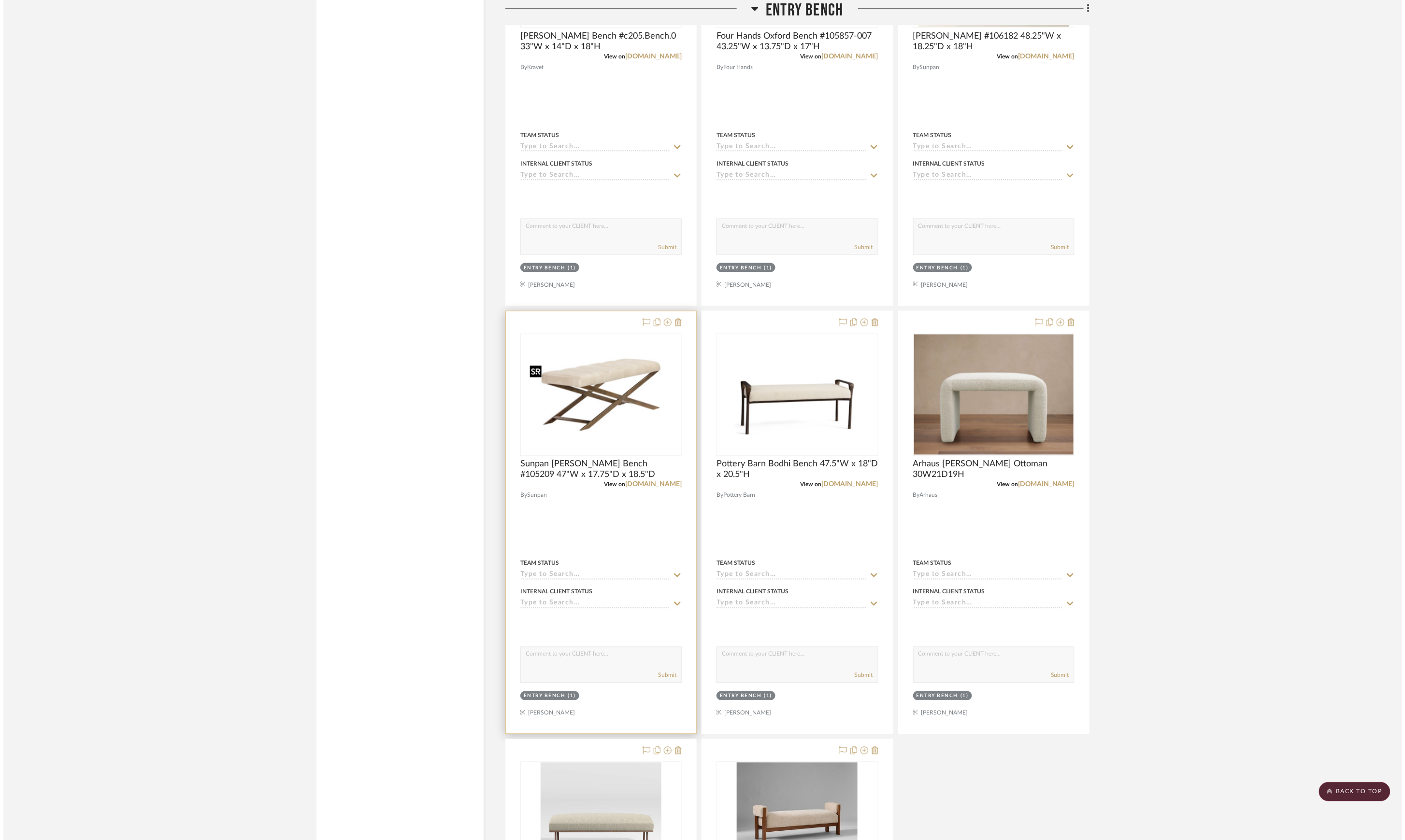
scroll to position [0, 0]
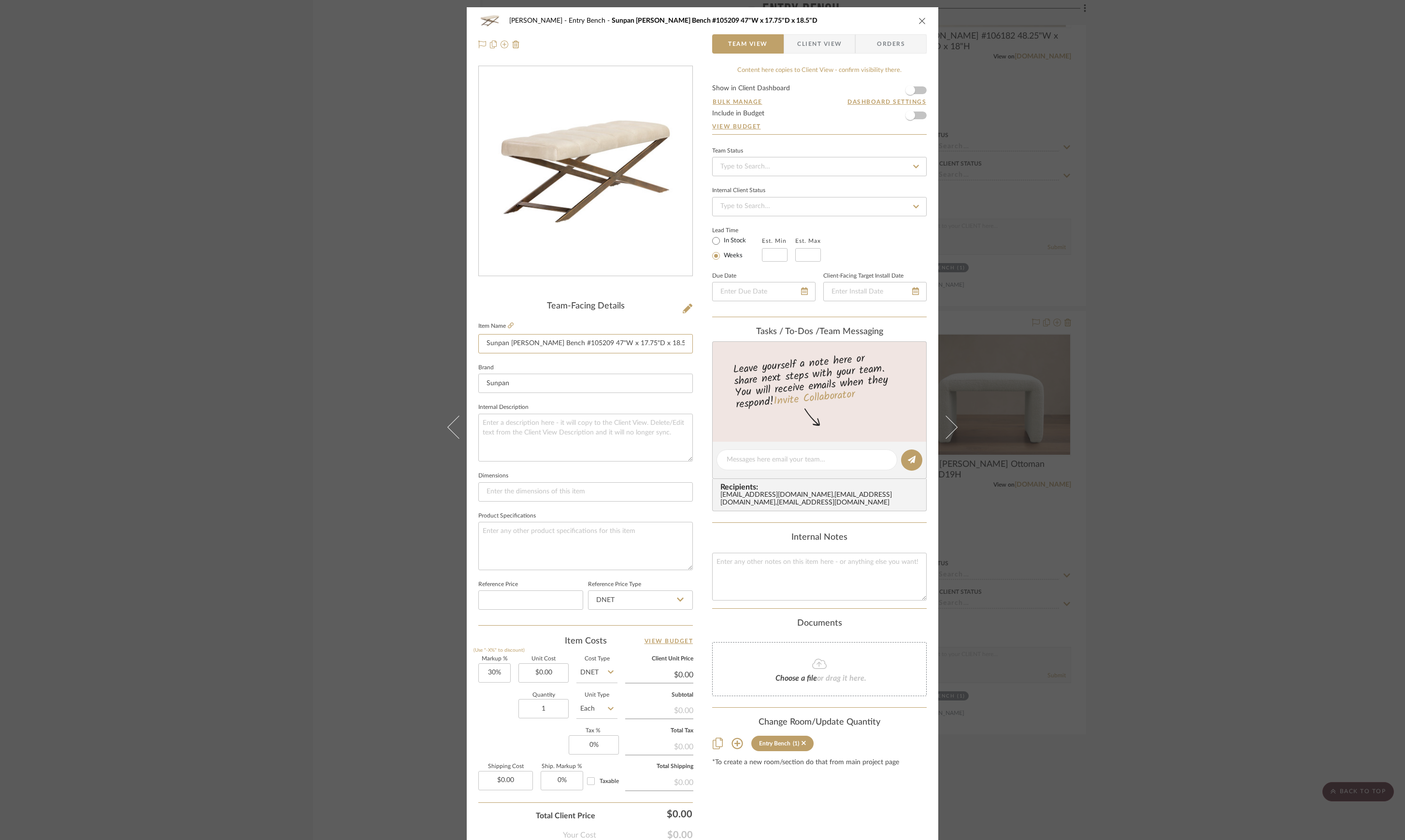
drag, startPoint x: 669, startPoint y: 339, endPoint x: 419, endPoint y: 329, distance: 250.2
click at [419, 329] on div "Pasternak Entry Bench Sunpan Kammi Bench #105209 47"W x 17.75"D x 18.5"D Team V…" at bounding box center [702, 420] width 1405 height 840
click at [1213, 465] on div "Pasternak Entry Bench Sunpan Kammi Bench #105209 47"W x 17.75"D x 18.5"D Team V…" at bounding box center [702, 420] width 1405 height 840
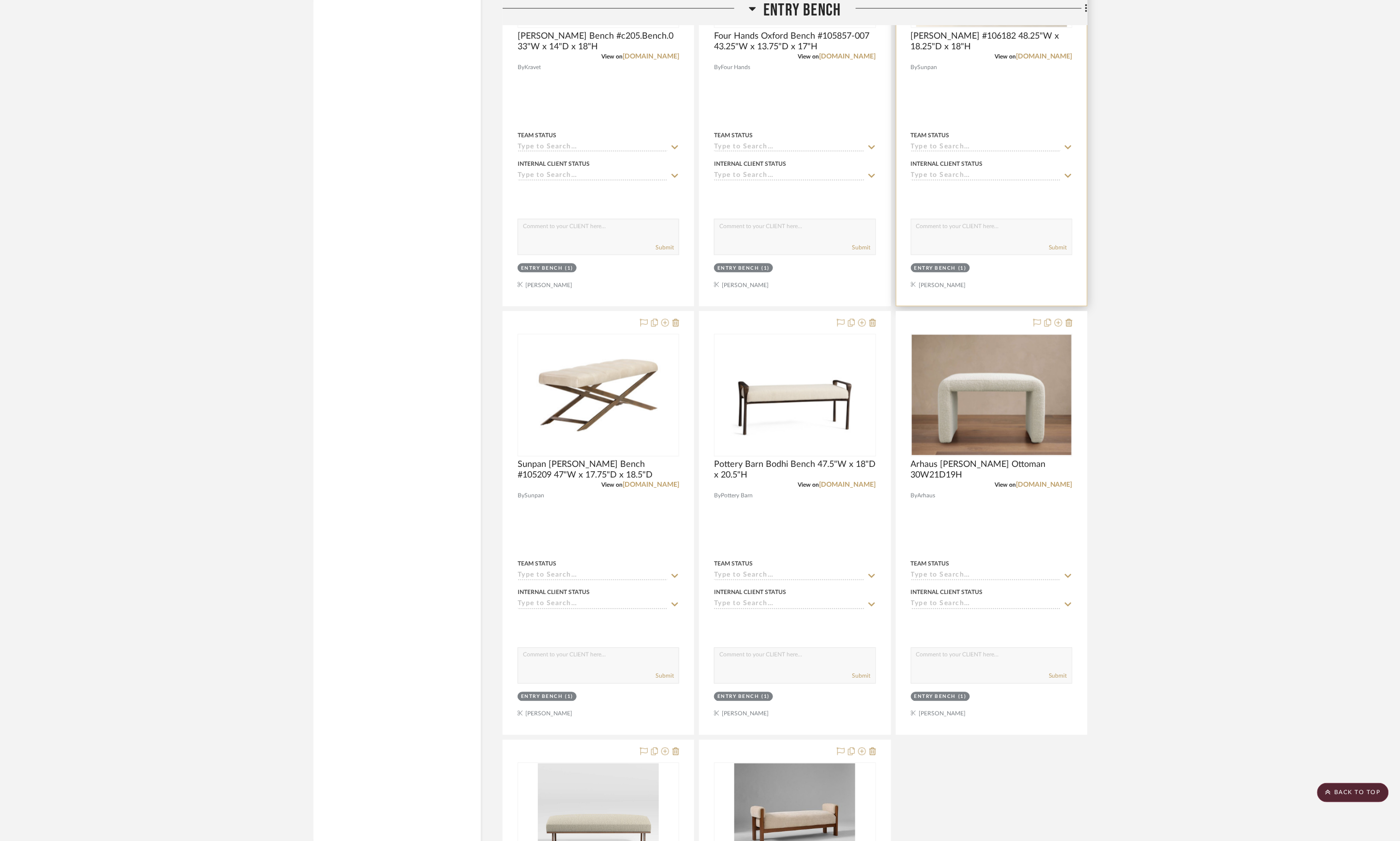
scroll to position [10958, 0]
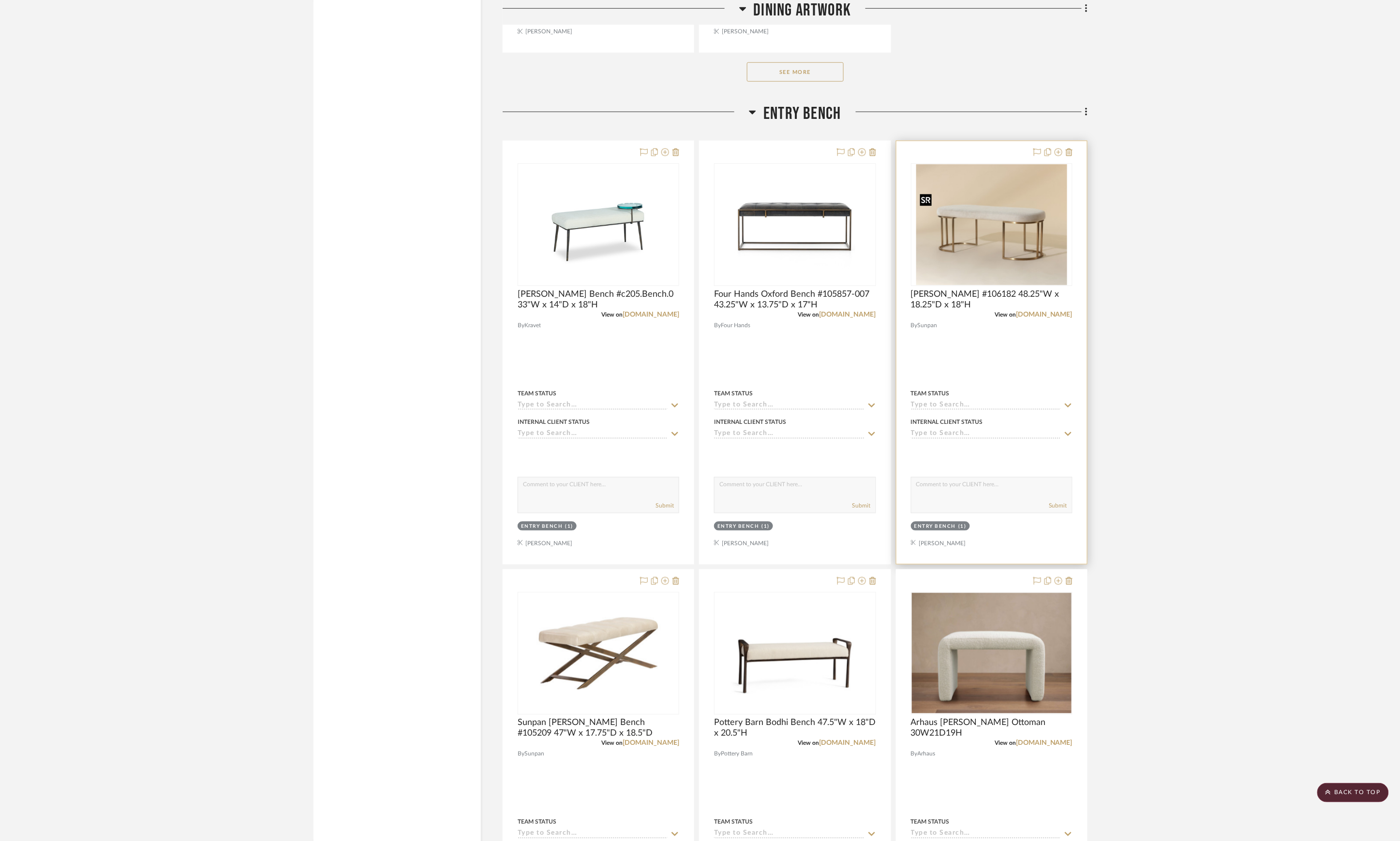
click at [0, 0] on img at bounding box center [0, 0] width 0 height 0
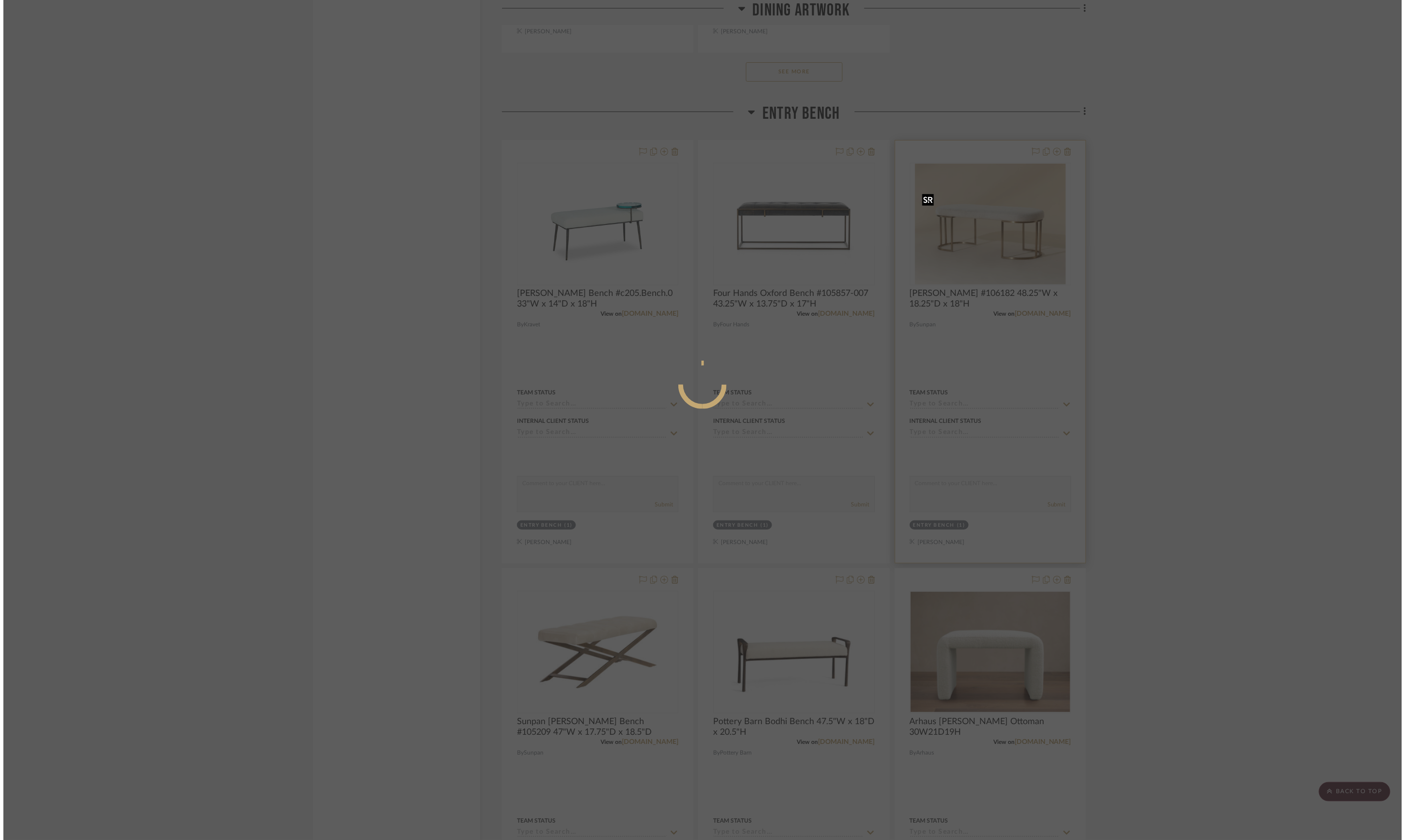
scroll to position [0, 0]
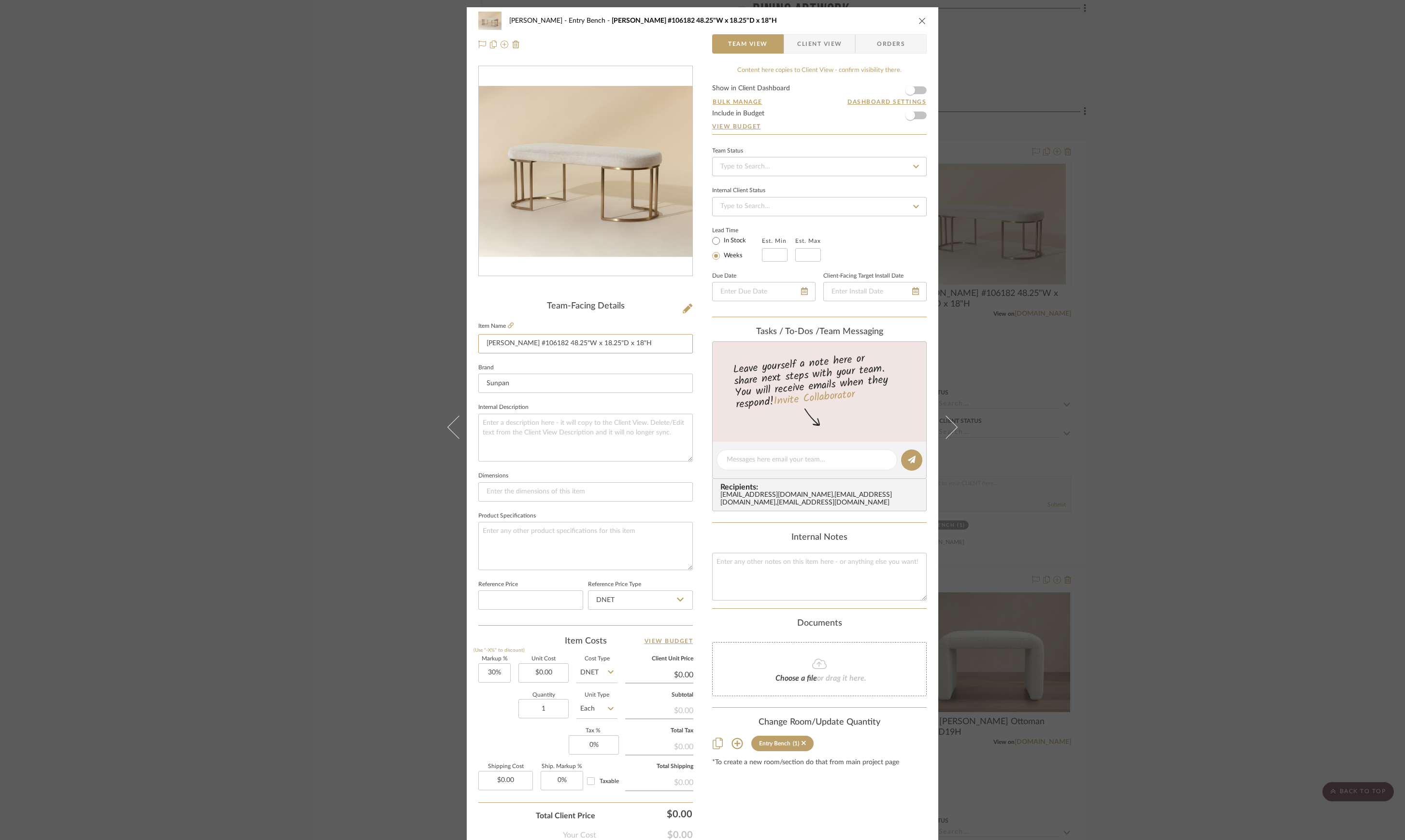
drag, startPoint x: 486, startPoint y: 342, endPoint x: 739, endPoint y: 348, distance: 253.1
click at [739, 348] on div "Pasternak Entry Bench Sunpan Rayla Bench #106182 48.25"W x 18.25"D x 18"H Team …" at bounding box center [702, 453] width 472 height 892
drag, startPoint x: 1163, startPoint y: 338, endPoint x: 1050, endPoint y: 366, distance: 116.4
click at [1163, 338] on div "Pasternak Entry Bench Sunpan Rayla Bench #106182 48.25"W x 18.25"D x 18"H Team …" at bounding box center [702, 420] width 1405 height 840
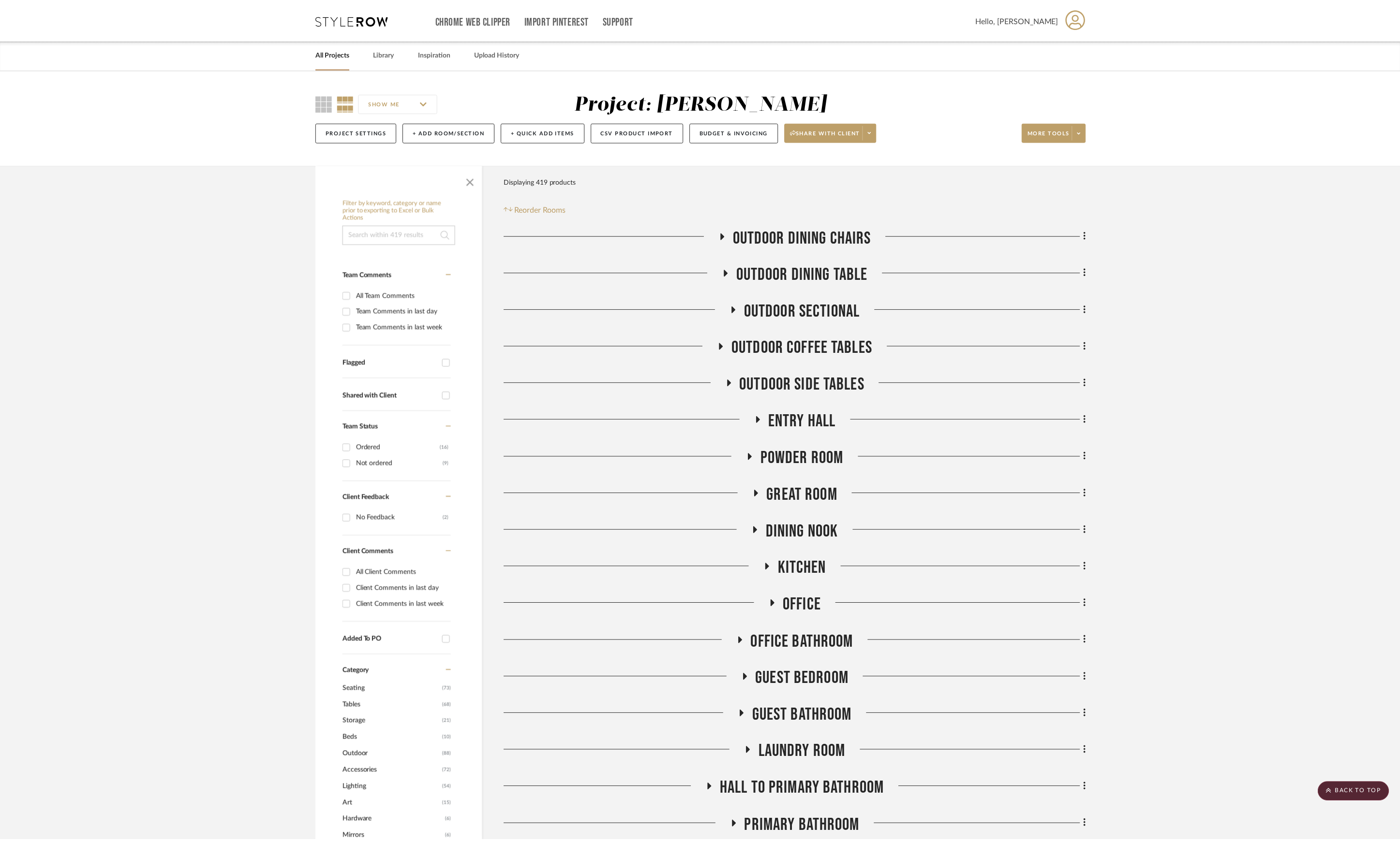
scroll to position [10958, 0]
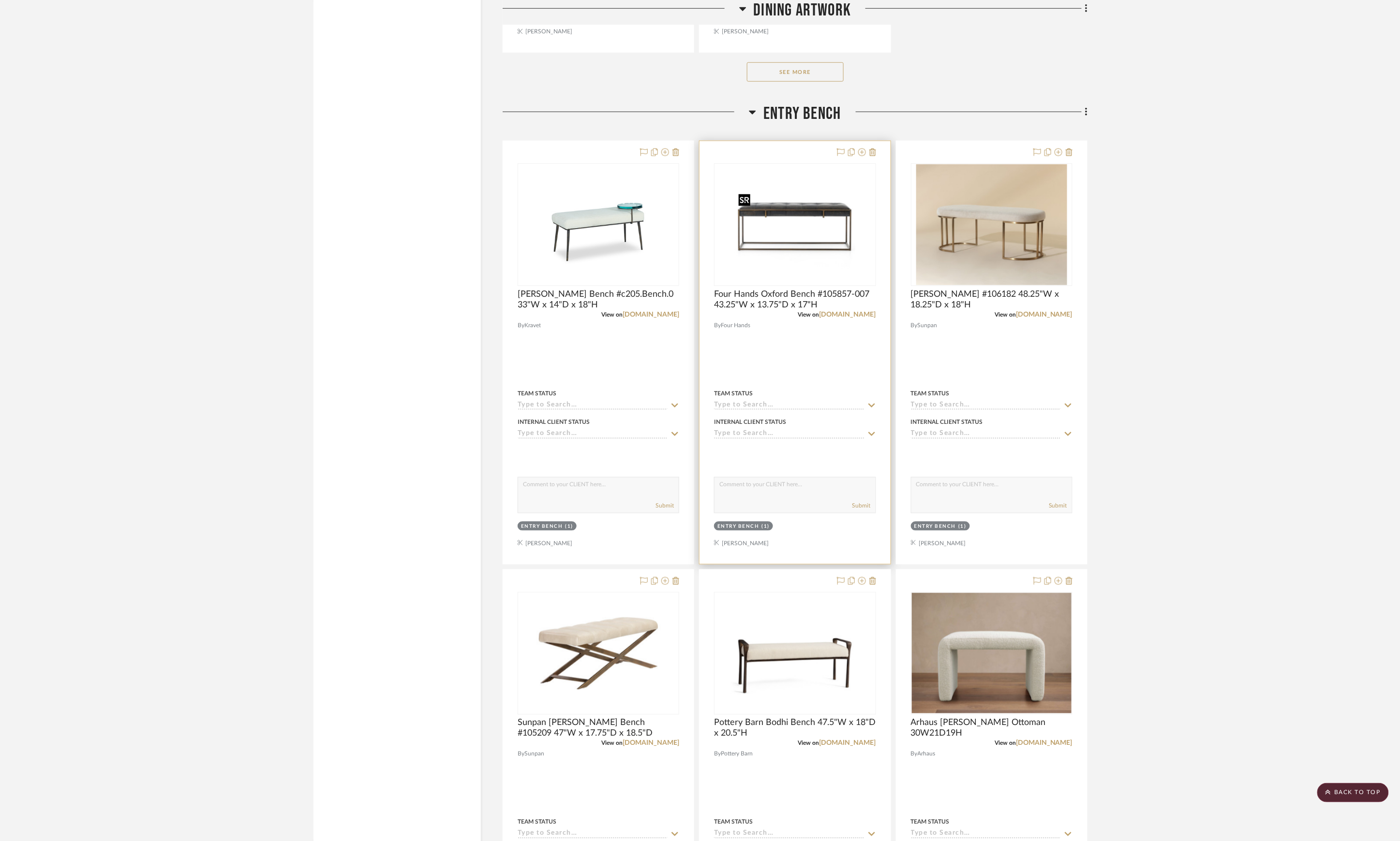
click at [0, 0] on img at bounding box center [0, 0] width 0 height 0
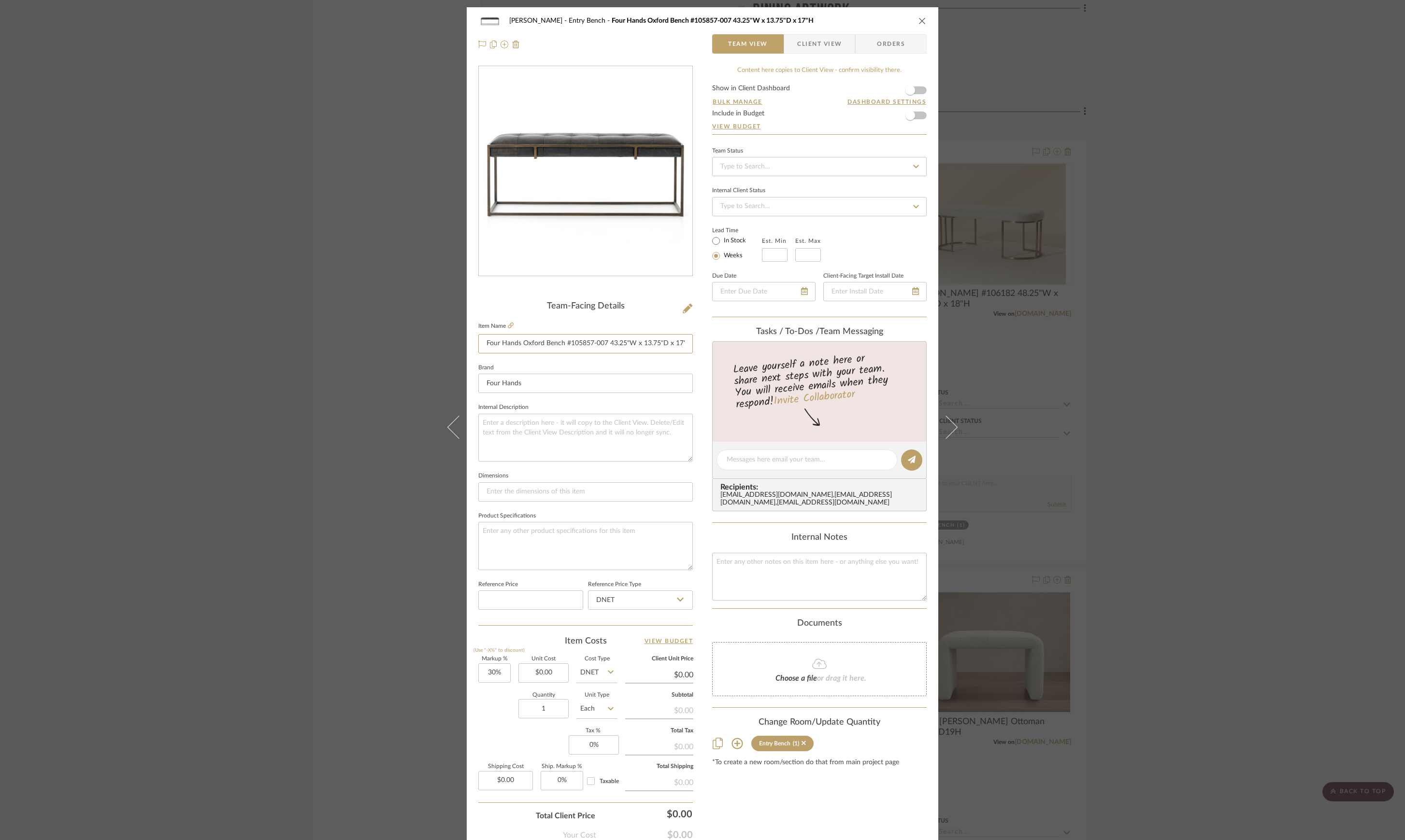
scroll to position [0, 5]
drag, startPoint x: 484, startPoint y: 343, endPoint x: 829, endPoint y: 349, distance: 345.1
click at [829, 349] on div "Pasternak Entry Bench Four Hands Oxford Bench #105857-007 43.25"W x 13.75"D x 1…" at bounding box center [702, 453] width 472 height 892
click at [1264, 355] on div "Pasternak Entry Bench Four Hands Oxford Bench #105857-007 43.25"W x 13.75"D x 1…" at bounding box center [702, 420] width 1405 height 840
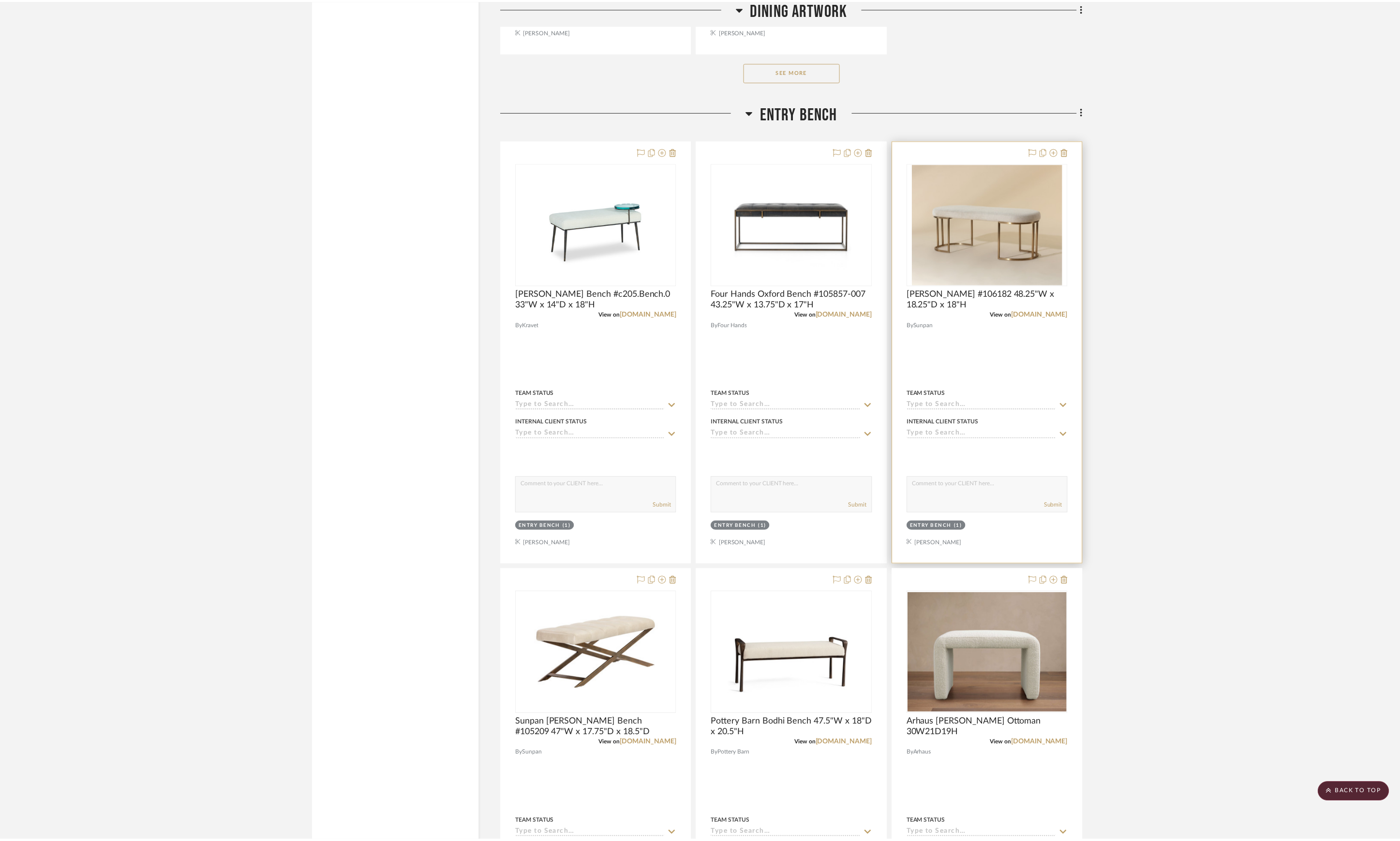
scroll to position [10958, 0]
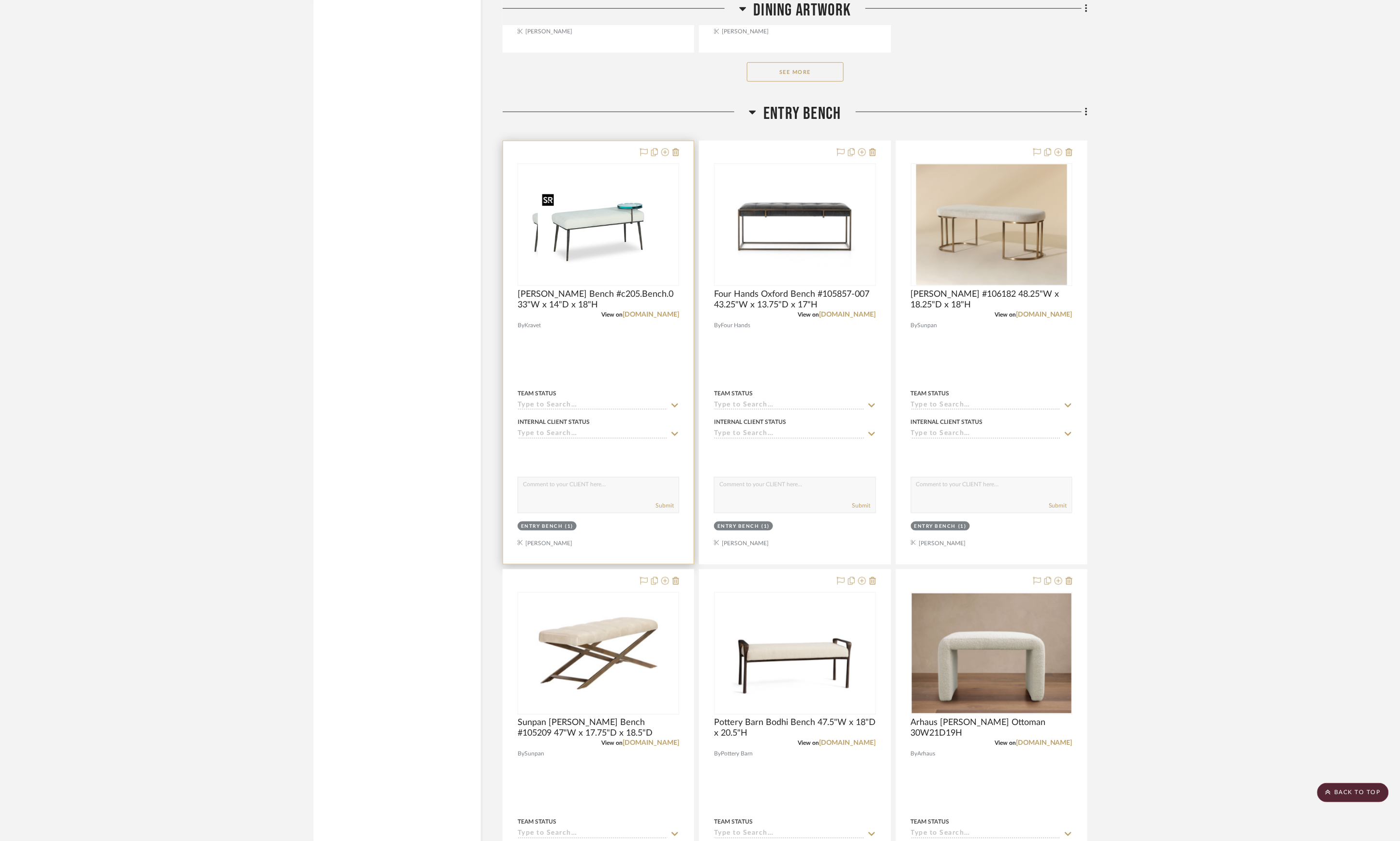
click at [564, 247] on div at bounding box center [597, 225] width 161 height 123
click at [599, 259] on img "0" at bounding box center [598, 225] width 121 height 121
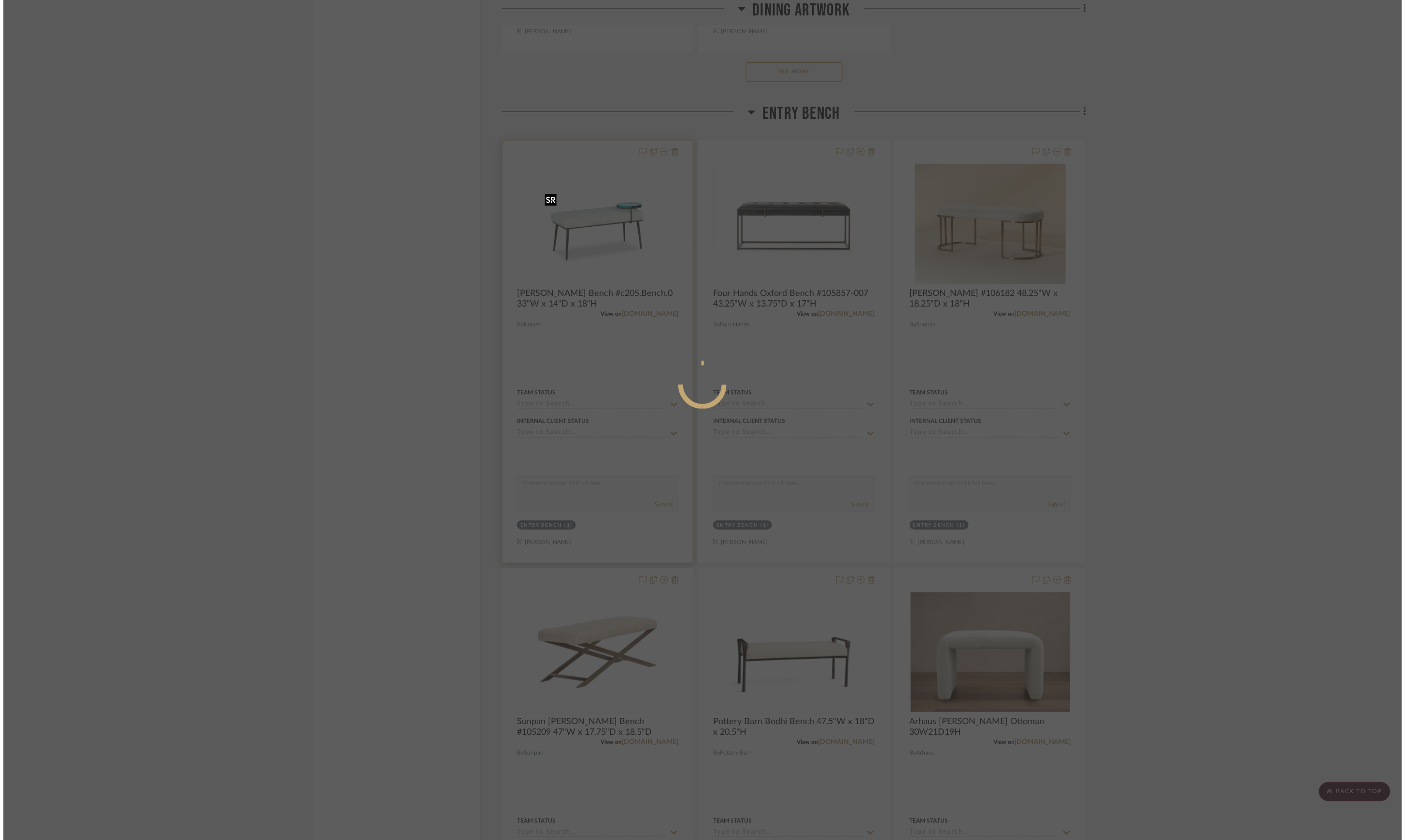
scroll to position [0, 0]
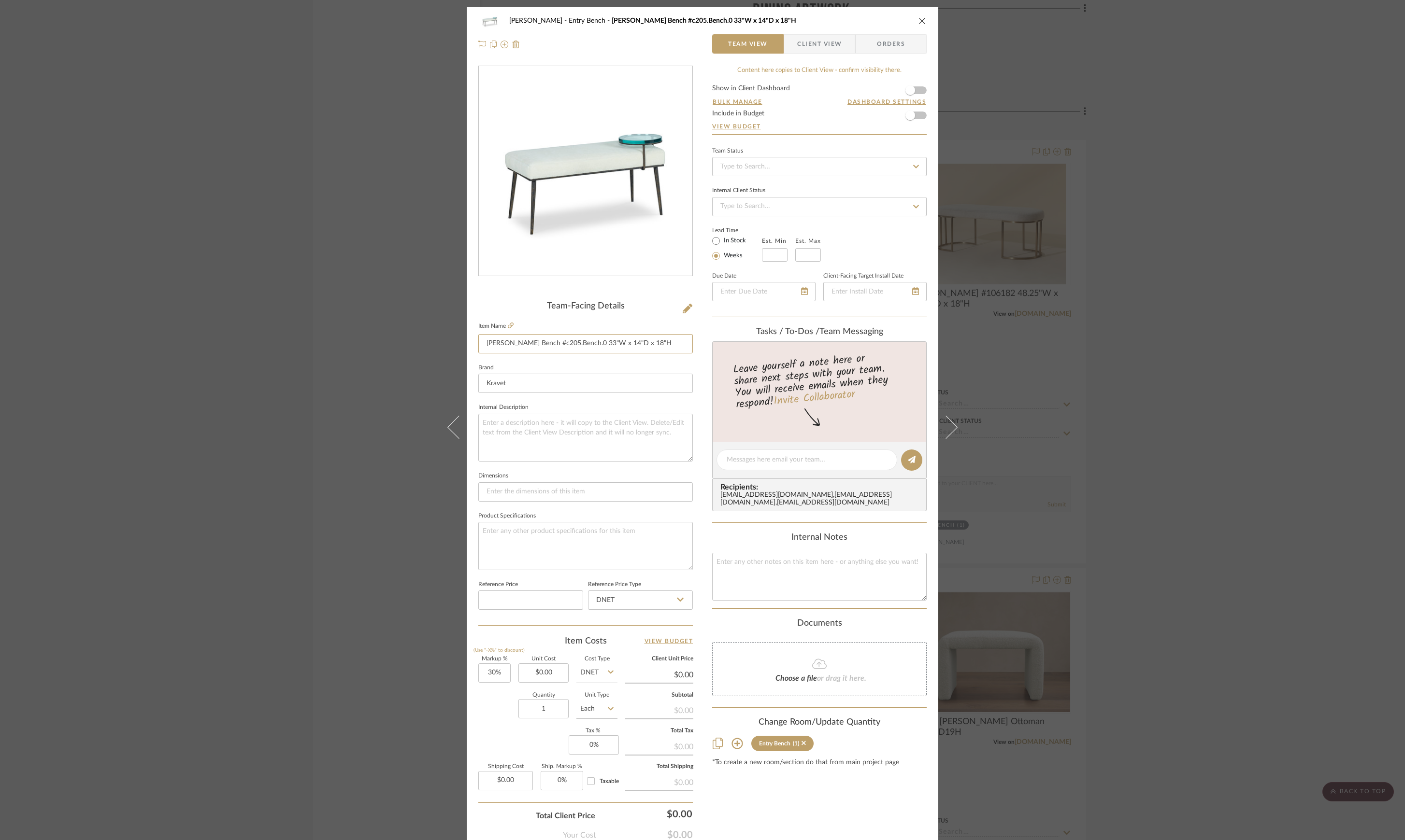
drag, startPoint x: 478, startPoint y: 343, endPoint x: 893, endPoint y: 364, distance: 415.5
click at [892, 364] on div "Pasternak Entry Bench Kravet Bergin Bench #c205.Bench.0 33"W x 14"D x 18"H Team…" at bounding box center [702, 453] width 472 height 892
click at [1185, 224] on div "Pasternak Entry Bench Kravet Bergin Bench #c205.Bench.0 33"W x 14"D x 18"H Team…" at bounding box center [702, 420] width 1405 height 840
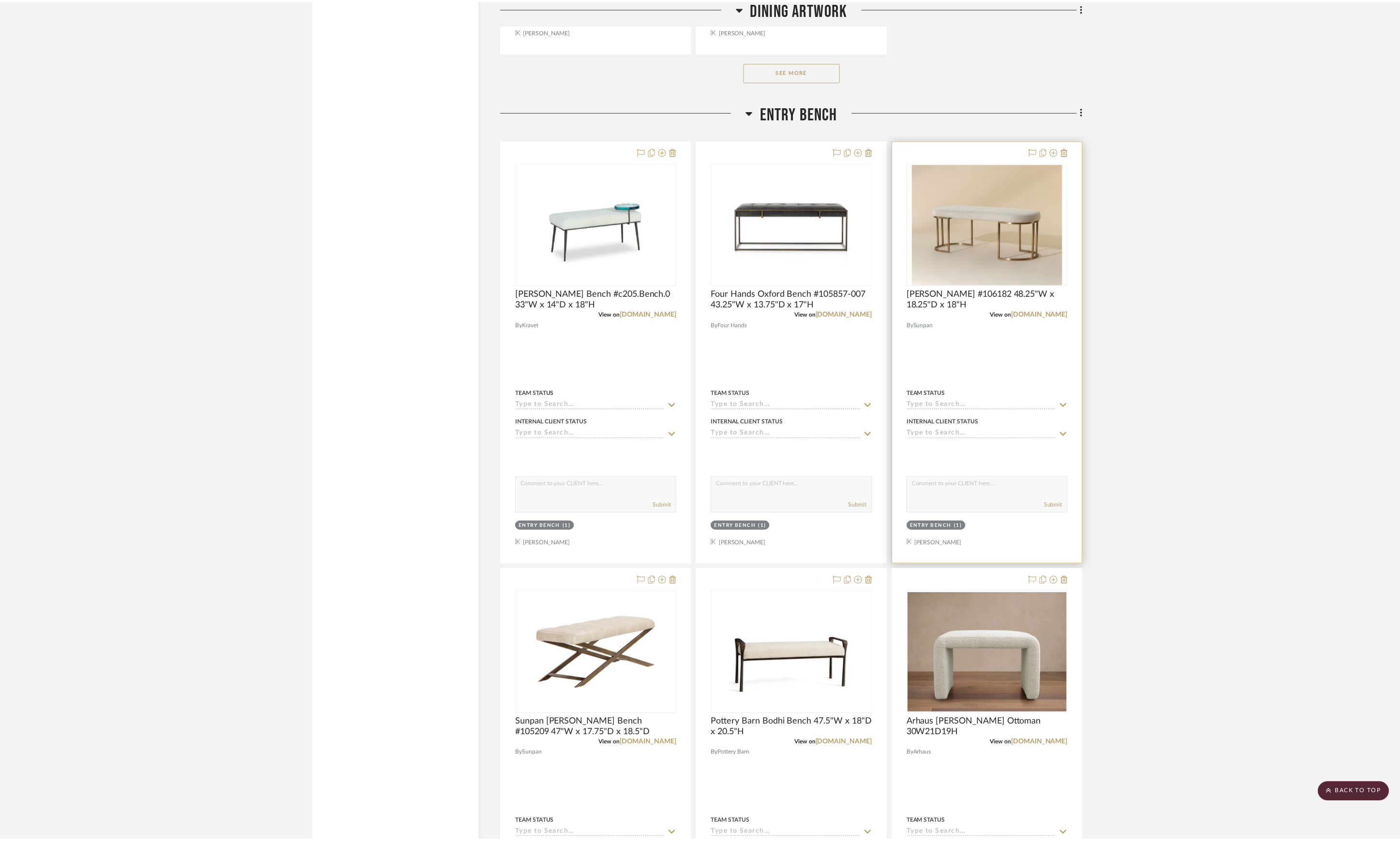
scroll to position [10958, 0]
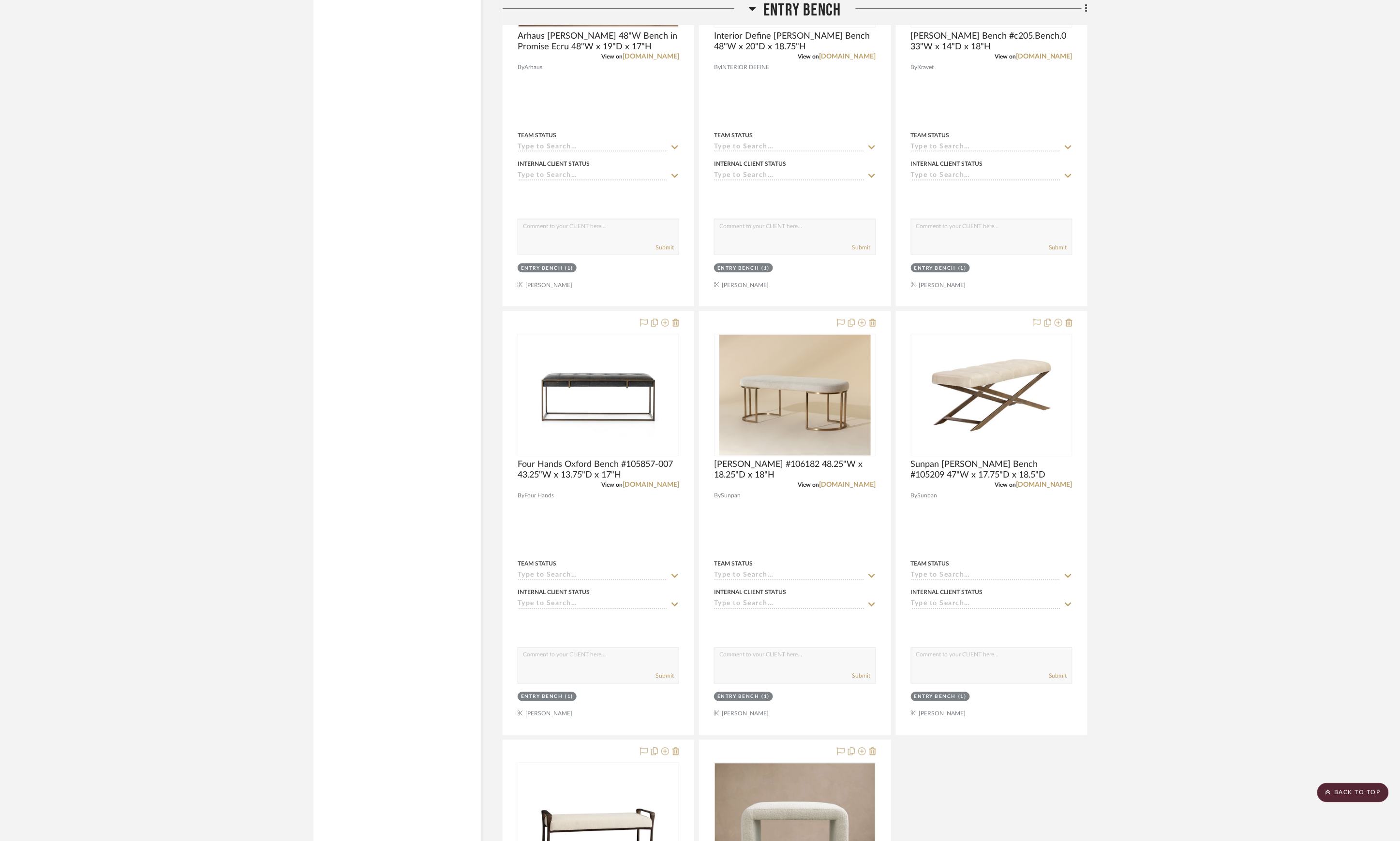
scroll to position [11023, 0]
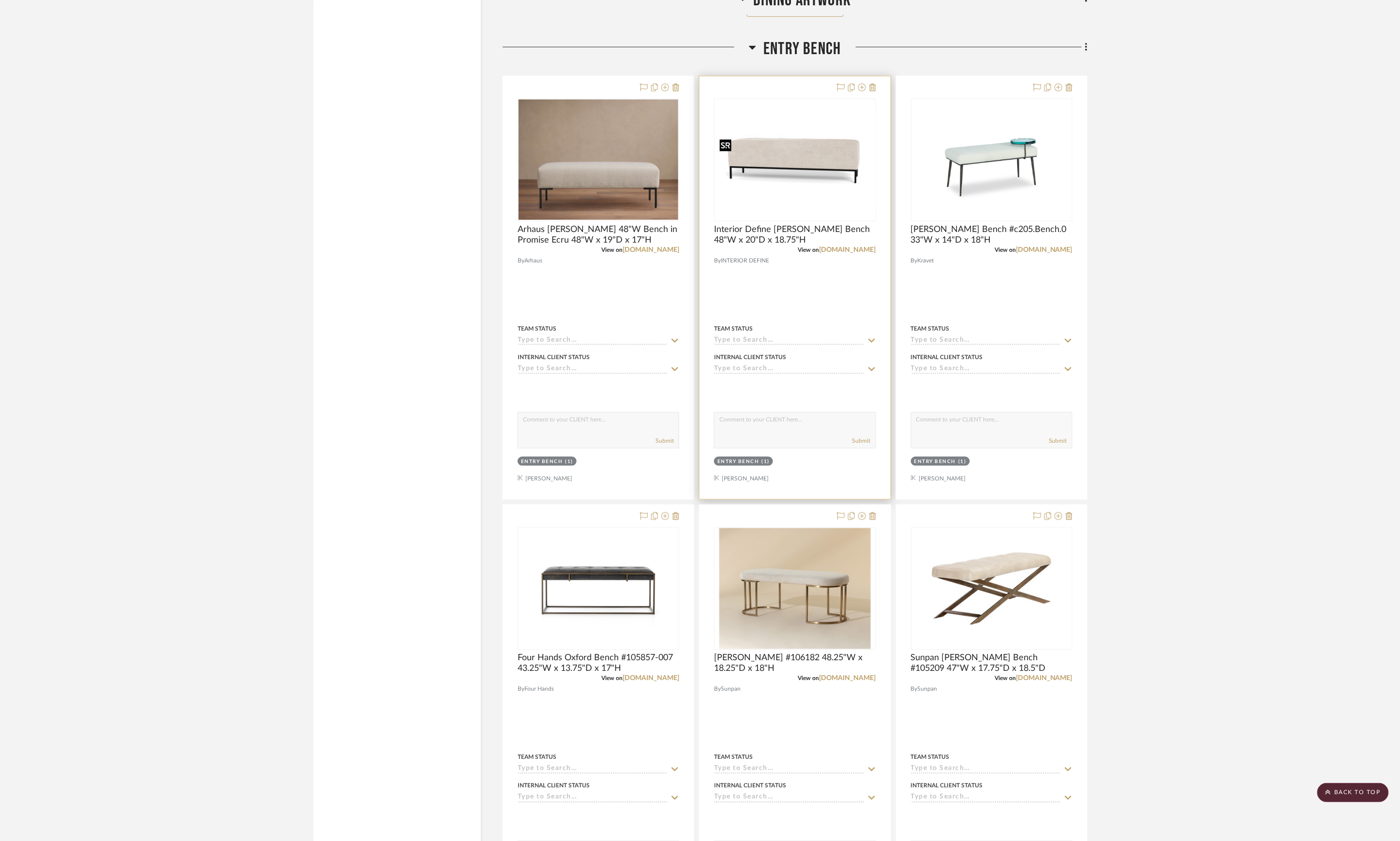
click at [822, 180] on img "0" at bounding box center [795, 159] width 160 height 101
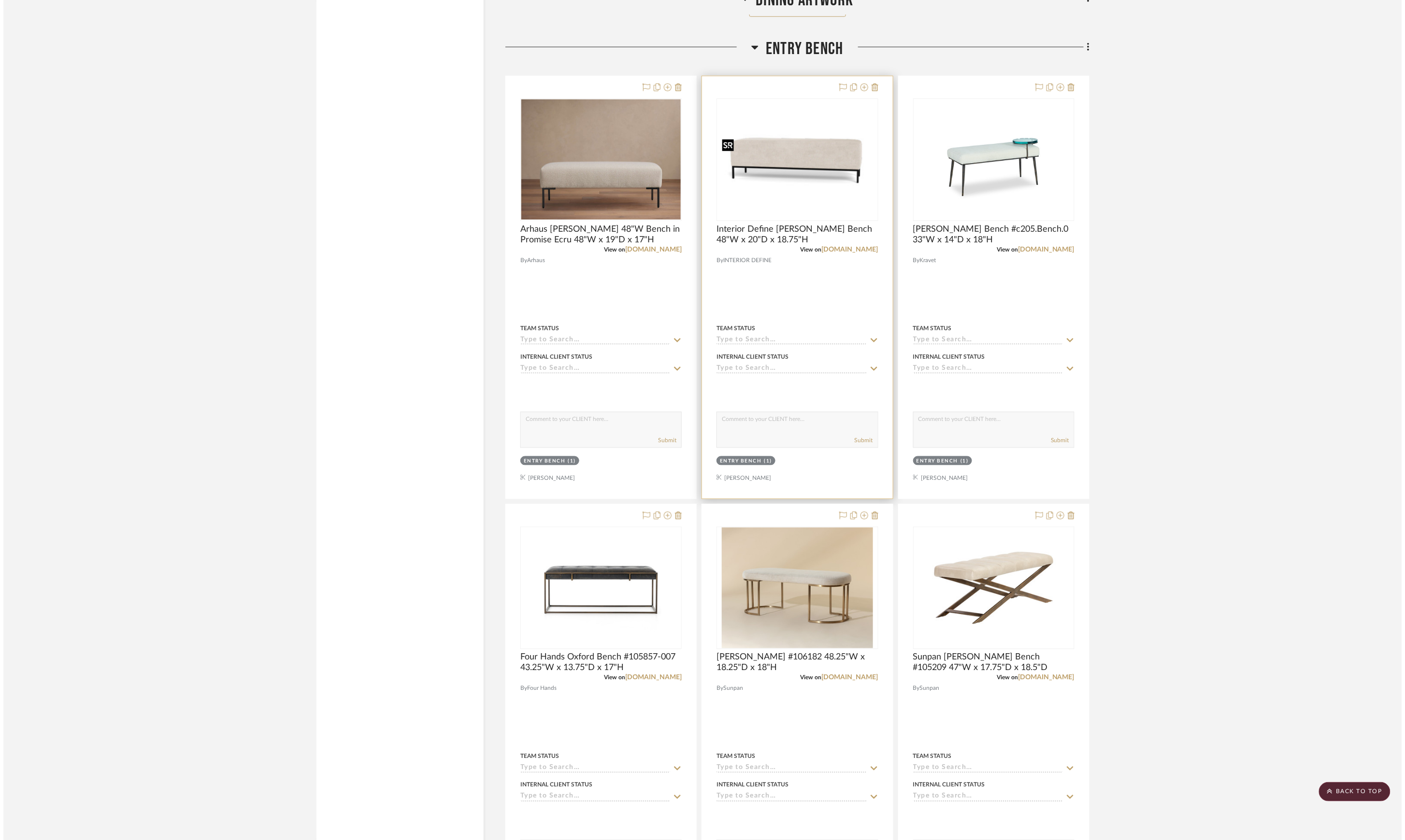
scroll to position [0, 0]
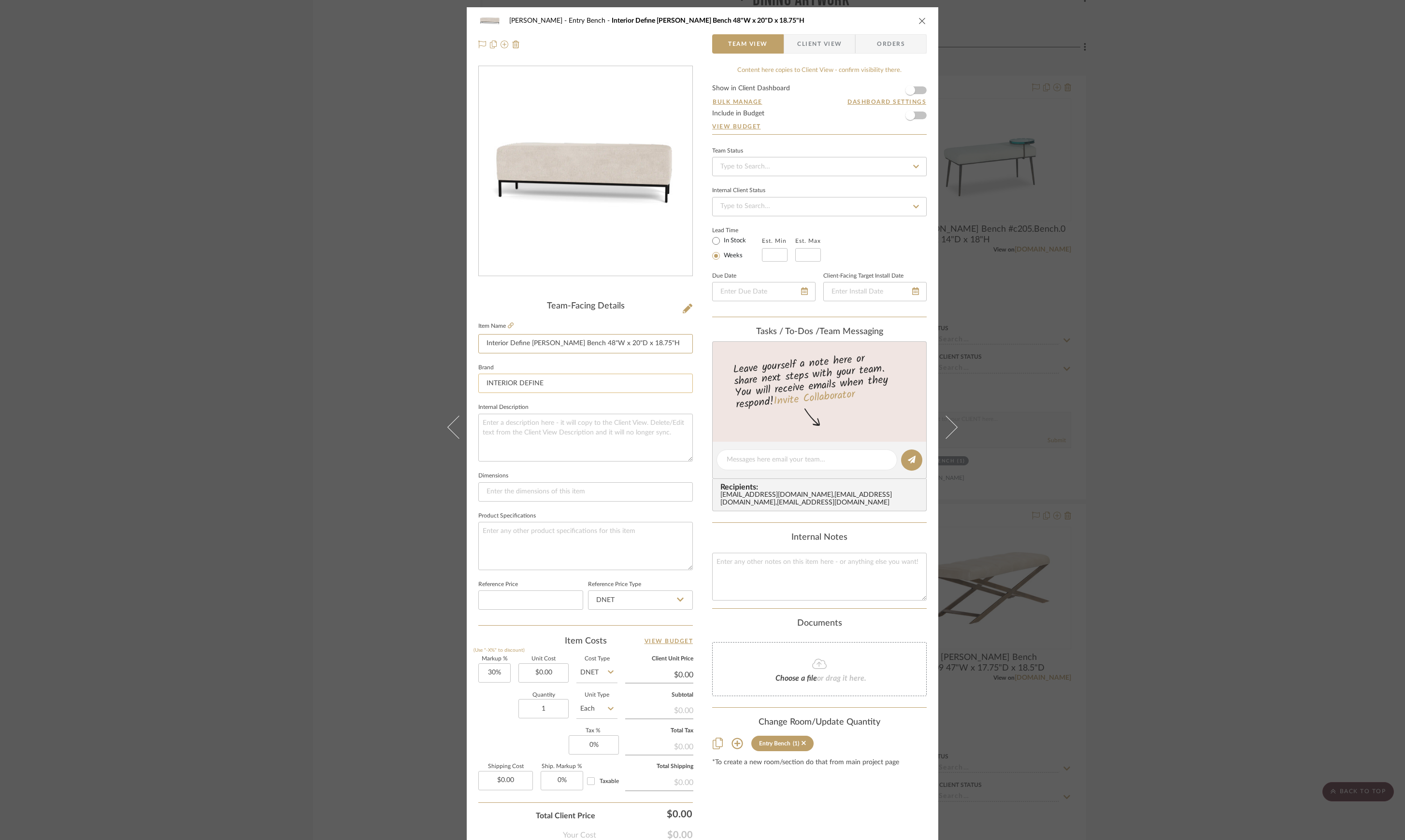
drag, startPoint x: 655, startPoint y: 347, endPoint x: 632, endPoint y: 379, distance: 39.4
click at [472, 329] on div "[PERSON_NAME] Entry Bench Interior Define [PERSON_NAME] Bench 48"W x 20"D x 18.…" at bounding box center [702, 453] width 472 height 892
drag, startPoint x: 1264, startPoint y: 475, endPoint x: 1241, endPoint y: 464, distance: 25.5
click at [1264, 475] on div "[PERSON_NAME] Entry Bench Interior Define [PERSON_NAME] Bench 48"W x 20"D x 18.…" at bounding box center [702, 420] width 1405 height 840
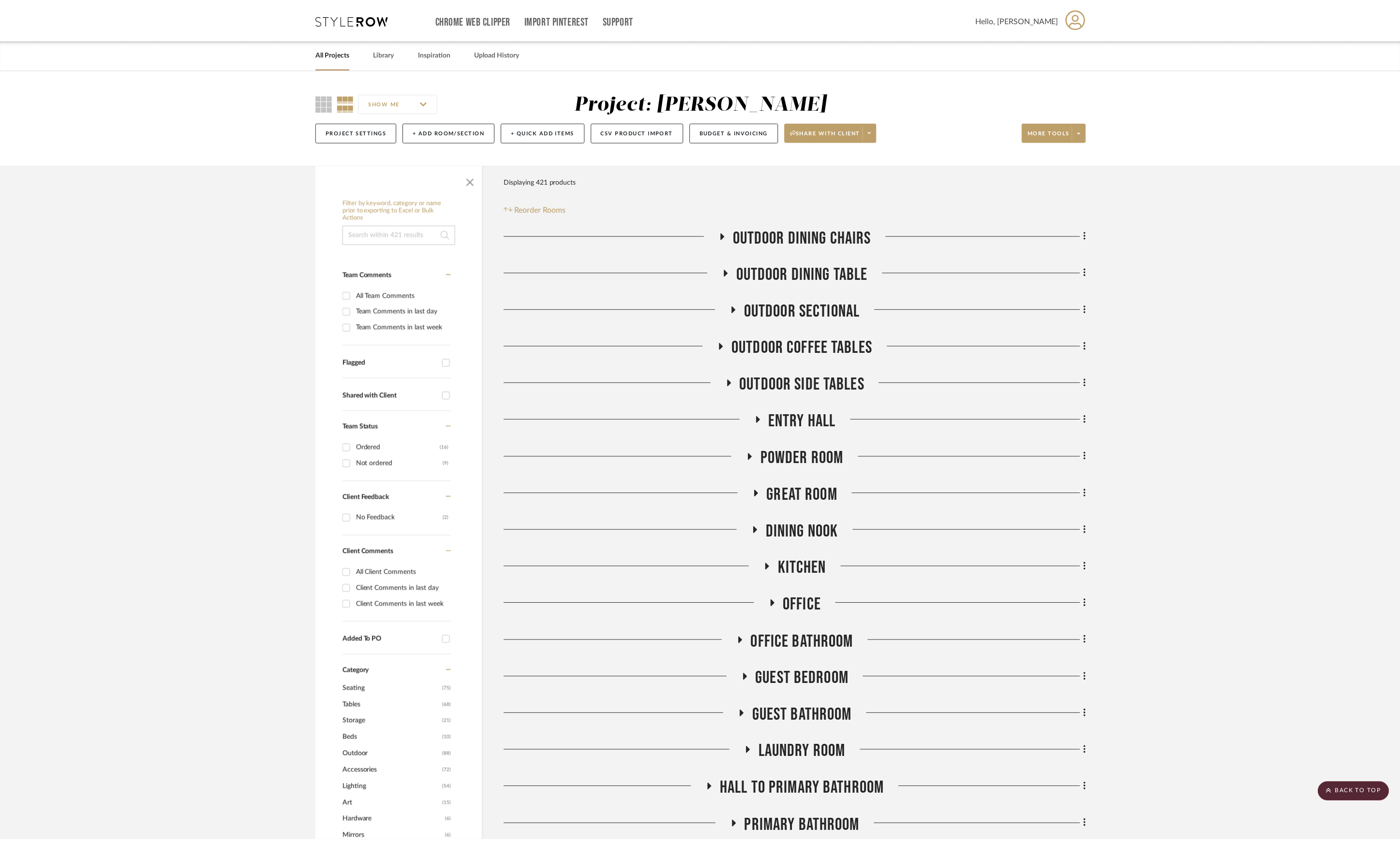
scroll to position [11023, 0]
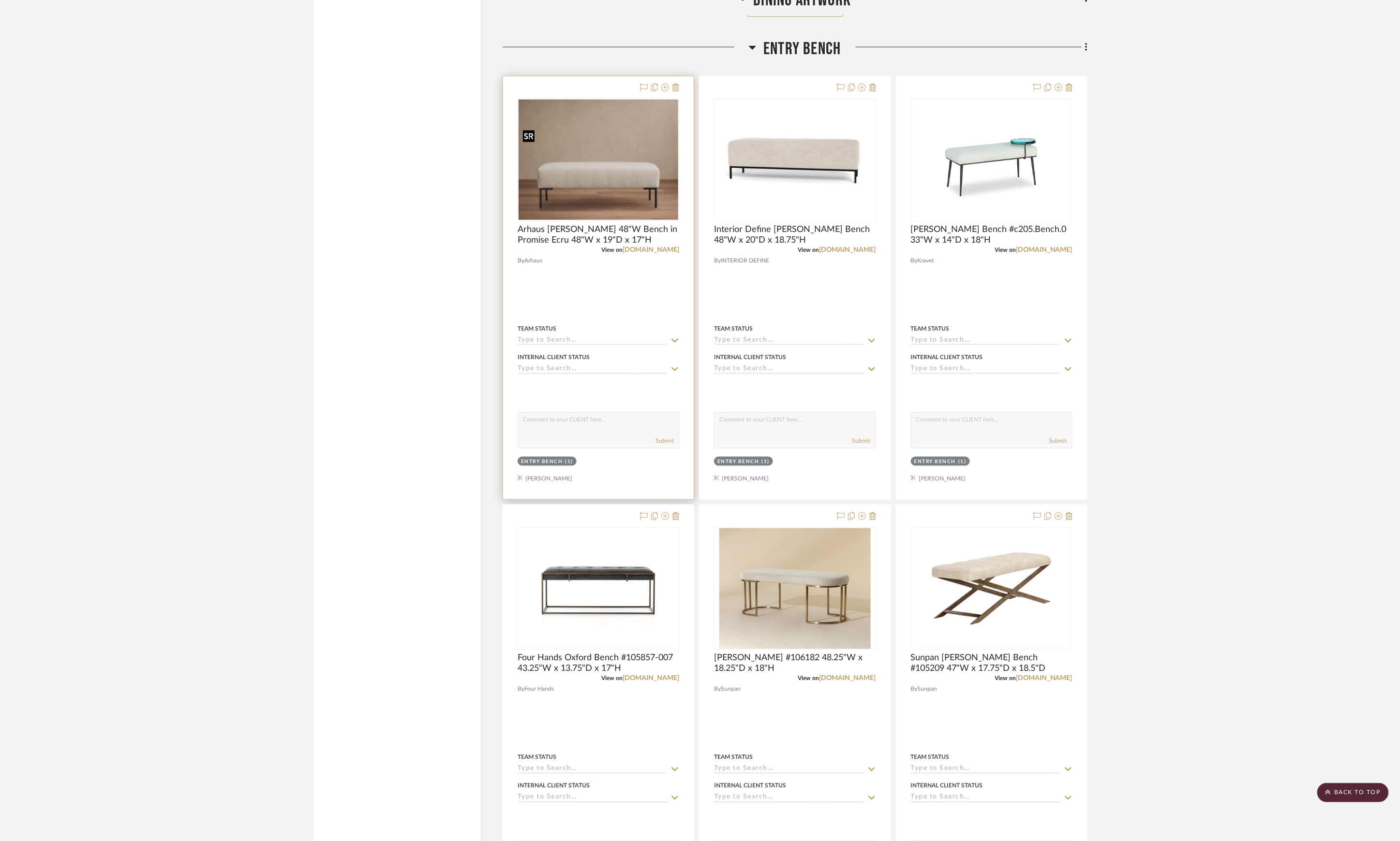
click at [0, 0] on img at bounding box center [0, 0] width 0 height 0
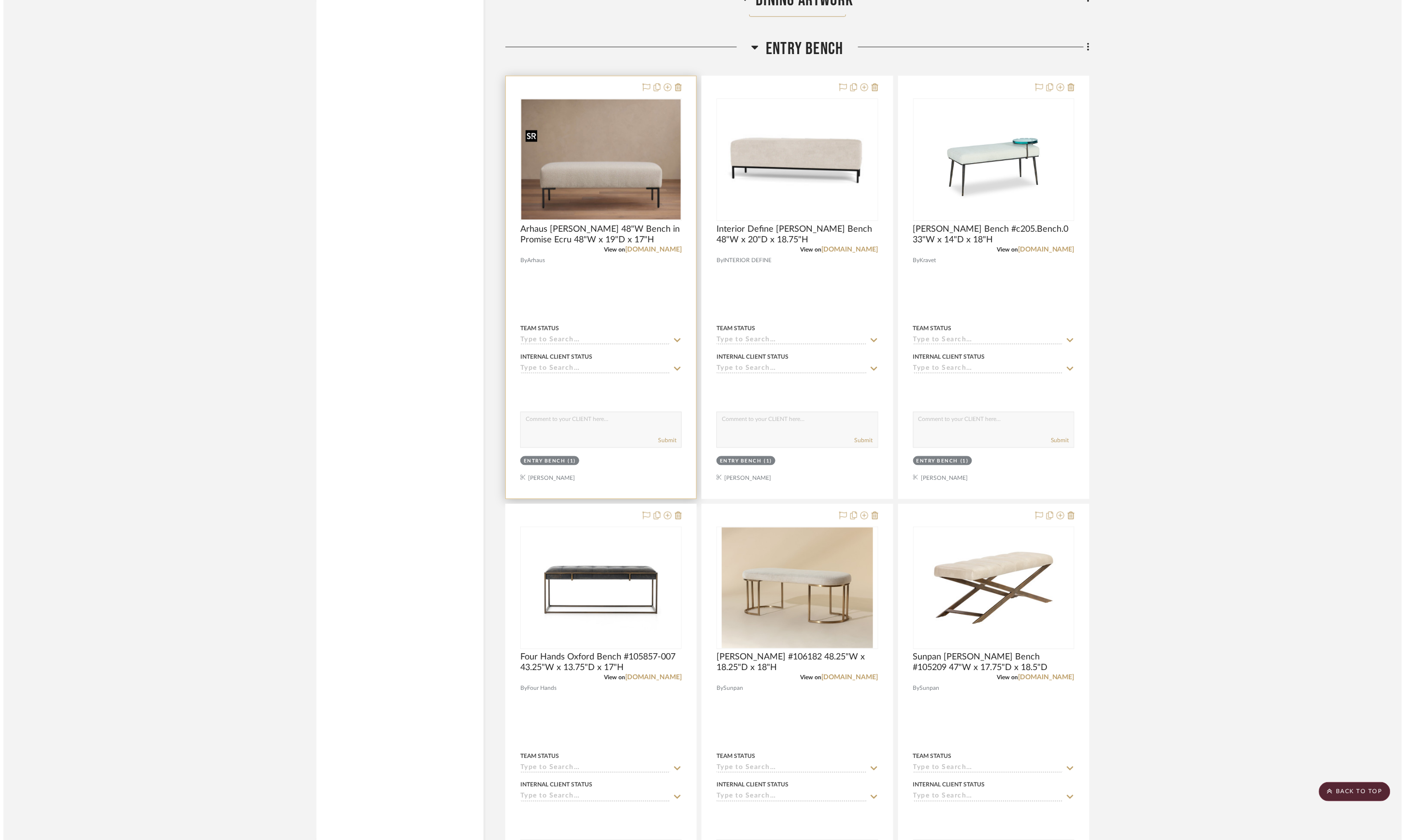
scroll to position [0, 0]
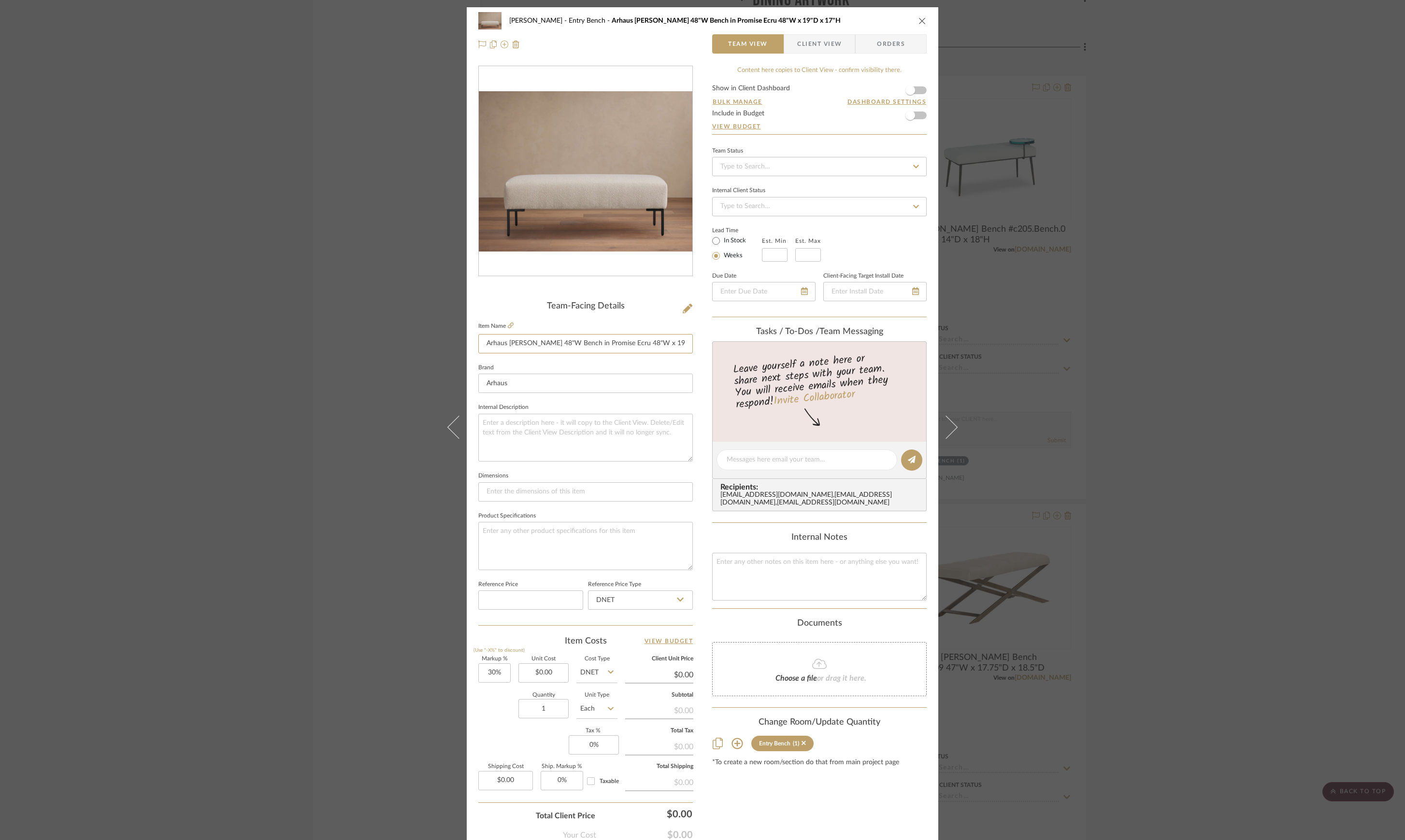
drag, startPoint x: 484, startPoint y: 344, endPoint x: 818, endPoint y: 355, distance: 334.2
click at [802, 350] on div "[PERSON_NAME] Entry Bench Arhaus [PERSON_NAME] 48"W Bench in Promise Ecru 48"W …" at bounding box center [702, 453] width 472 height 892
drag, startPoint x: 1340, startPoint y: 66, endPoint x: 1394, endPoint y: 46, distance: 57.6
click at [1340, 66] on div "[PERSON_NAME] Entry Bench Arhaus [PERSON_NAME] 48"W Bench in Promise Ecru 48"W …" at bounding box center [702, 420] width 1405 height 840
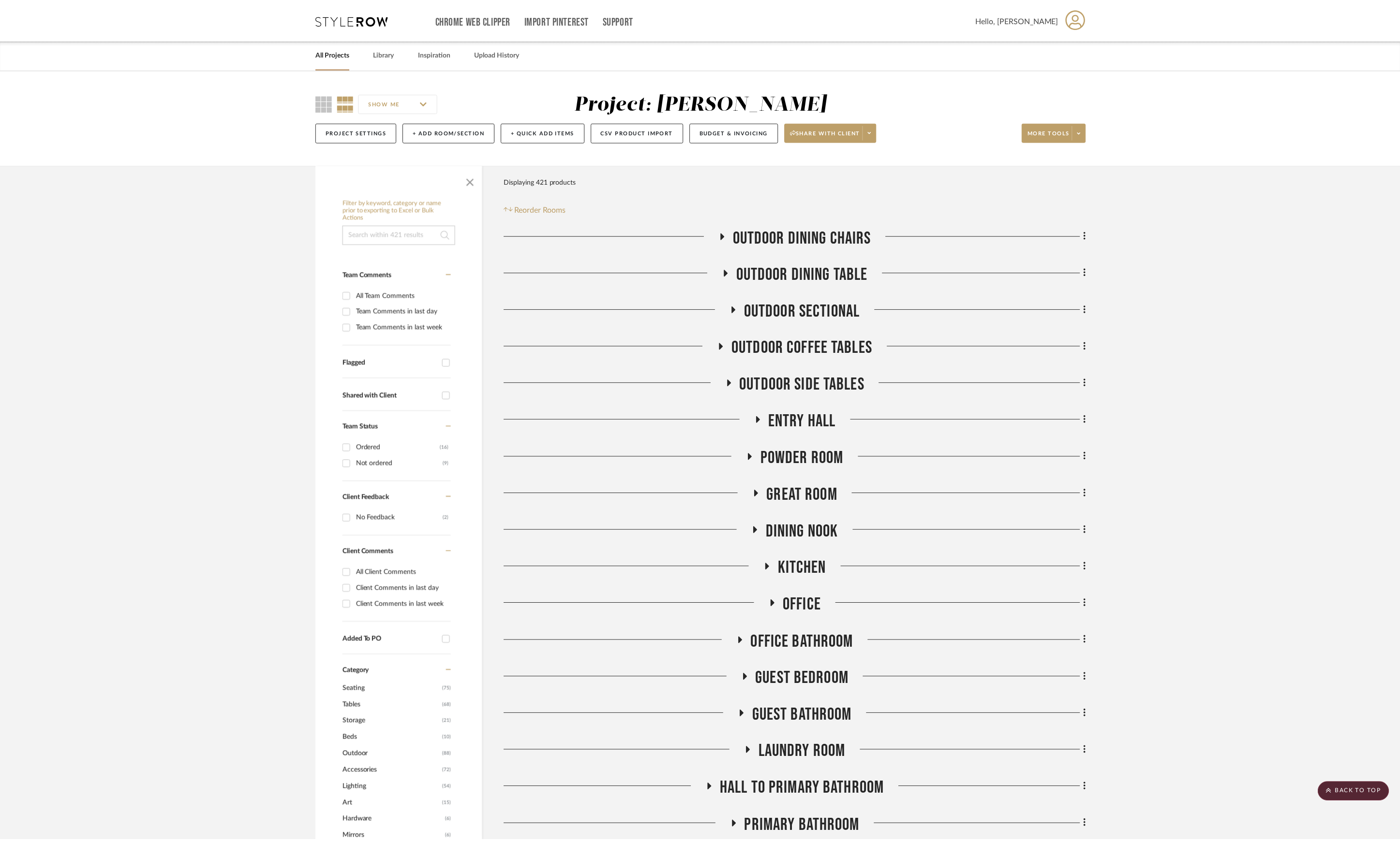
scroll to position [11023, 0]
